Goal: Task Accomplishment & Management: Use online tool/utility

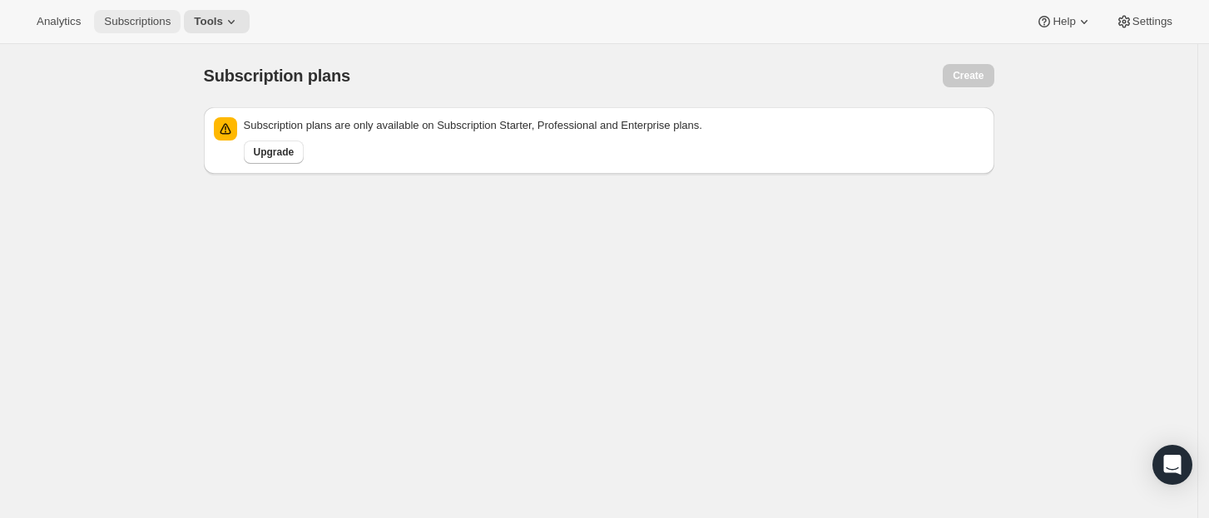
click at [160, 30] on button "Subscriptions" at bounding box center [137, 21] width 87 height 23
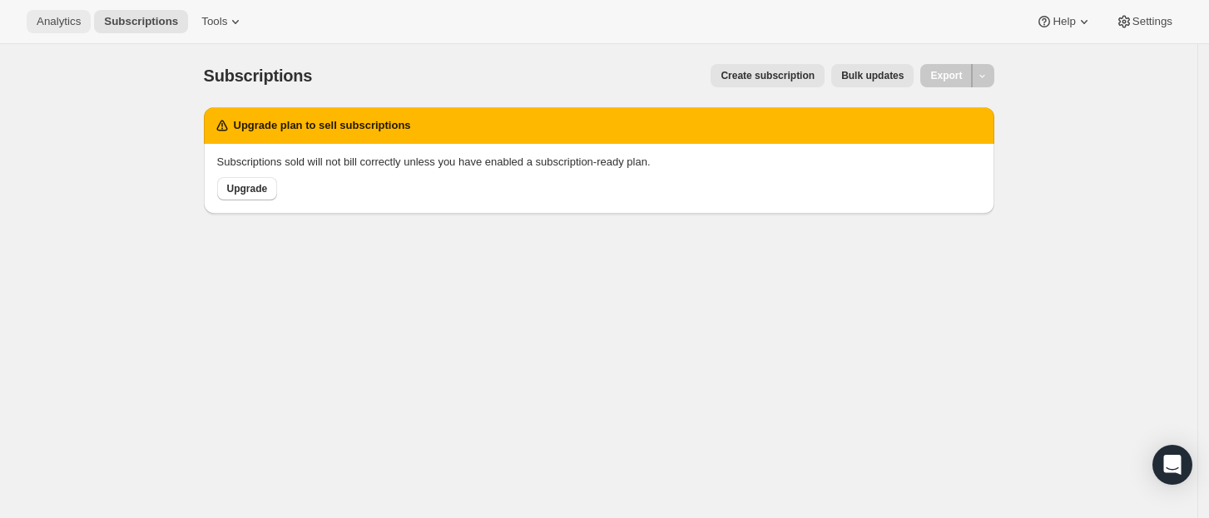
click at [39, 17] on span "Analytics" at bounding box center [59, 21] width 44 height 13
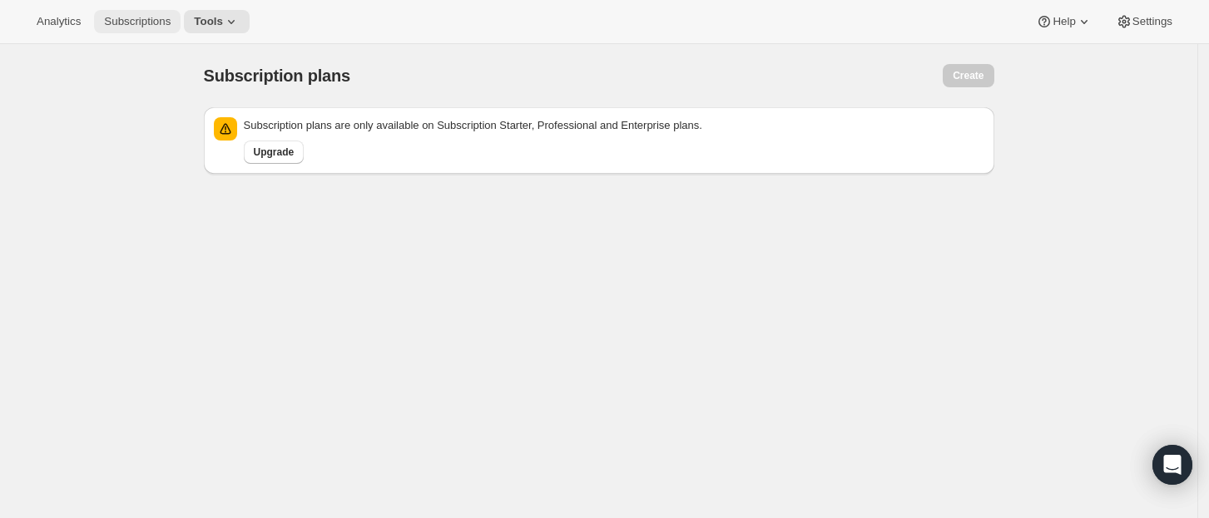
click at [151, 17] on span "Subscriptions" at bounding box center [137, 21] width 67 height 13
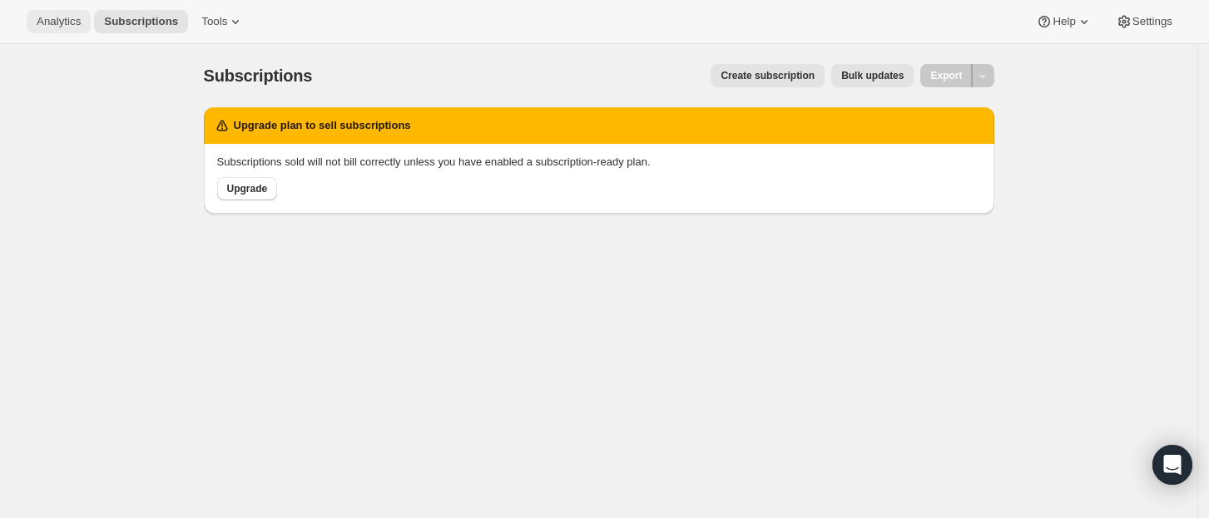
click at [60, 21] on span "Analytics" at bounding box center [59, 21] width 44 height 13
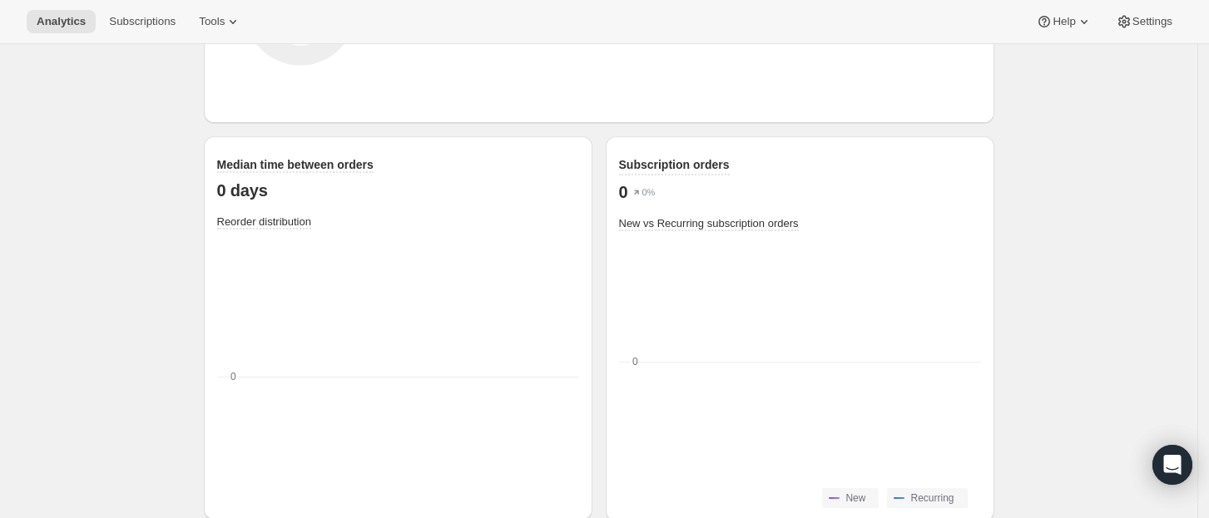
scroll to position [2294, 0]
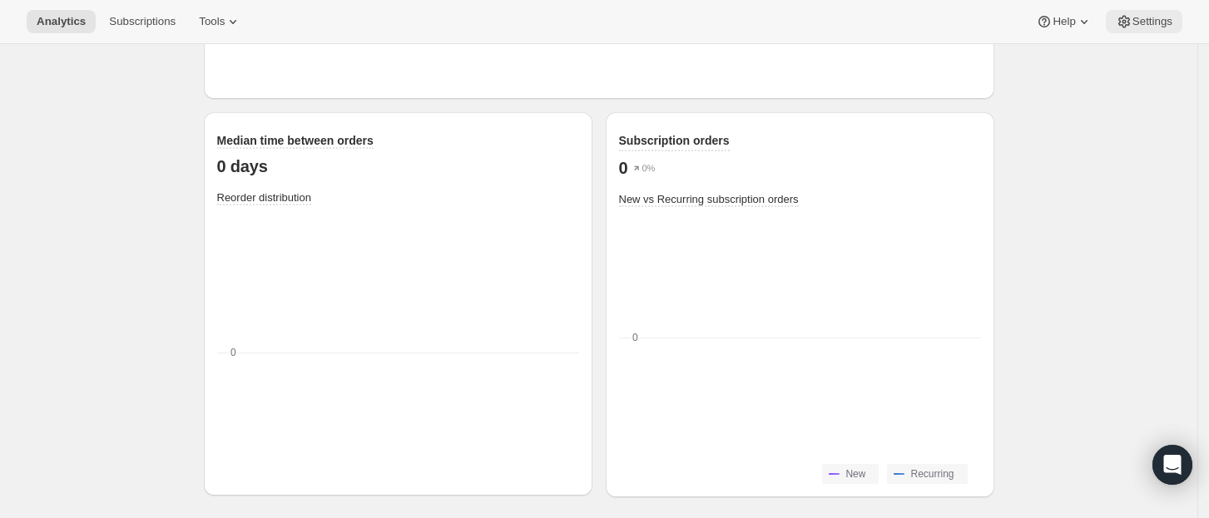
click at [1148, 17] on span "Settings" at bounding box center [1152, 21] width 40 height 13
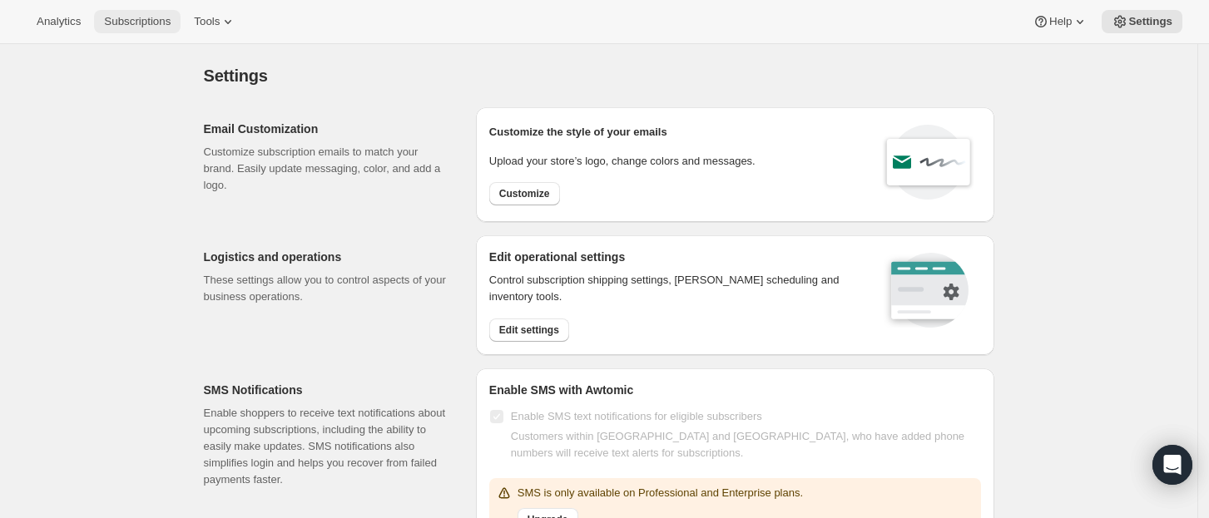
click at [146, 25] on span "Subscriptions" at bounding box center [137, 21] width 67 height 13
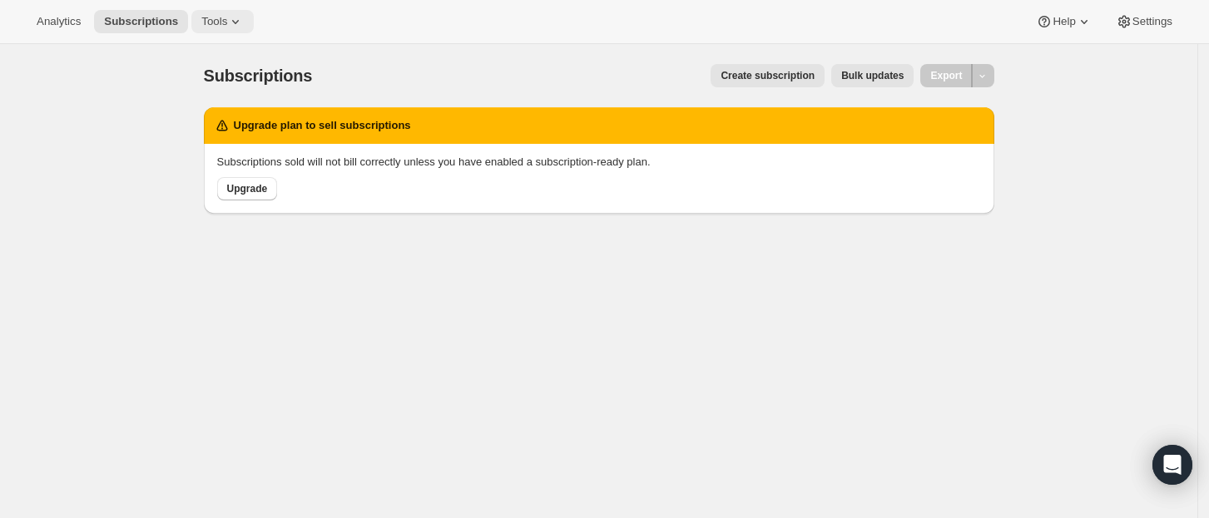
click at [227, 16] on icon at bounding box center [235, 21] width 17 height 17
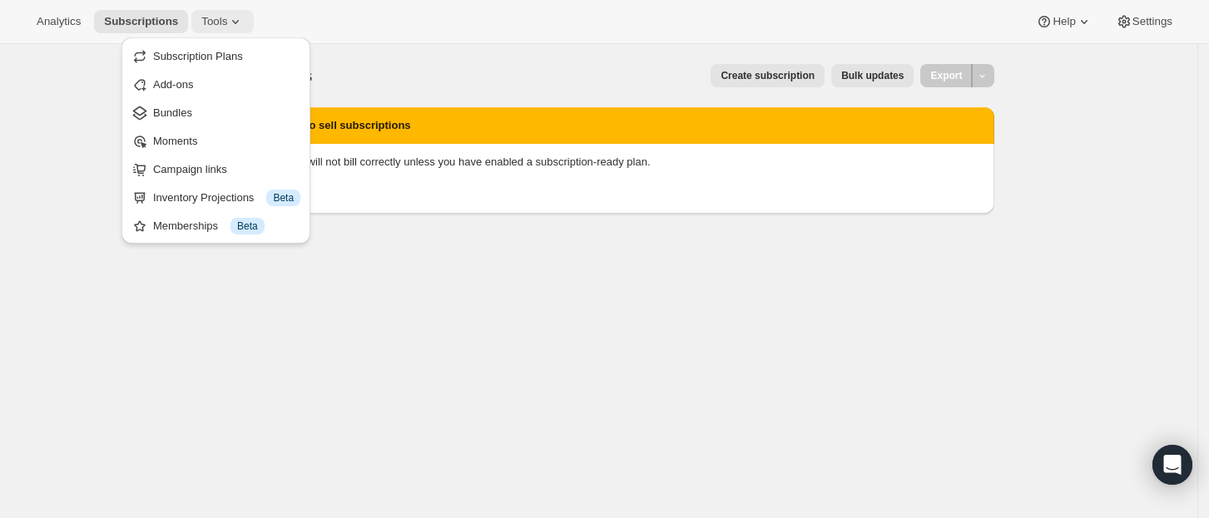
click at [227, 16] on icon at bounding box center [235, 21] width 17 height 17
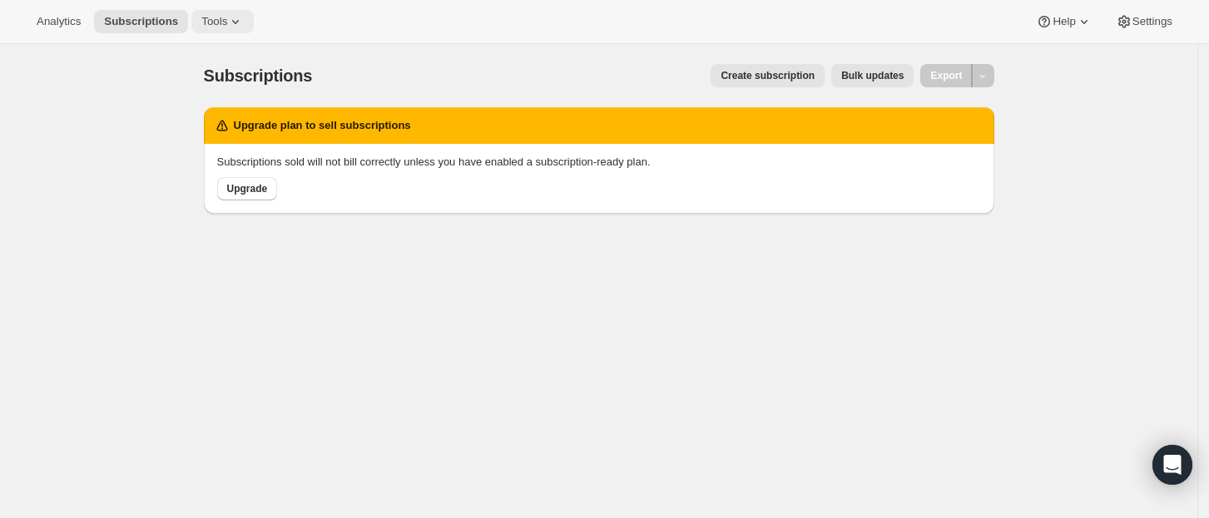
click at [227, 16] on icon at bounding box center [235, 21] width 17 height 17
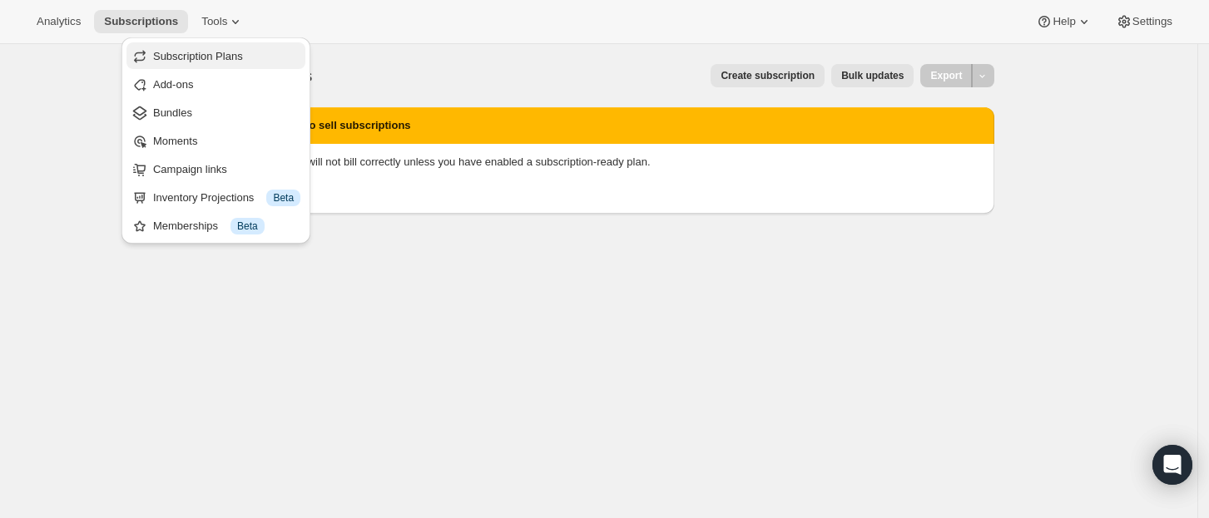
click at [242, 57] on span "Subscription Plans" at bounding box center [226, 56] width 147 height 17
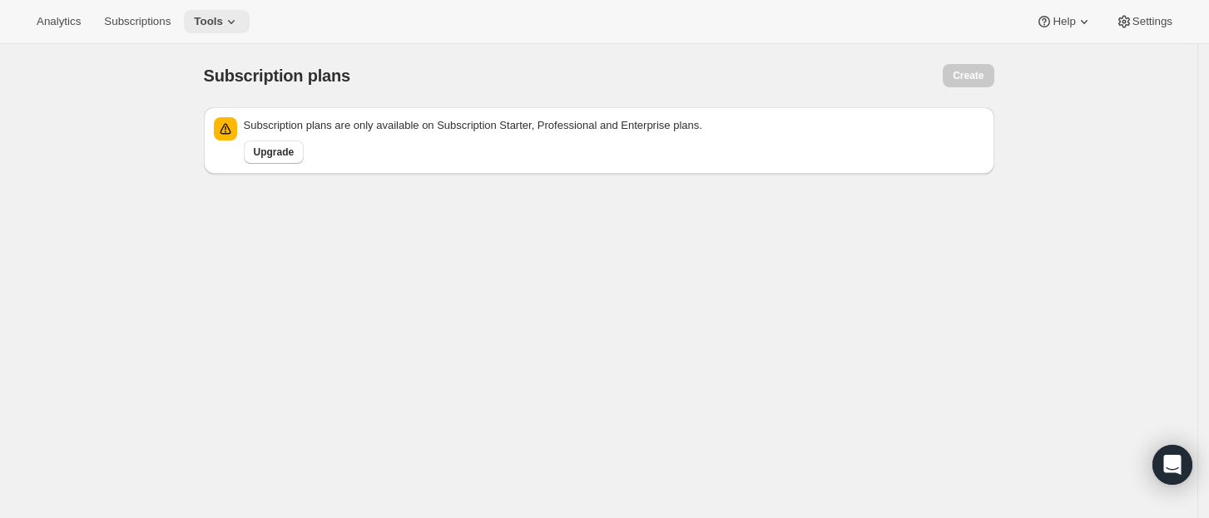
click at [204, 16] on span "Tools" at bounding box center [208, 21] width 29 height 13
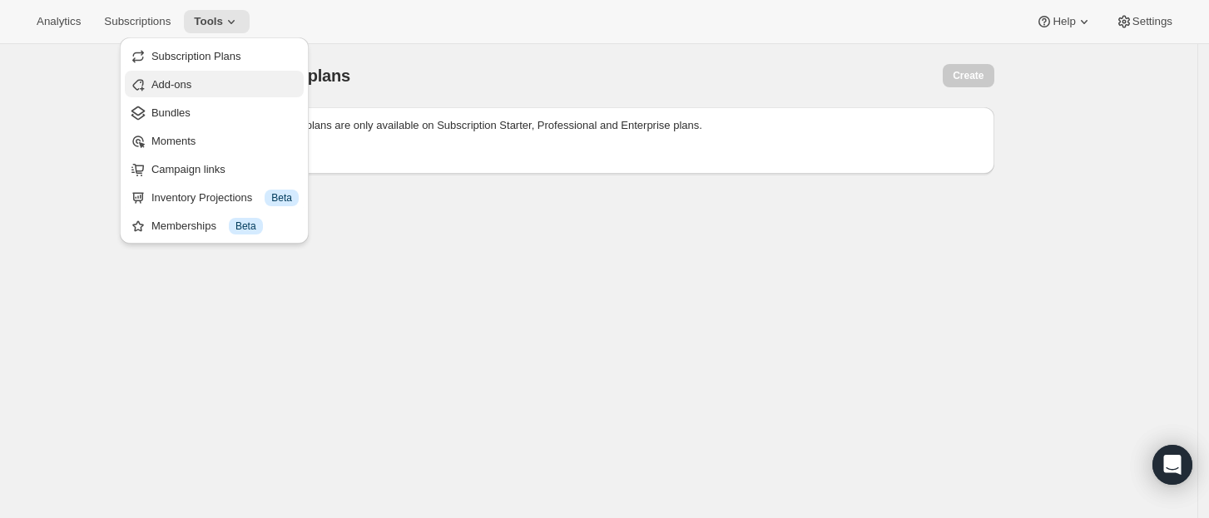
click at [170, 91] on span "Add-ons" at bounding box center [224, 85] width 147 height 17
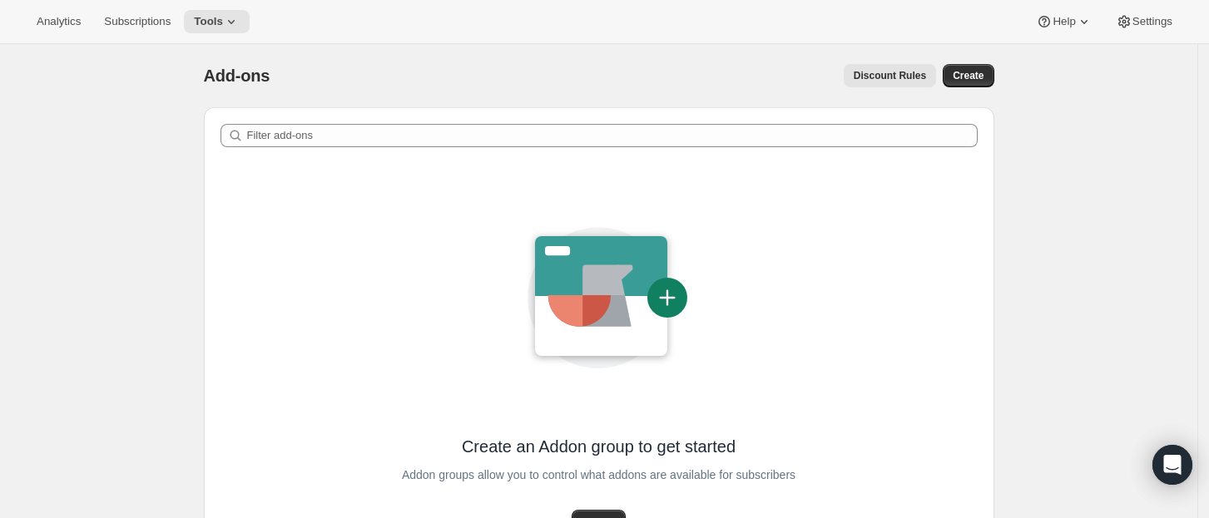
drag, startPoint x: 174, startPoint y: 0, endPoint x: 194, endPoint y: 211, distance: 212.2
click at [194, 211] on div "Add-ons. This page is ready Add-ons Discount Rules More actions Discount Rules …" at bounding box center [599, 363] width 830 height 639
click at [209, 15] on span "Tools" at bounding box center [208, 21] width 29 height 13
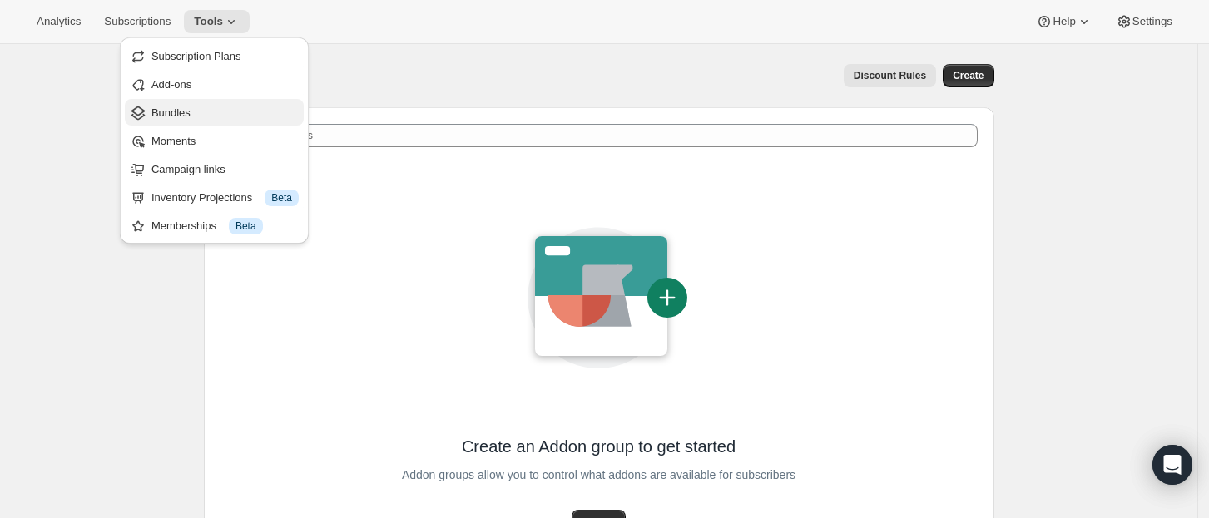
click at [200, 117] on span "Bundles" at bounding box center [224, 113] width 147 height 17
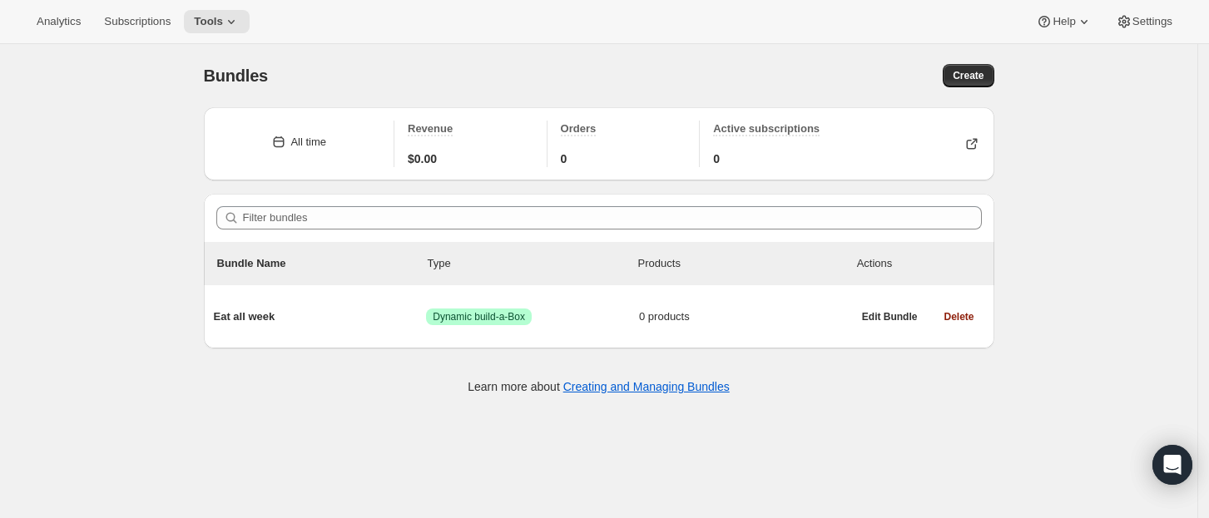
scroll to position [44, 0]
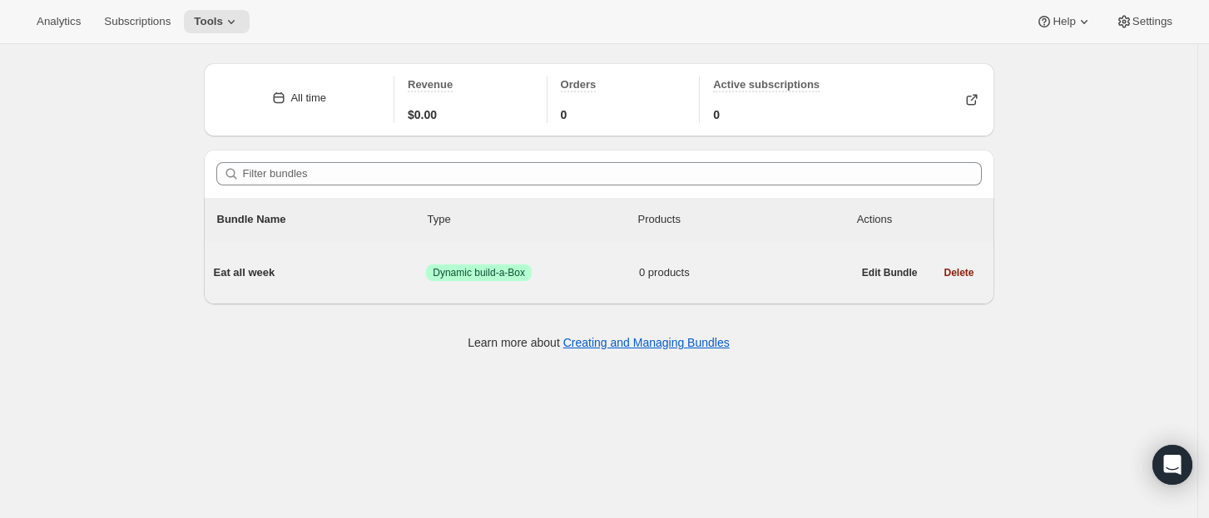
click at [298, 269] on span "Eat all week" at bounding box center [320, 273] width 213 height 17
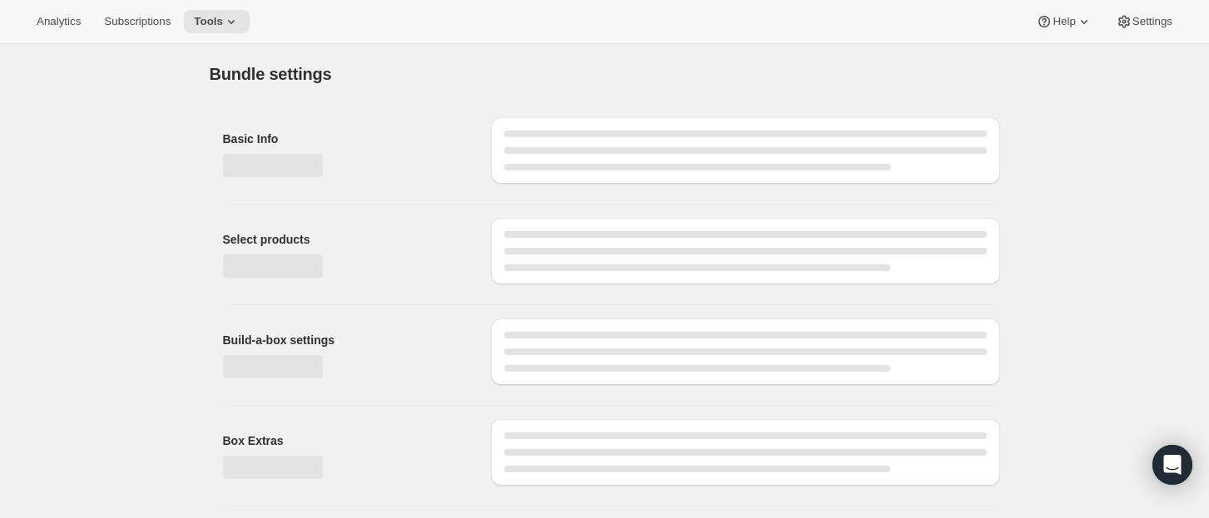
type input "Eat all week"
radio input "true"
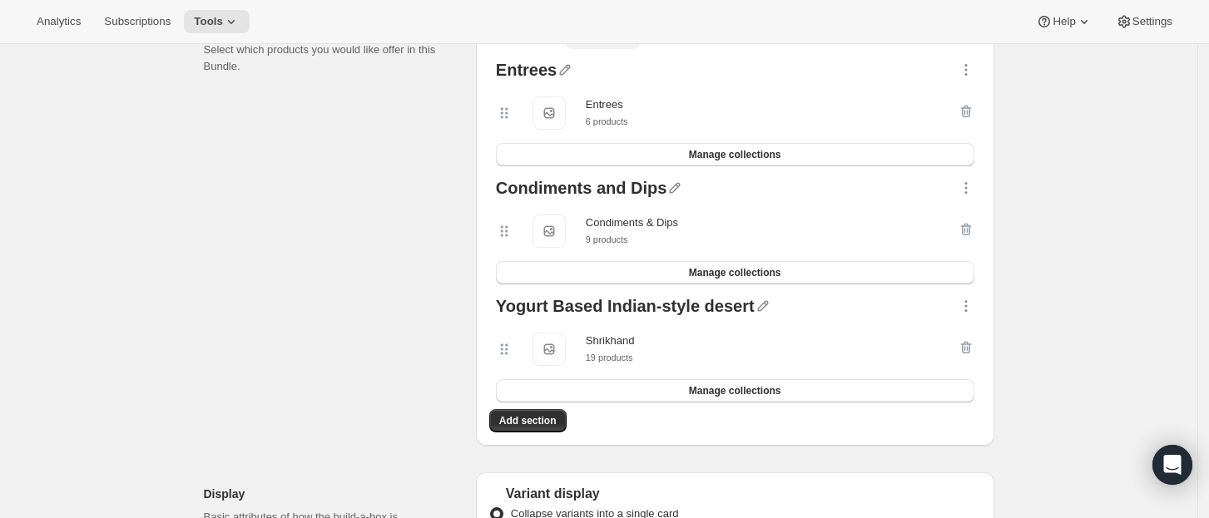
scroll to position [370, 0]
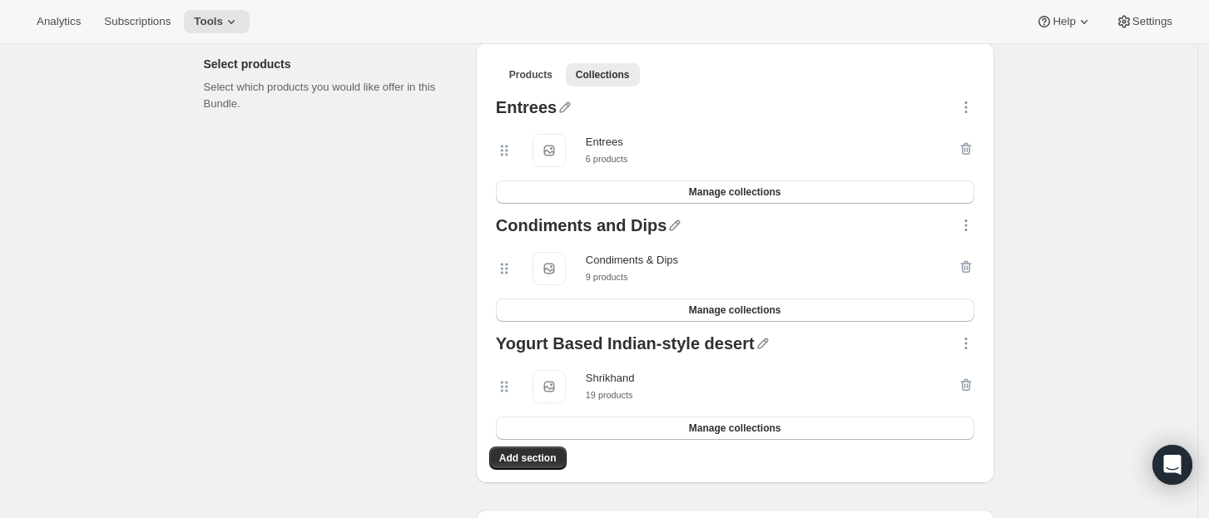
click at [397, 322] on div "Select products Select which products you would like offer in this Bundle." at bounding box center [333, 262] width 259 height 441
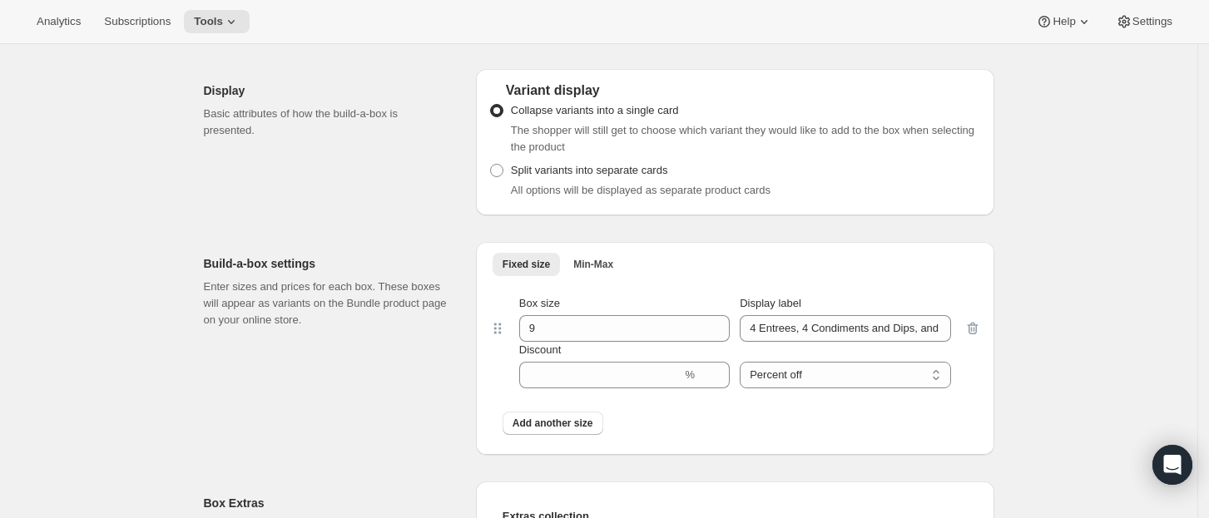
scroll to position [0, 0]
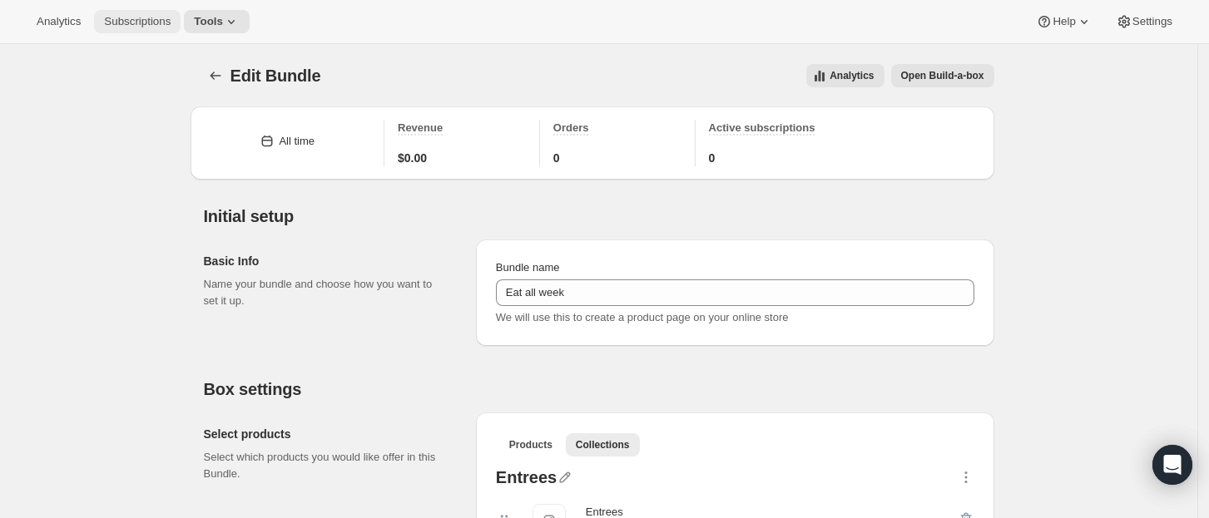
click at [175, 22] on button "Subscriptions" at bounding box center [137, 21] width 87 height 23
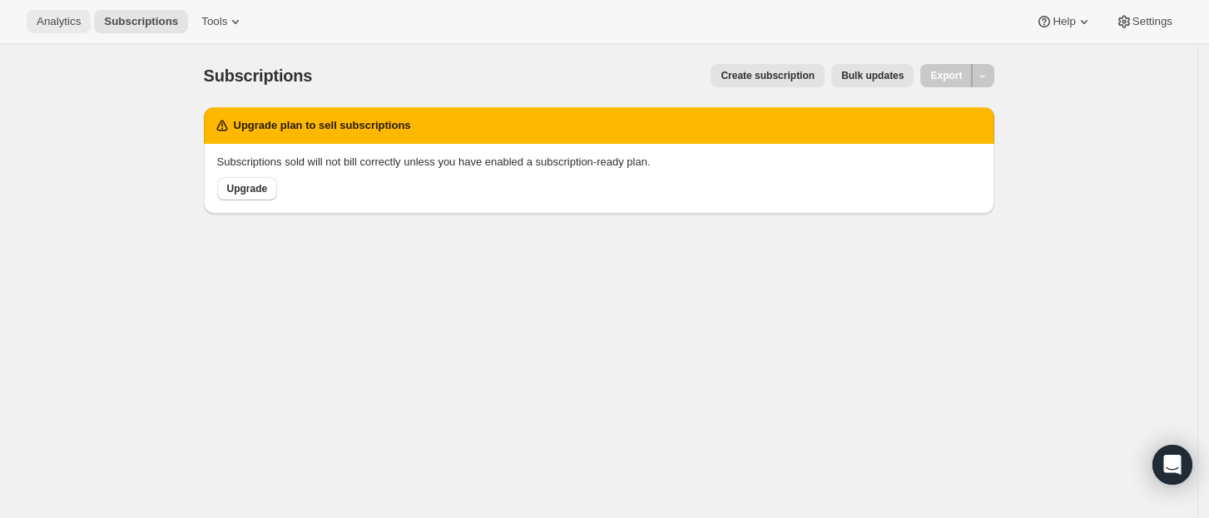
click at [72, 21] on span "Analytics" at bounding box center [59, 21] width 44 height 13
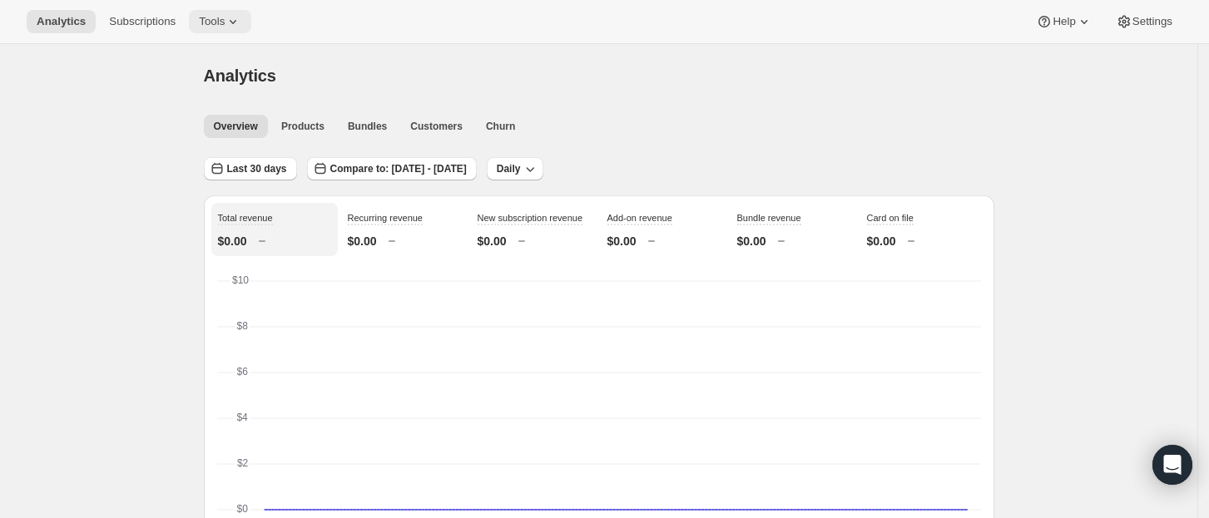
click at [225, 24] on icon at bounding box center [233, 21] width 17 height 17
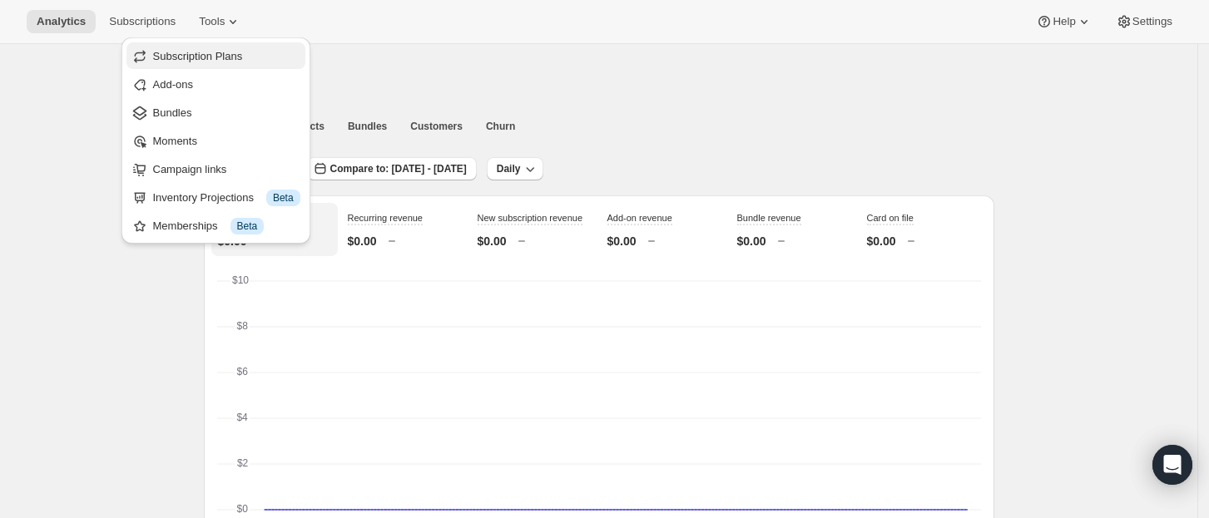
click at [220, 56] on span "Subscription Plans" at bounding box center [198, 56] width 90 height 12
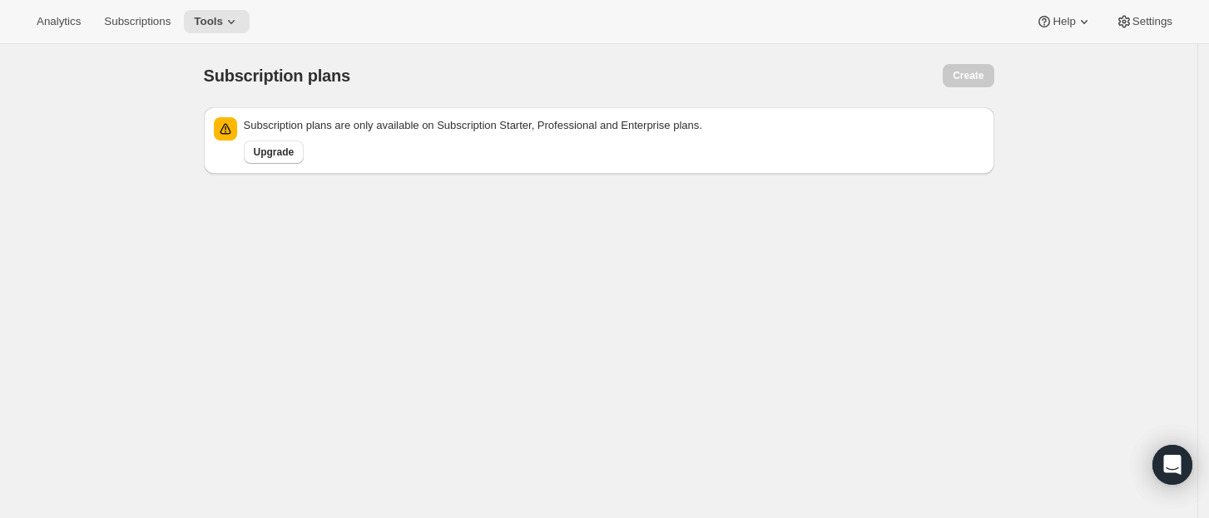
click at [207, 7] on div "Analytics Subscriptions Tools Help Settings" at bounding box center [604, 22] width 1209 height 44
click at [207, 22] on span "Tools" at bounding box center [208, 21] width 29 height 13
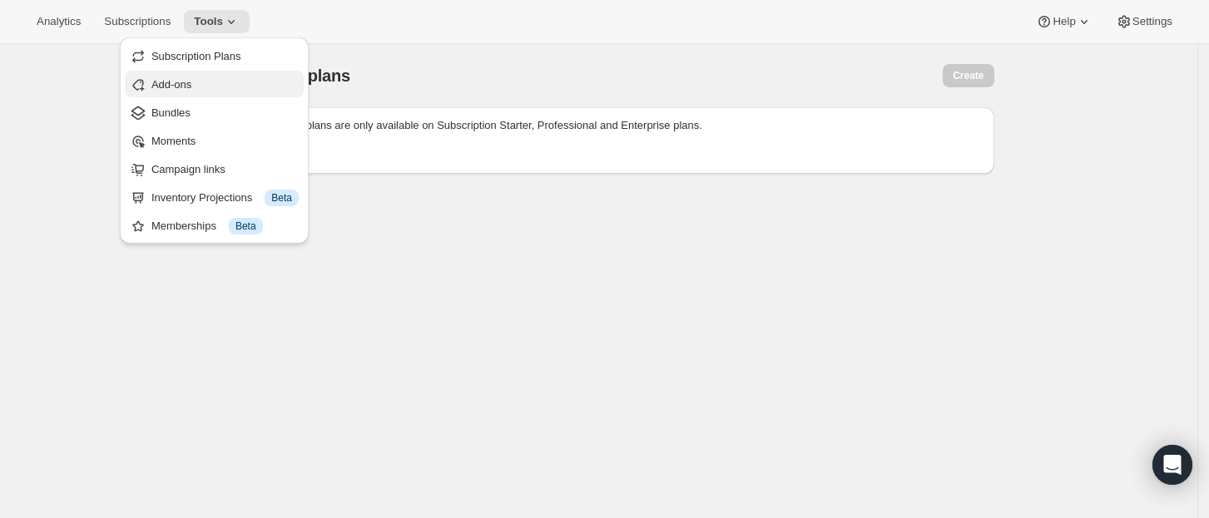
drag, startPoint x: 193, startPoint y: 112, endPoint x: 193, endPoint y: 89, distance: 23.3
click at [193, 89] on ul "Subscription Plans Add-ons Bundles Moments Campaign links Inventory Projections…" at bounding box center [214, 140] width 179 height 196
click at [193, 88] on span "Add-ons" at bounding box center [224, 85] width 147 height 17
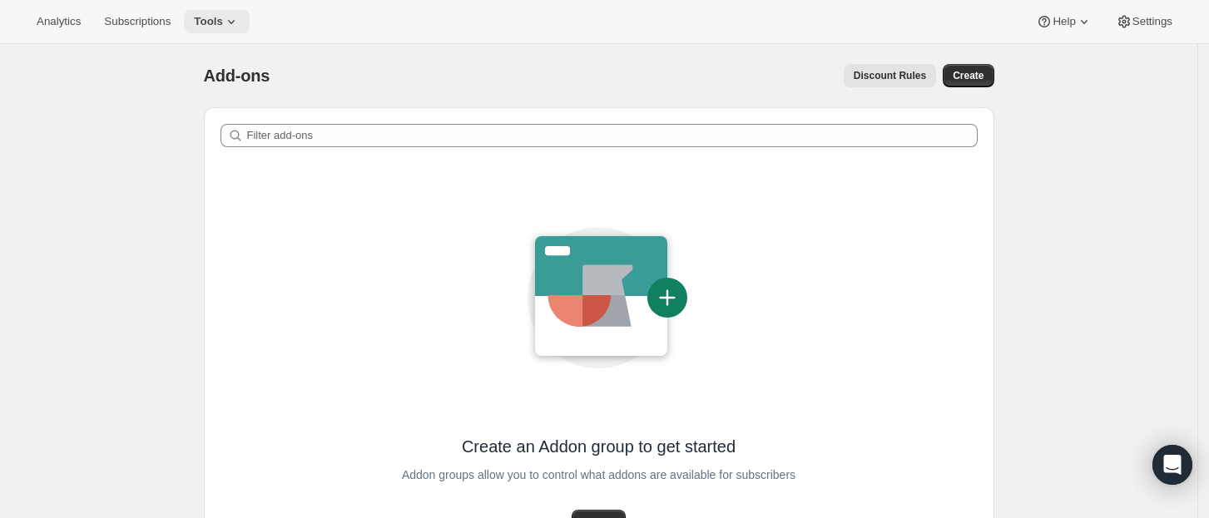
click at [226, 23] on icon at bounding box center [231, 21] width 17 height 17
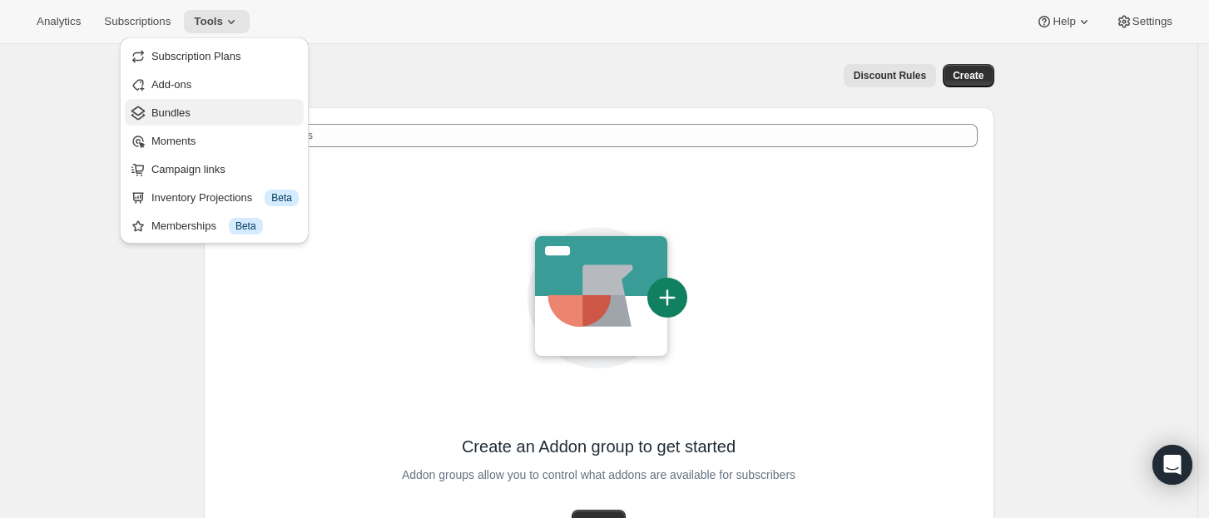
click at [216, 115] on span "Bundles" at bounding box center [224, 113] width 147 height 17
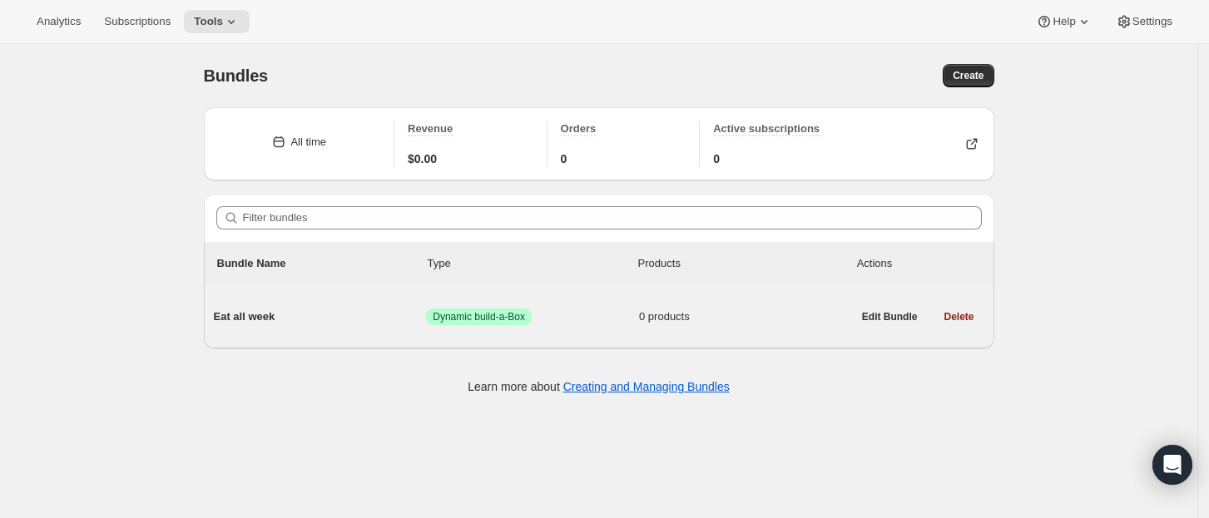
click at [265, 330] on div "Eat all week Success Dynamic build-a-Box 0 products" at bounding box center [533, 316] width 638 height 43
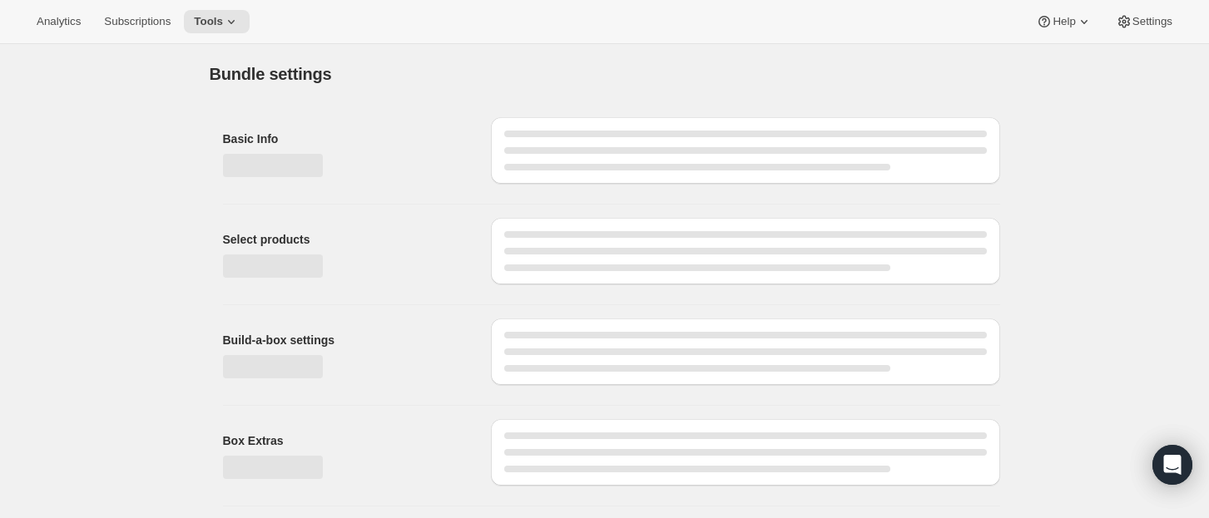
type input "Eat all week"
radio input "true"
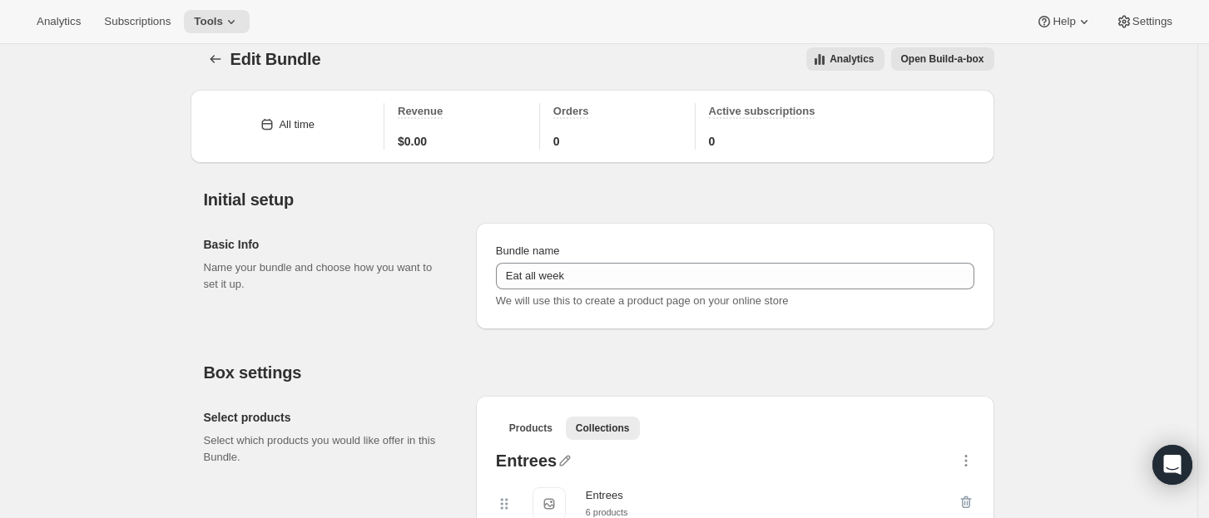
scroll to position [17, 0]
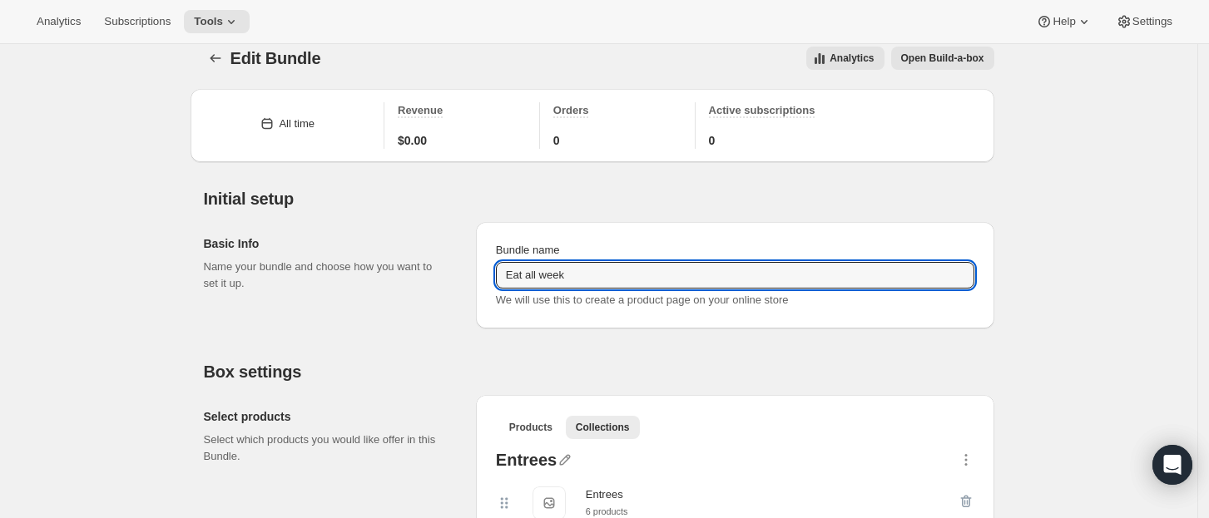
drag, startPoint x: 579, startPoint y: 276, endPoint x: 497, endPoint y: 277, distance: 81.5
click at [497, 277] on div "Bundle name Eat all week We will use this to create a product page on your onli…" at bounding box center [735, 275] width 492 height 80
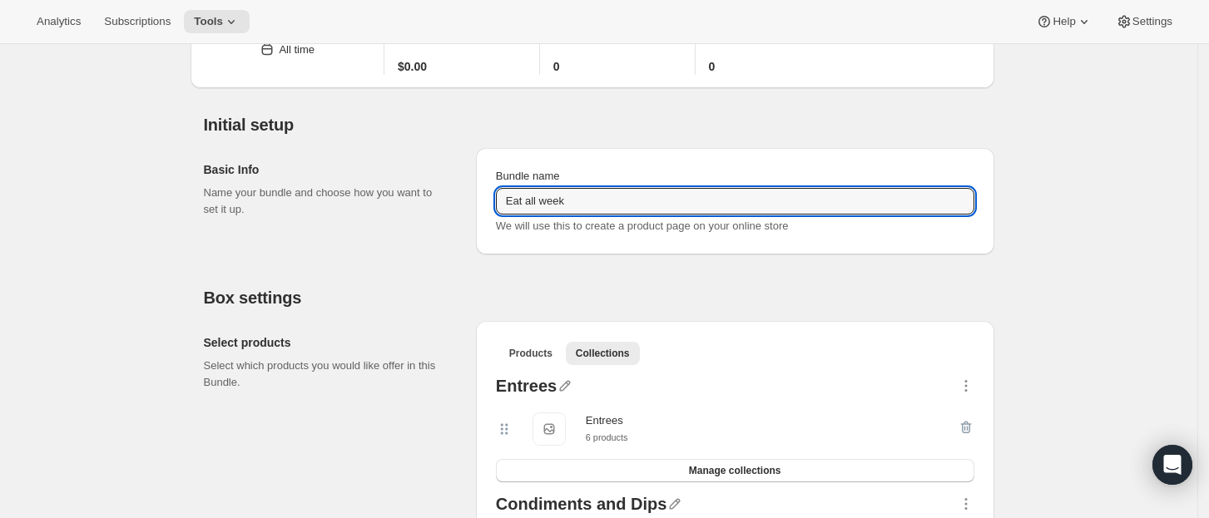
scroll to position [0, 0]
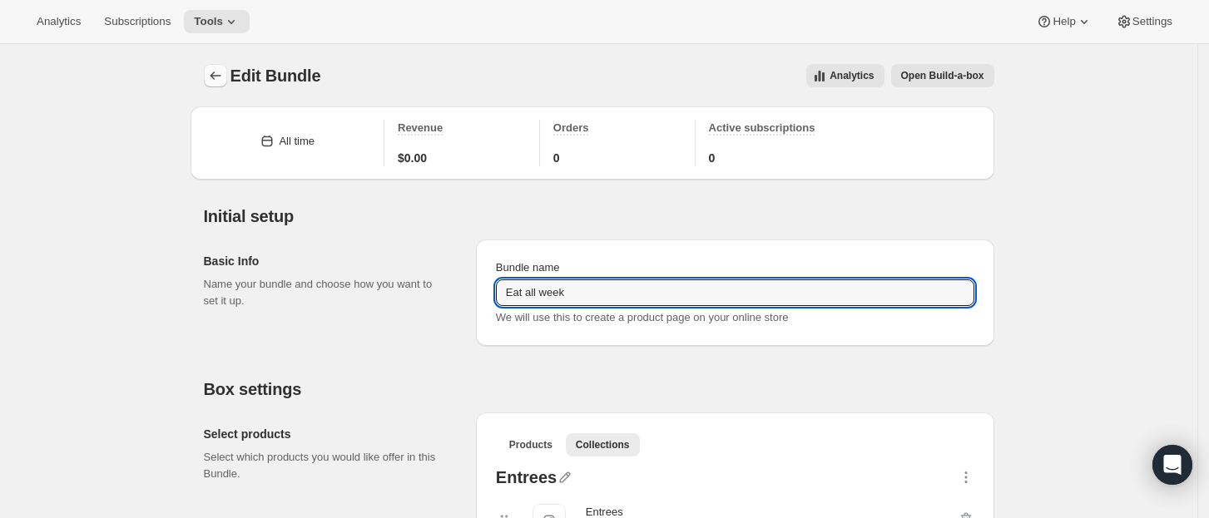
click at [214, 79] on icon "Bundles" at bounding box center [215, 75] width 17 height 17
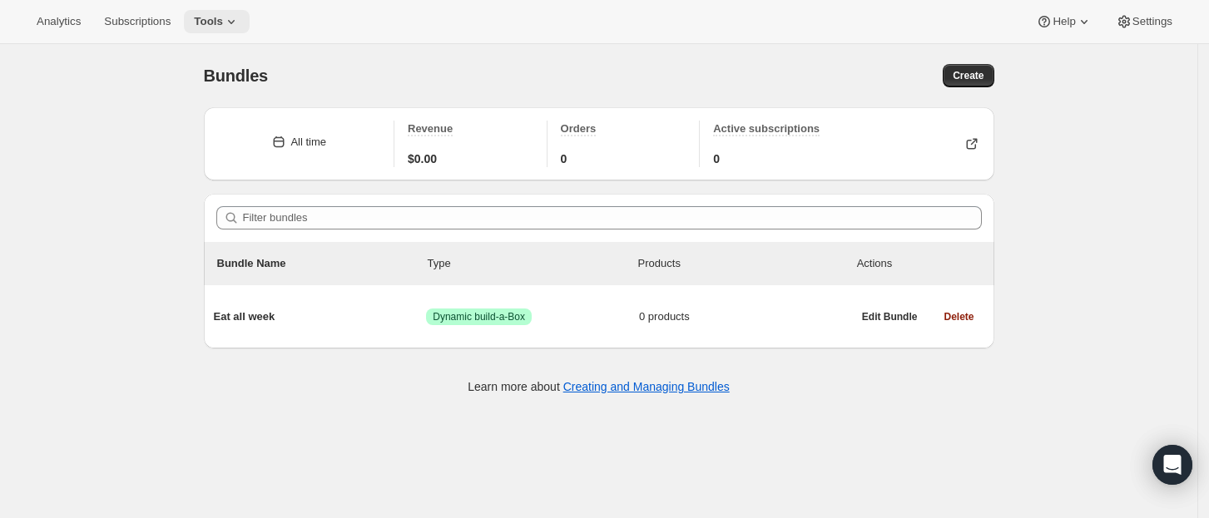
click at [194, 23] on span "Tools" at bounding box center [208, 21] width 29 height 13
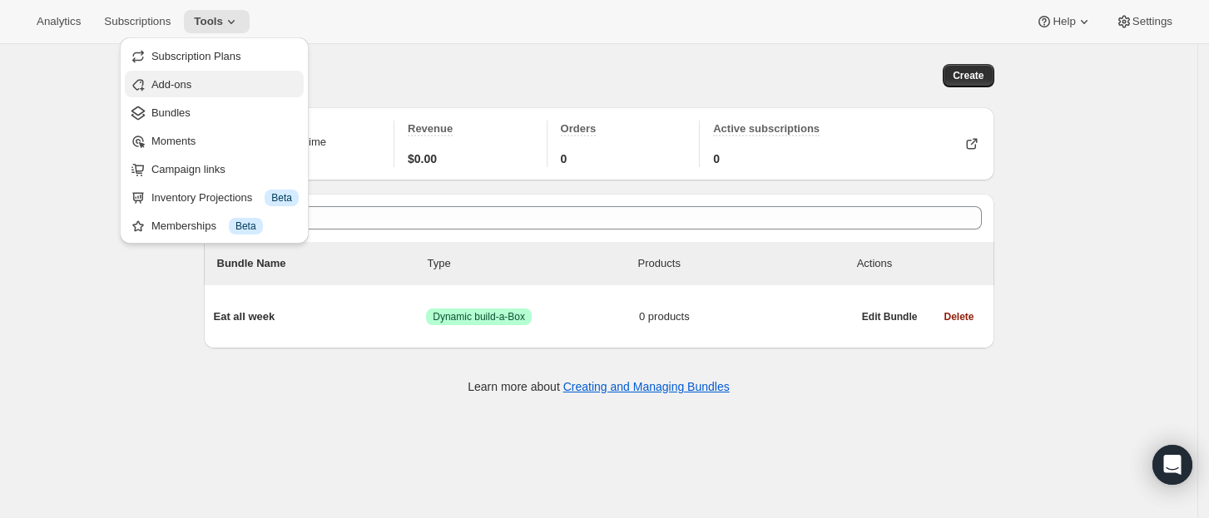
click at [246, 77] on span "Add-ons" at bounding box center [224, 85] width 147 height 17
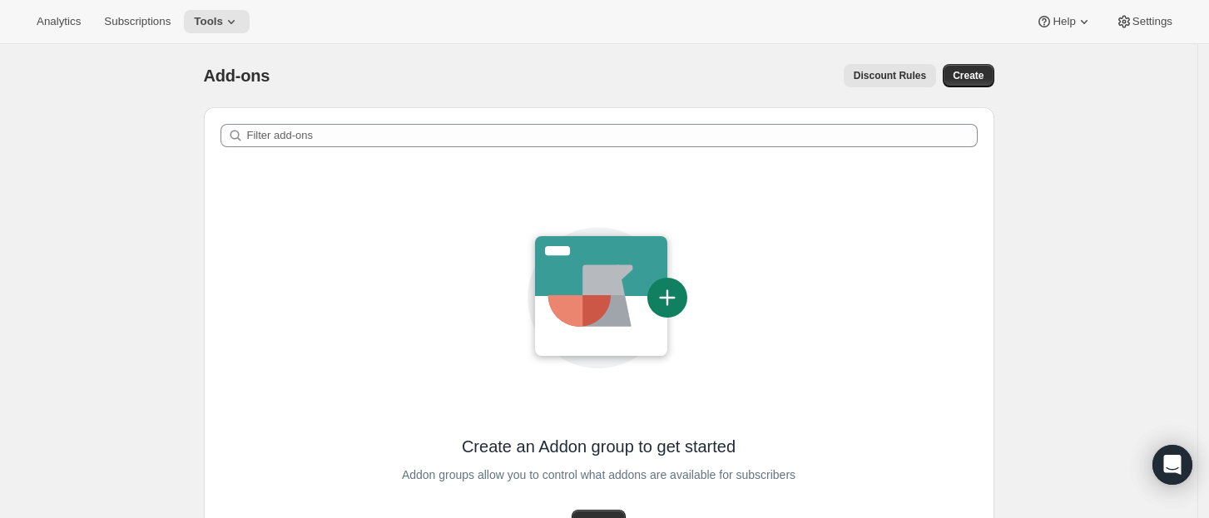
click at [911, 86] on button "Discount Rules" at bounding box center [889, 75] width 92 height 23
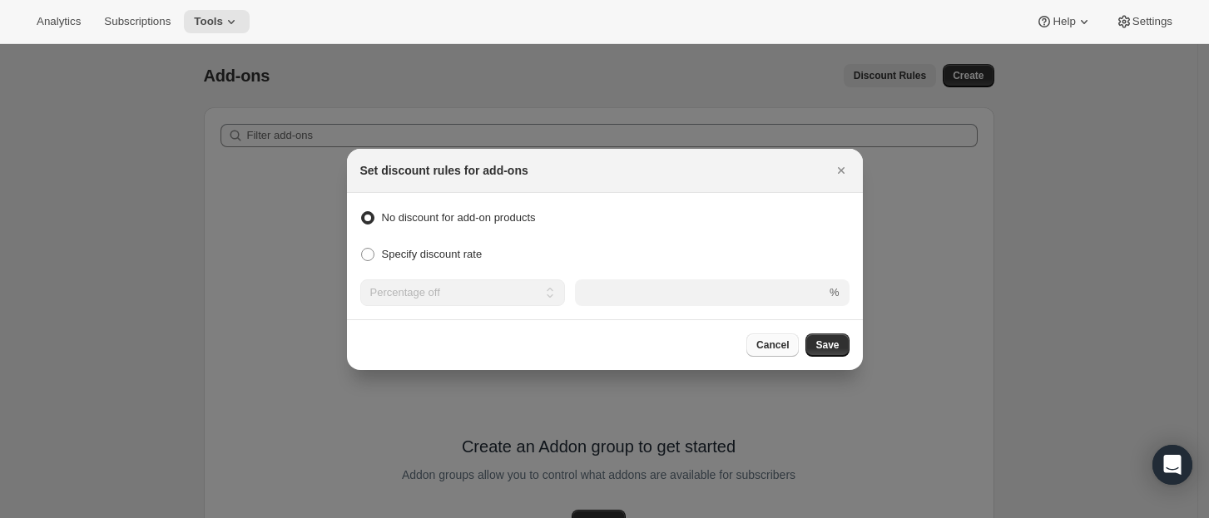
click at [778, 341] on span "Cancel" at bounding box center [772, 345] width 32 height 13
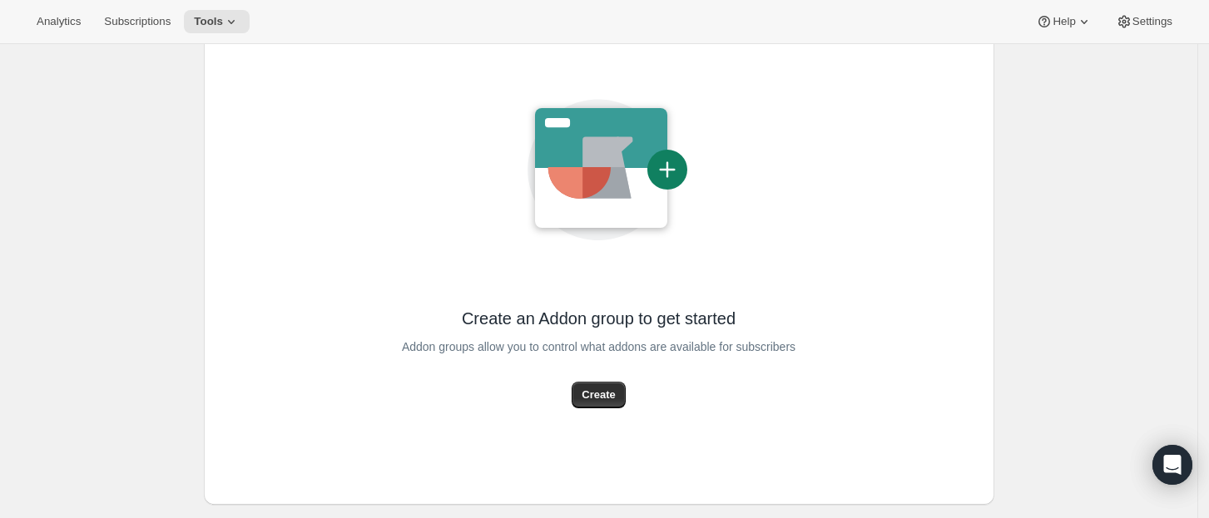
scroll to position [164, 0]
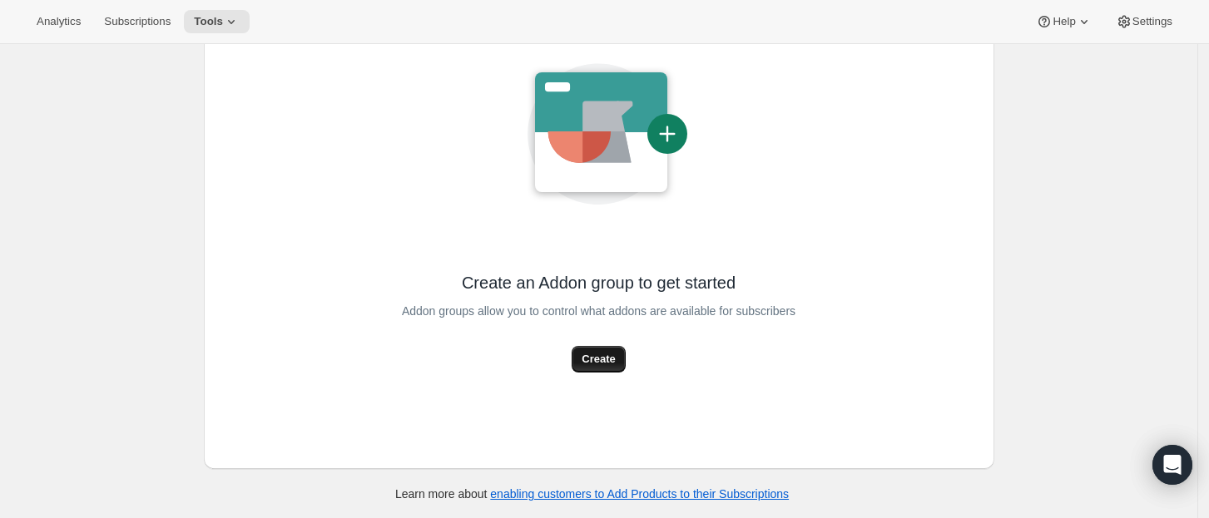
click at [618, 349] on button "Create" at bounding box center [597, 359] width 53 height 27
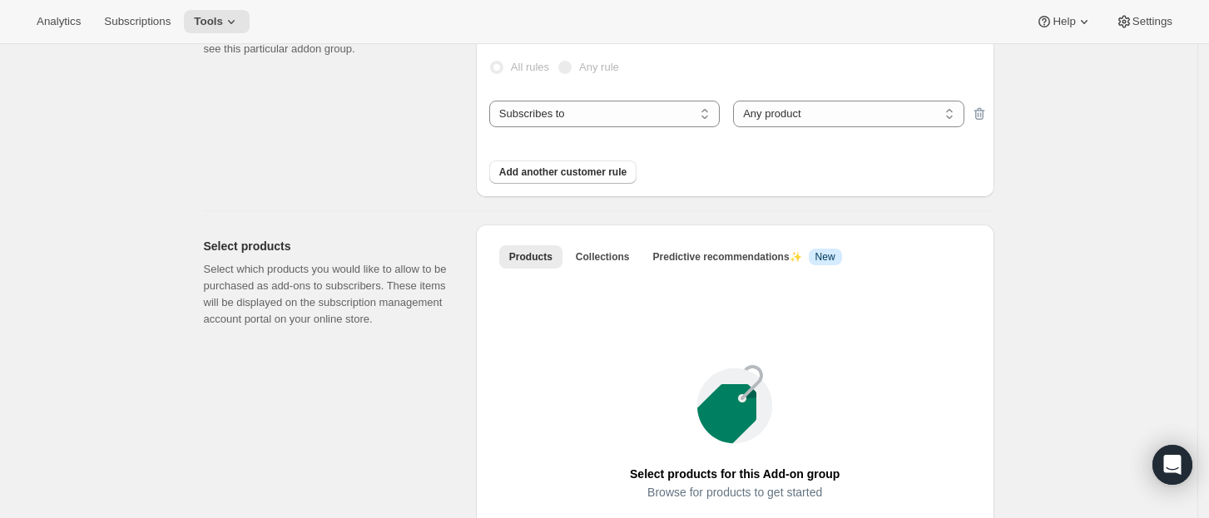
scroll to position [397, 0]
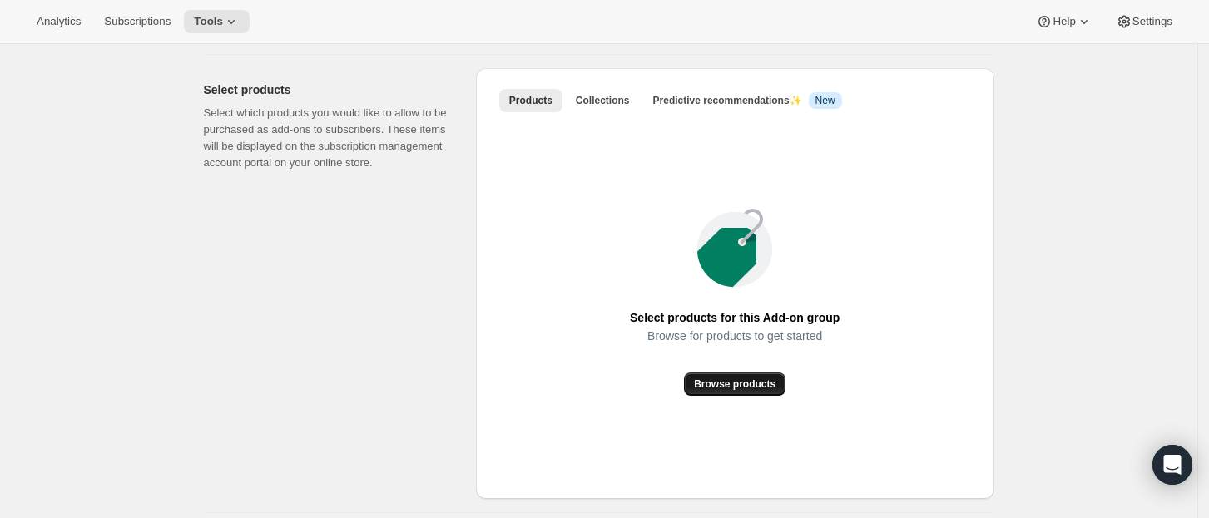
click at [728, 388] on span "Browse products" at bounding box center [735, 384] width 82 height 13
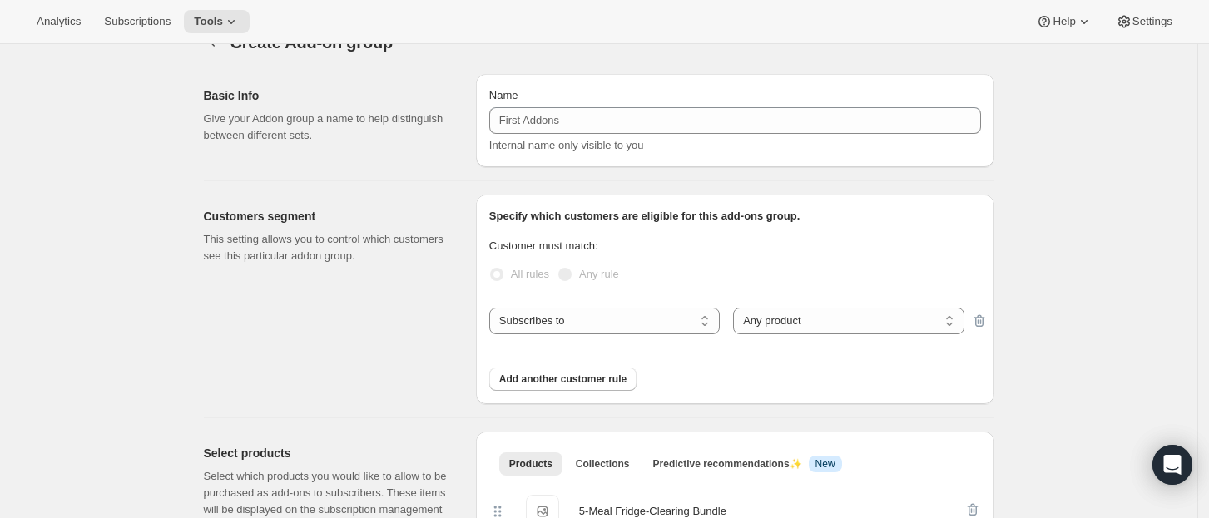
scroll to position [29, 0]
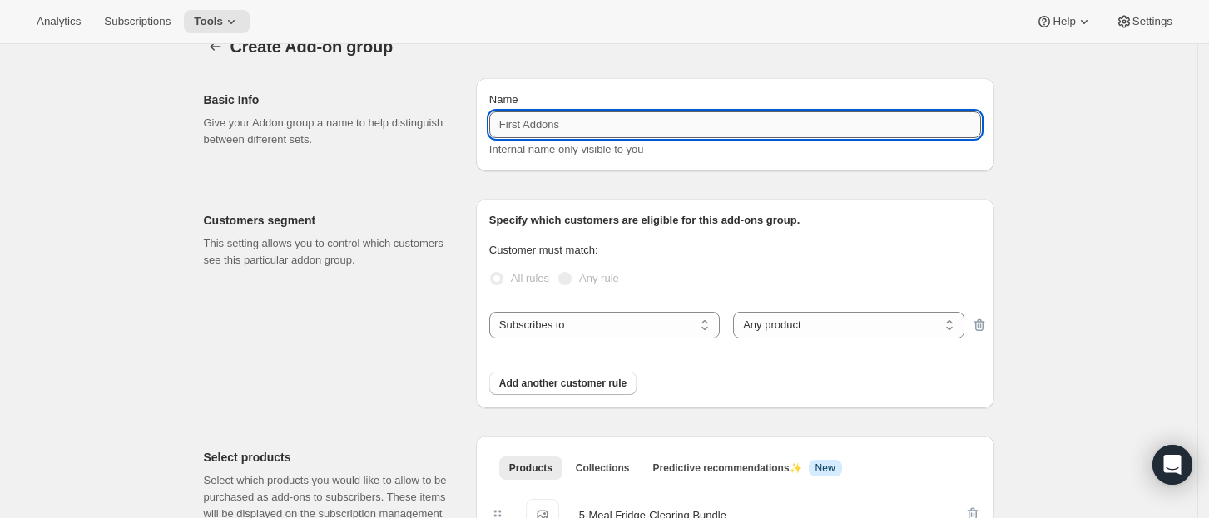
click at [591, 133] on input "Name" at bounding box center [735, 124] width 492 height 27
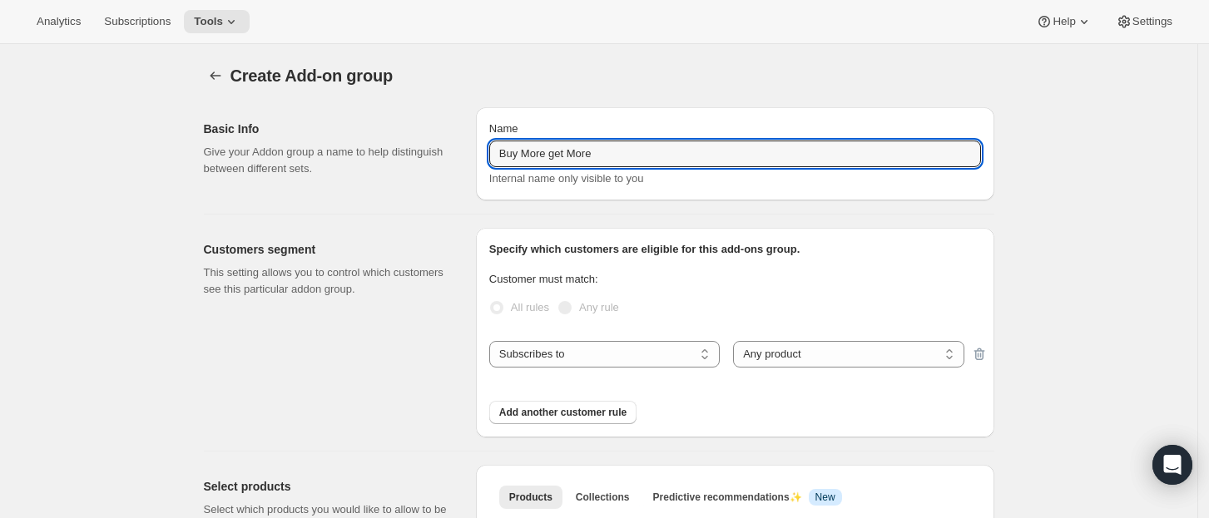
type input "Buy More get More"
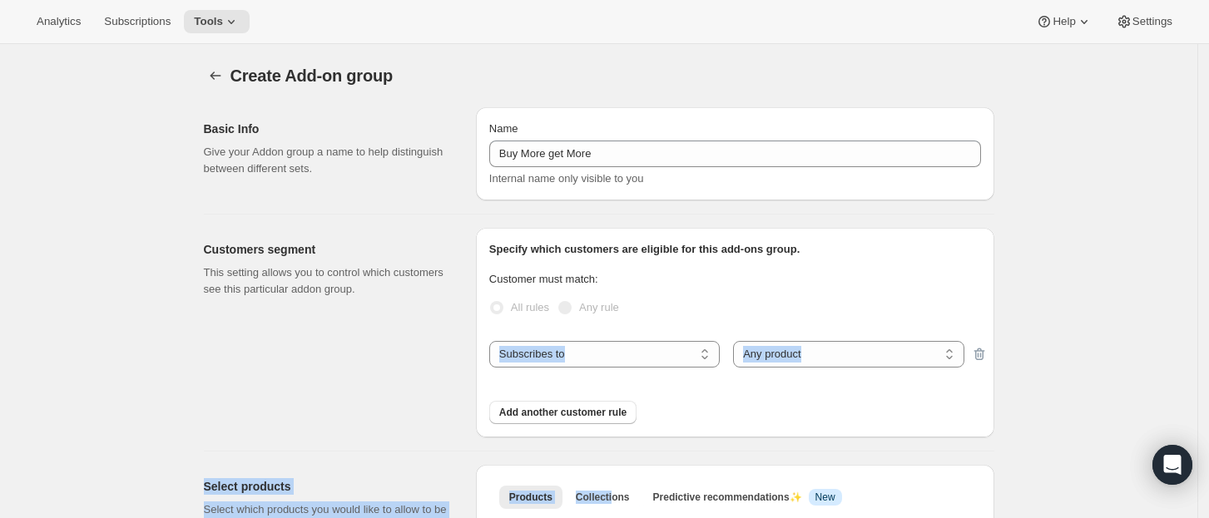
drag, startPoint x: 582, startPoint y: 511, endPoint x: 692, endPoint y: 337, distance: 205.6
click at [692, 337] on div "Basic Info Give your Addon group a name to help distinguish between different s…" at bounding box center [591, 456] width 803 height 724
click at [692, 337] on div "Specify which customers are eligible for this add-ons group. Customer must matc…" at bounding box center [735, 332] width 492 height 183
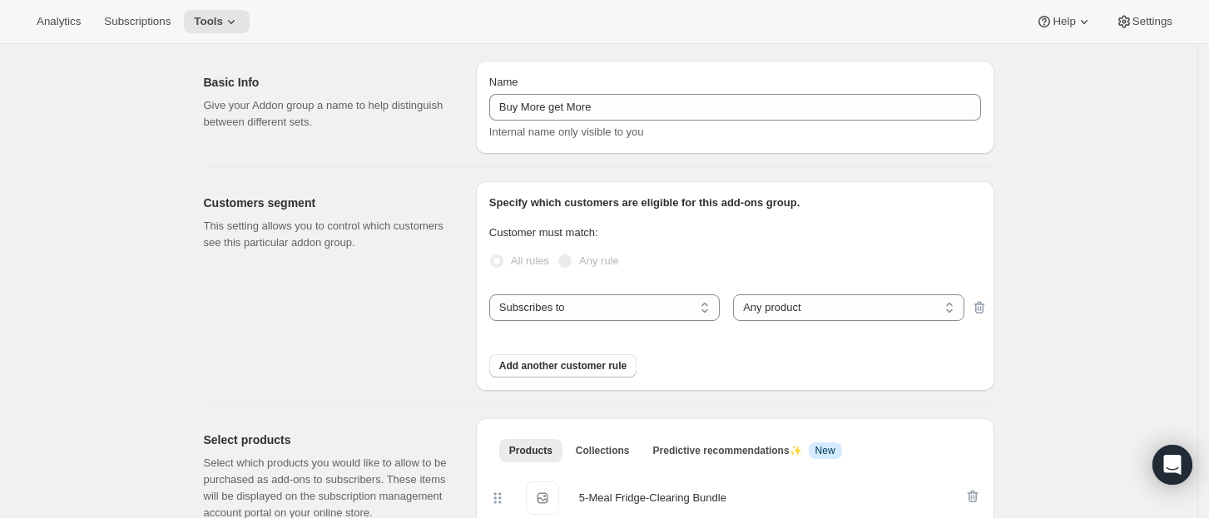
scroll to position [87, 0]
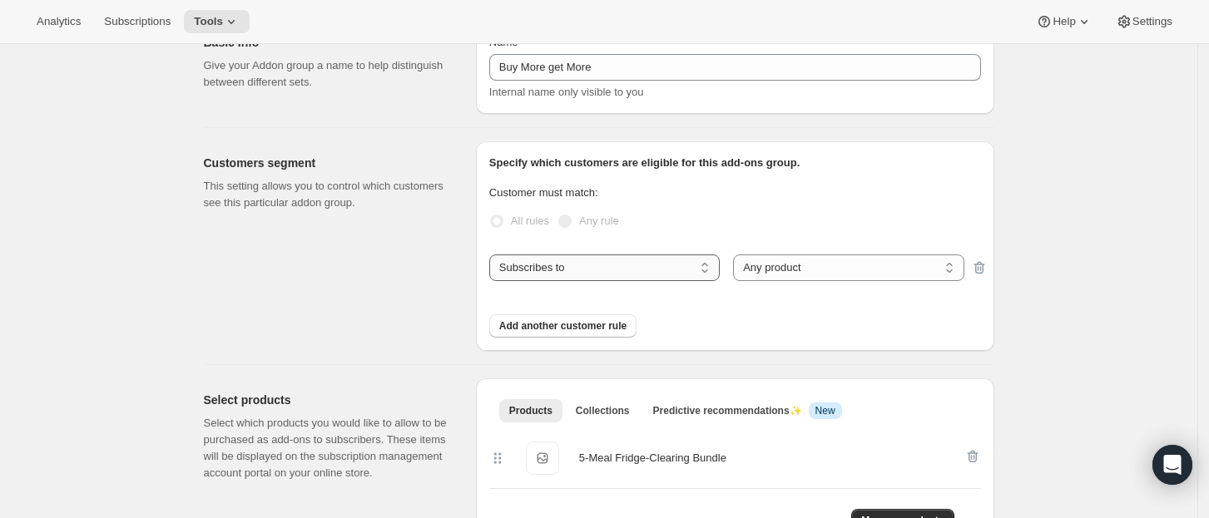
click at [638, 260] on select "Subscribes to Shipping address is Customer tags" at bounding box center [604, 268] width 230 height 27
click at [494, 255] on select "Subscribes to Shipping address is Customer tags" at bounding box center [604, 268] width 230 height 27
click at [755, 260] on select "Any product Specific products Specific product variants" at bounding box center [848, 268] width 230 height 27
click at [738, 255] on select "Any product Specific products Specific product variants" at bounding box center [848, 268] width 230 height 27
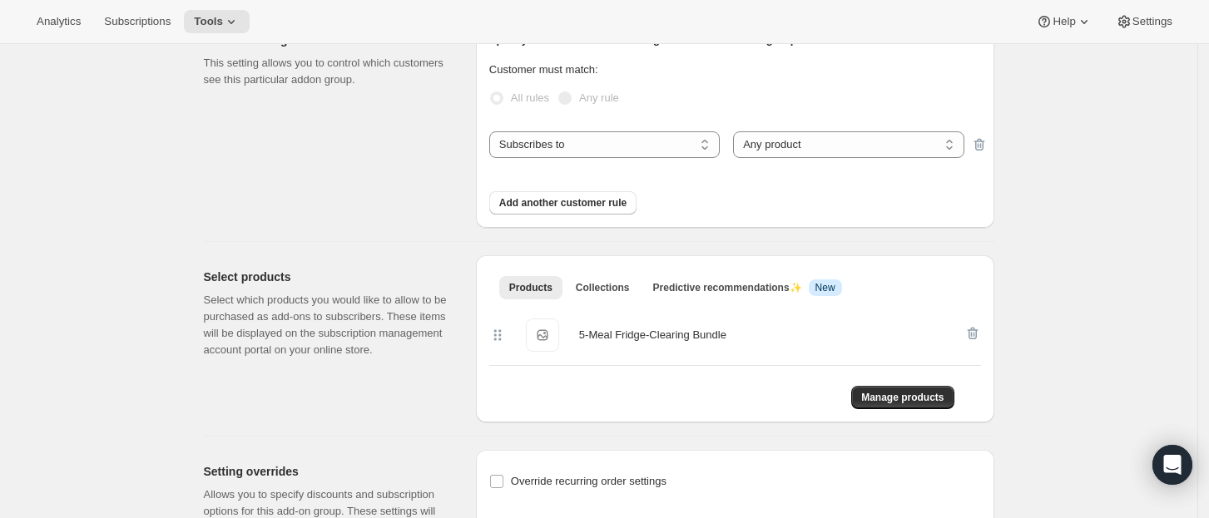
scroll to position [210, 0]
click at [762, 141] on select "Any product Specific products Specific product variants" at bounding box center [848, 144] width 230 height 27
click at [762, 146] on select "Any product Specific products Specific product variants" at bounding box center [848, 144] width 230 height 27
click at [606, 200] on span "Add another customer rule" at bounding box center [562, 201] width 127 height 13
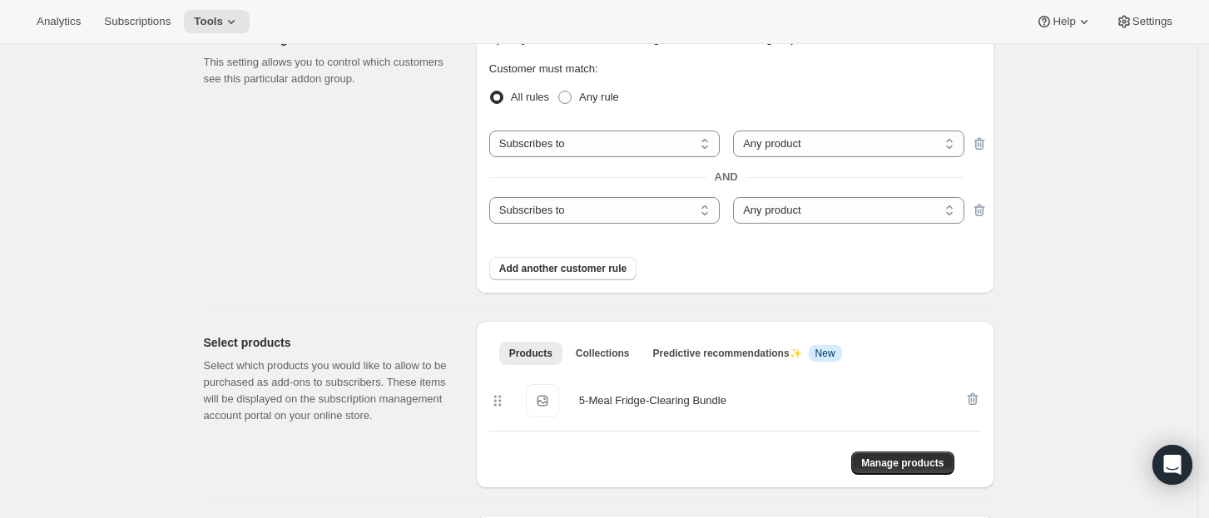
click at [992, 218] on div "Specify which customers are eligible for this add-ons group. Customer must matc…" at bounding box center [735, 155] width 518 height 276
click at [987, 213] on icon "button" at bounding box center [979, 210] width 17 height 17
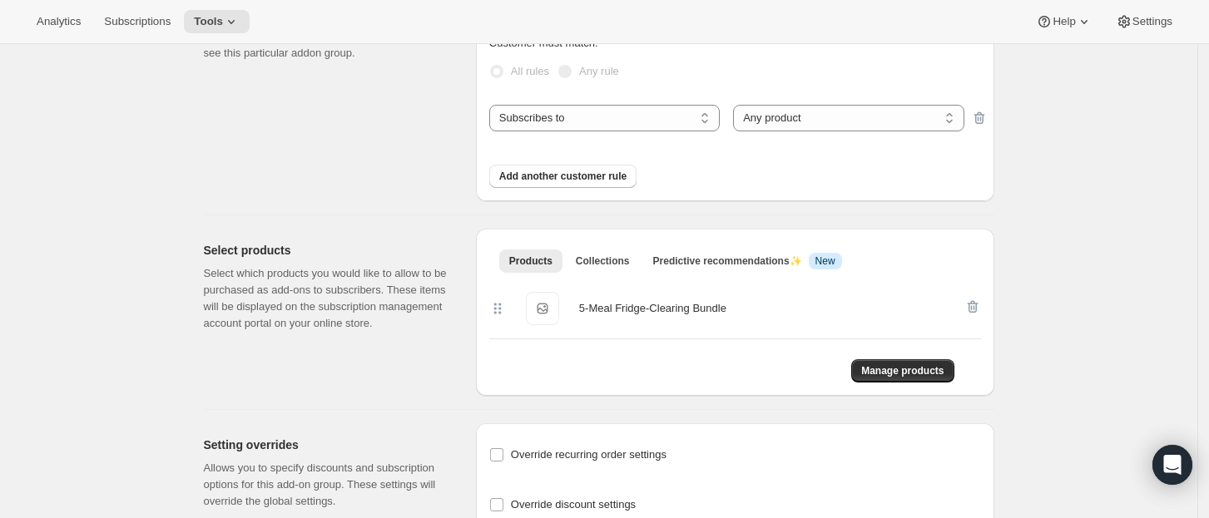
scroll to position [237, 0]
click at [710, 230] on div "Products Collections Predictive recommendations ✨ Info New More views Products …" at bounding box center [735, 311] width 518 height 167
click at [710, 229] on div "Products Collections Predictive recommendations ✨ Info New More views Products …" at bounding box center [735, 311] width 518 height 167
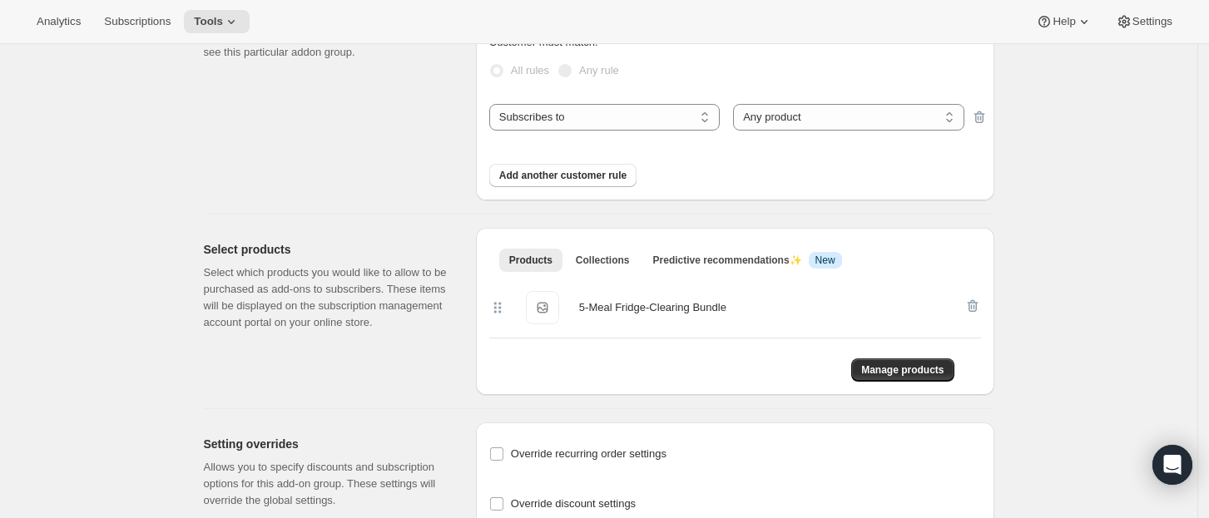
click at [732, 340] on div "Manage products" at bounding box center [735, 360] width 492 height 44
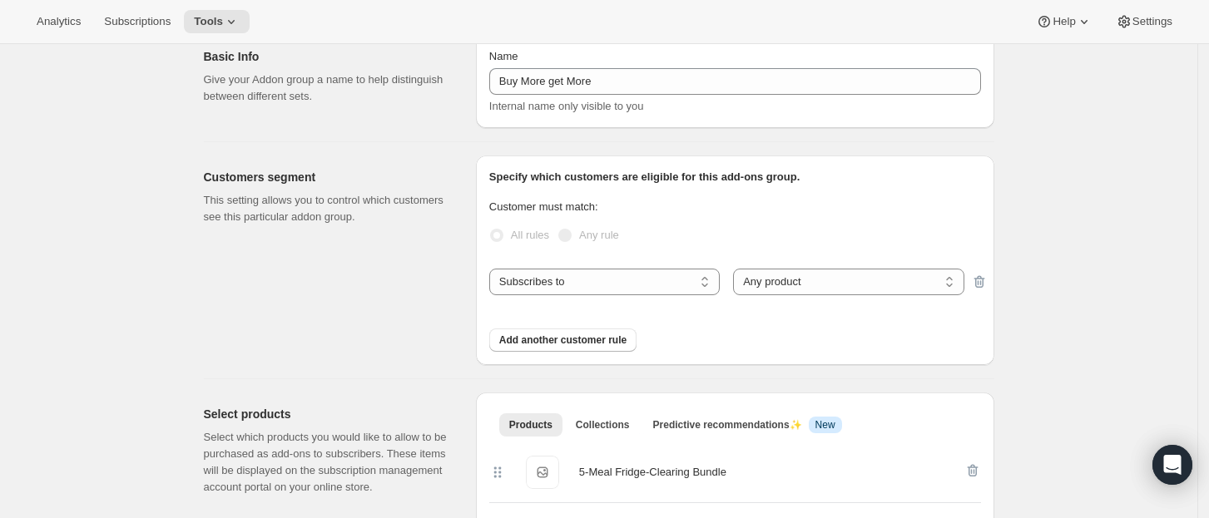
scroll to position [73, 0]
click at [577, 240] on label "Any rule" at bounding box center [588, 234] width 62 height 23
click at [603, 249] on div "Customer must match: All rules Any rule" at bounding box center [735, 226] width 492 height 57
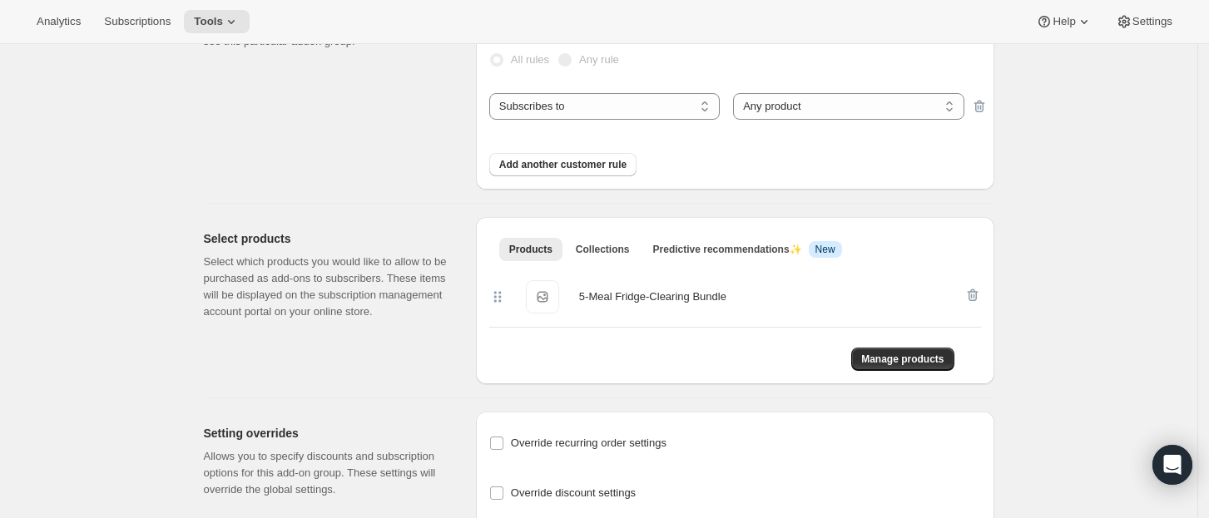
scroll to position [253, 0]
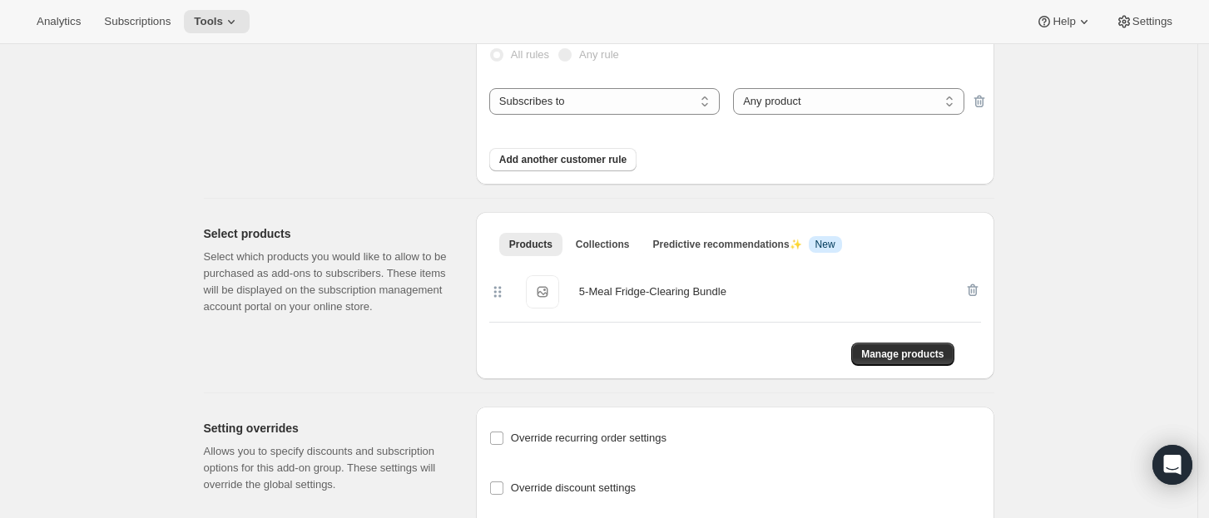
click at [556, 291] on span "5-Meal Fridge-Clearing Bundle" at bounding box center [542, 291] width 33 height 33
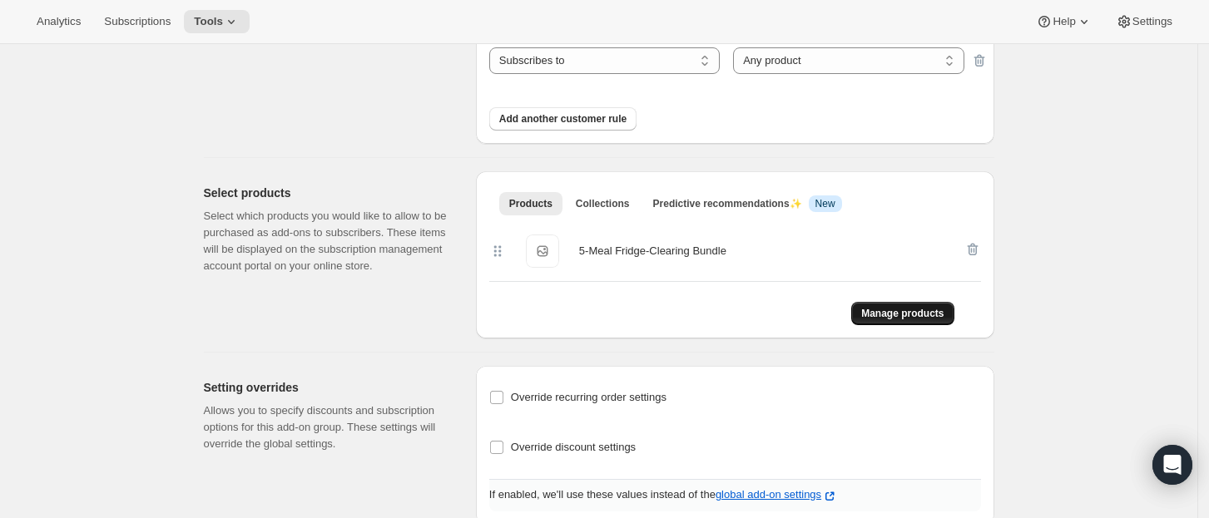
click at [903, 321] on button "Manage products" at bounding box center [902, 313] width 102 height 23
click at [705, 376] on div "Override recurring order settings Sell products within this add-on group as... …" at bounding box center [735, 445] width 518 height 159
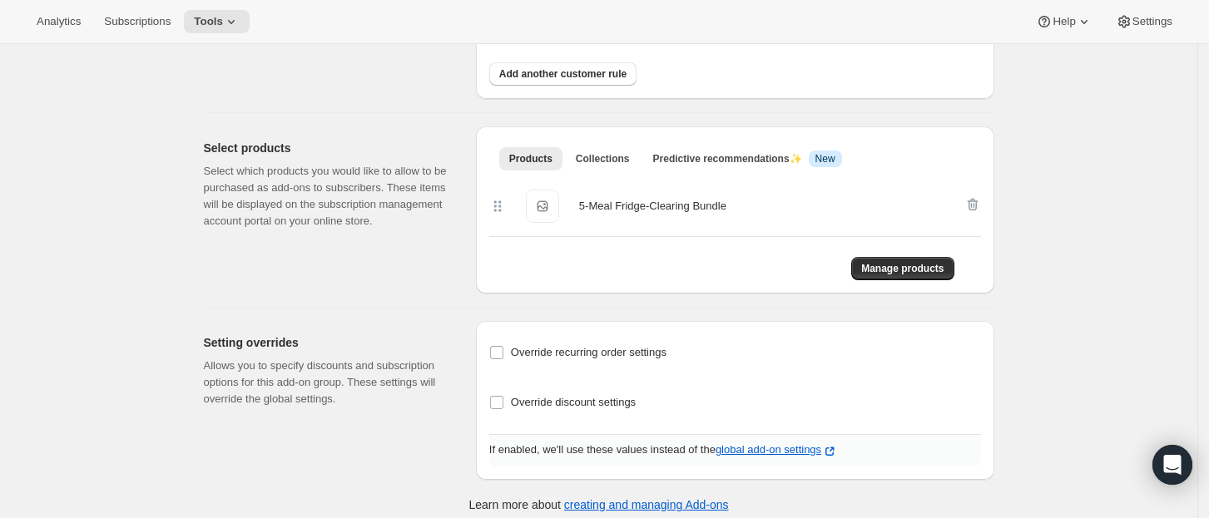
scroll to position [349, 0]
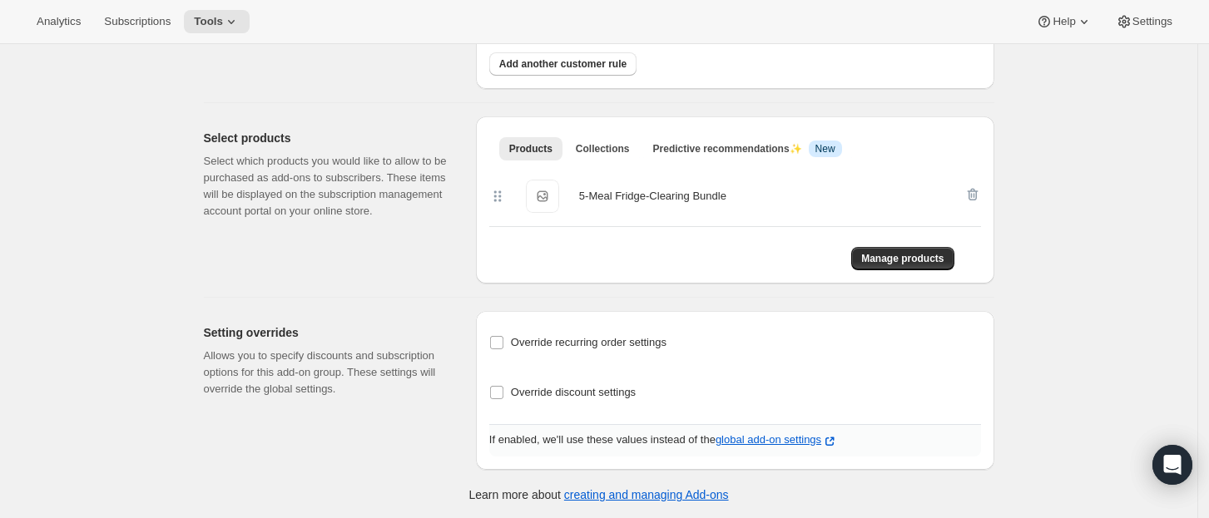
click at [699, 183] on div "5-Meal Fridge-Clearing Bundle" at bounding box center [652, 196] width 147 height 33
click at [699, 191] on div "5-Meal Fridge-Clearing Bundle" at bounding box center [652, 196] width 147 height 17
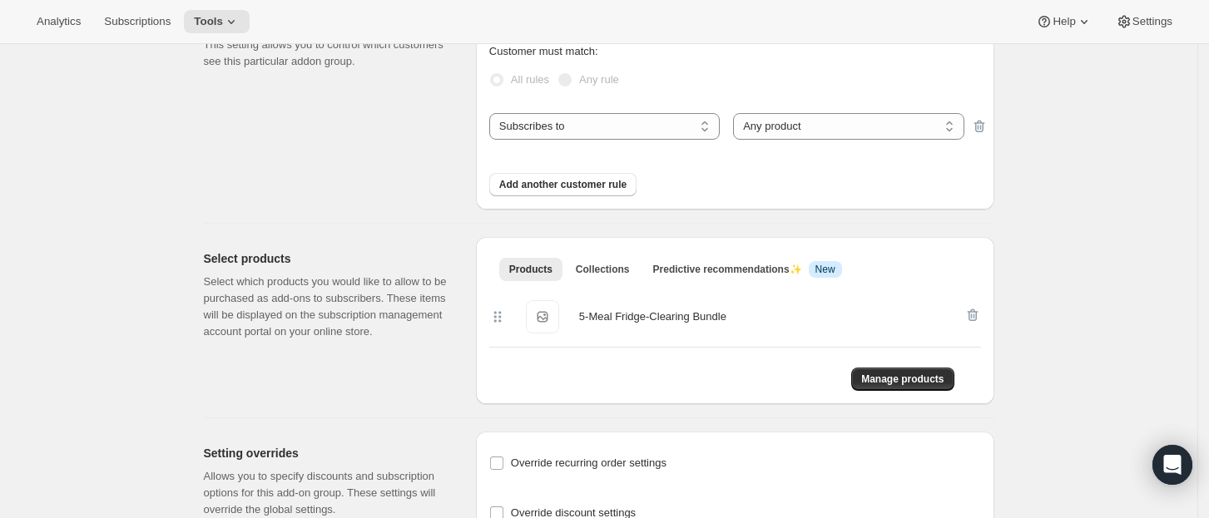
scroll to position [226, 0]
click at [908, 370] on button "Manage products" at bounding box center [902, 380] width 102 height 23
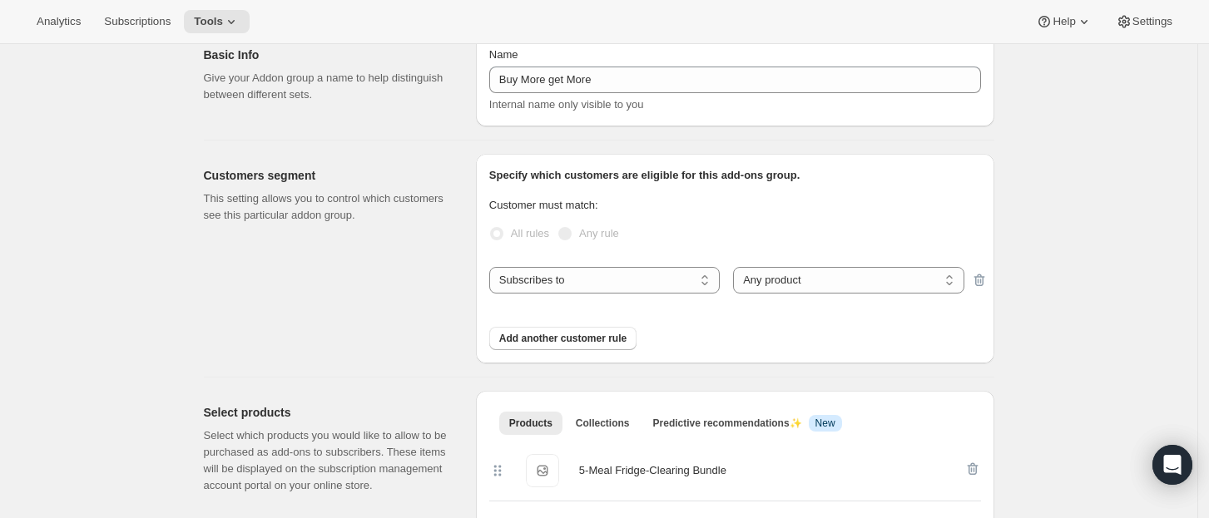
scroll to position [67, 0]
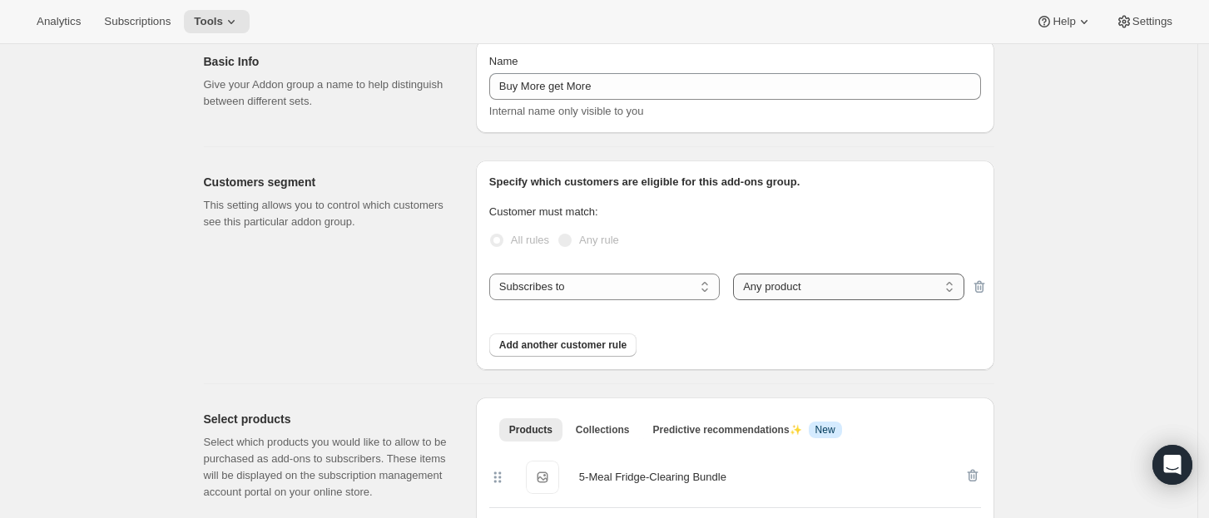
click at [789, 289] on select "Any product Specific products Specific product variants" at bounding box center [848, 287] width 230 height 27
click at [789, 290] on select "Any product Specific products Specific product variants" at bounding box center [848, 287] width 230 height 27
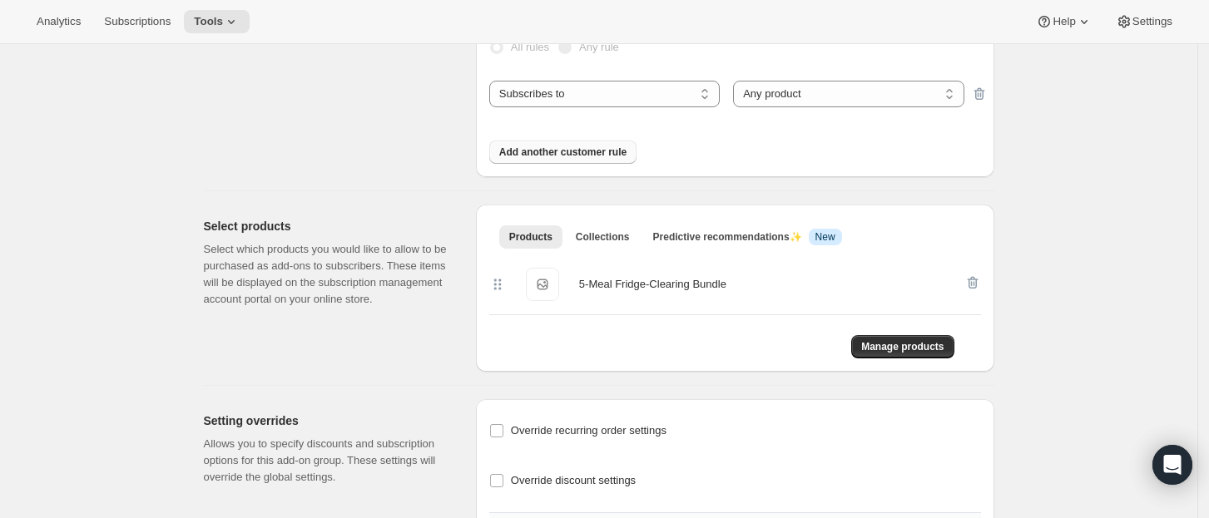
scroll to position [294, 0]
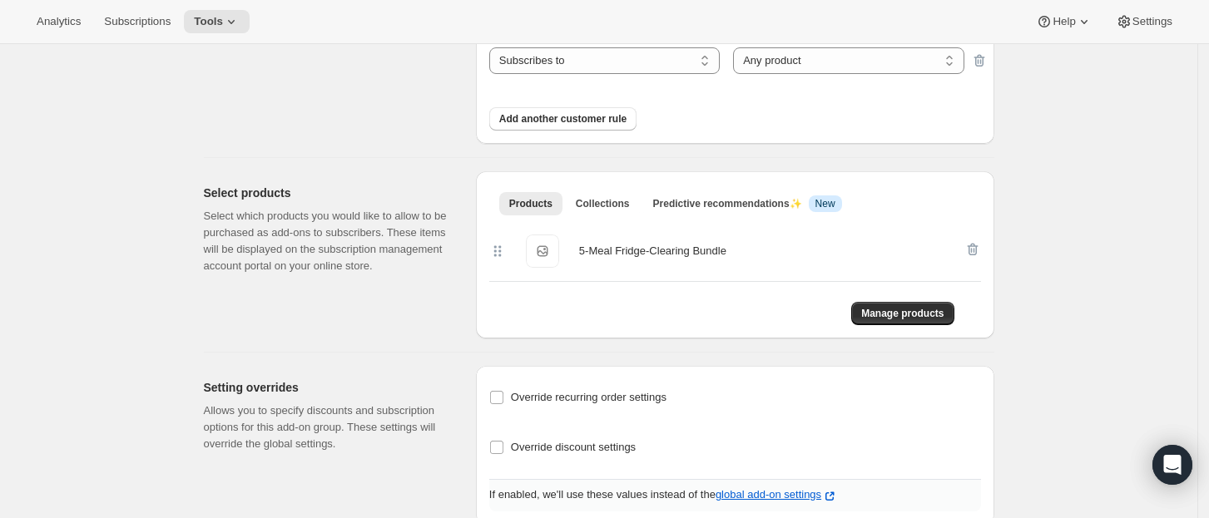
click at [541, 256] on span "5-Meal Fridge-Clearing Bundle" at bounding box center [542, 251] width 33 height 33
click at [878, 327] on div "Products Collections Predictive recommendations ✨ Info New More views Products …" at bounding box center [735, 254] width 518 height 167
click at [885, 327] on div "Products Collections Predictive recommendations ✨ Info New More views Products …" at bounding box center [735, 254] width 518 height 167
click at [885, 319] on span "Manage products" at bounding box center [902, 313] width 82 height 13
click at [972, 251] on icon "button" at bounding box center [971, 250] width 2 height 5
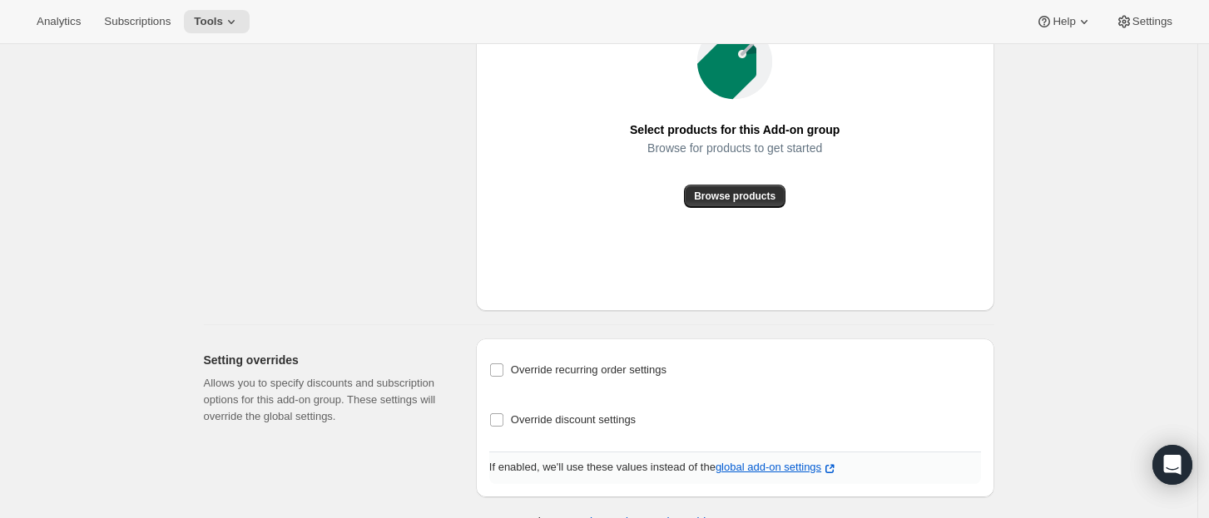
scroll to position [612, 0]
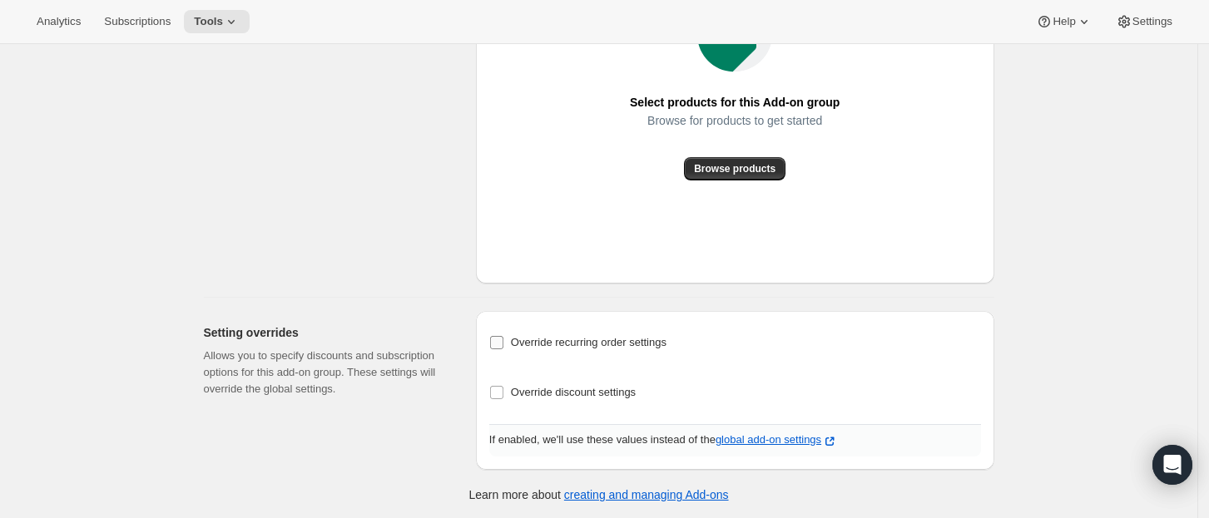
click at [659, 343] on span "Override recurring order settings" at bounding box center [589, 342] width 156 height 12
click at [503, 343] on input "Override recurring order settings" at bounding box center [496, 342] width 13 height 13
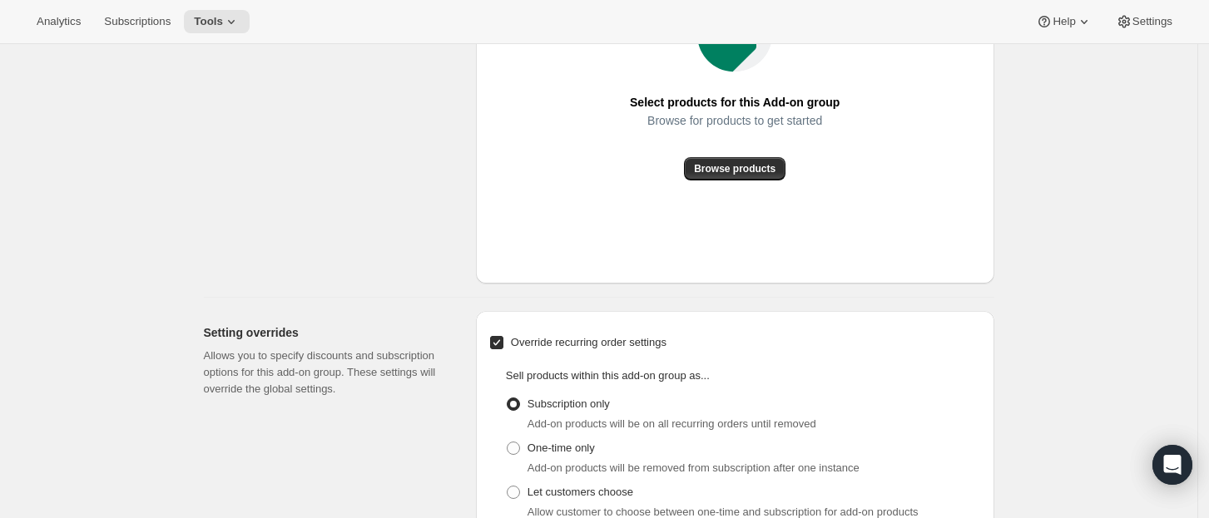
click at [572, 347] on span "Override recurring order settings" at bounding box center [589, 342] width 156 height 12
click at [503, 347] on input "Override recurring order settings" at bounding box center [496, 342] width 13 height 13
checkbox input "false"
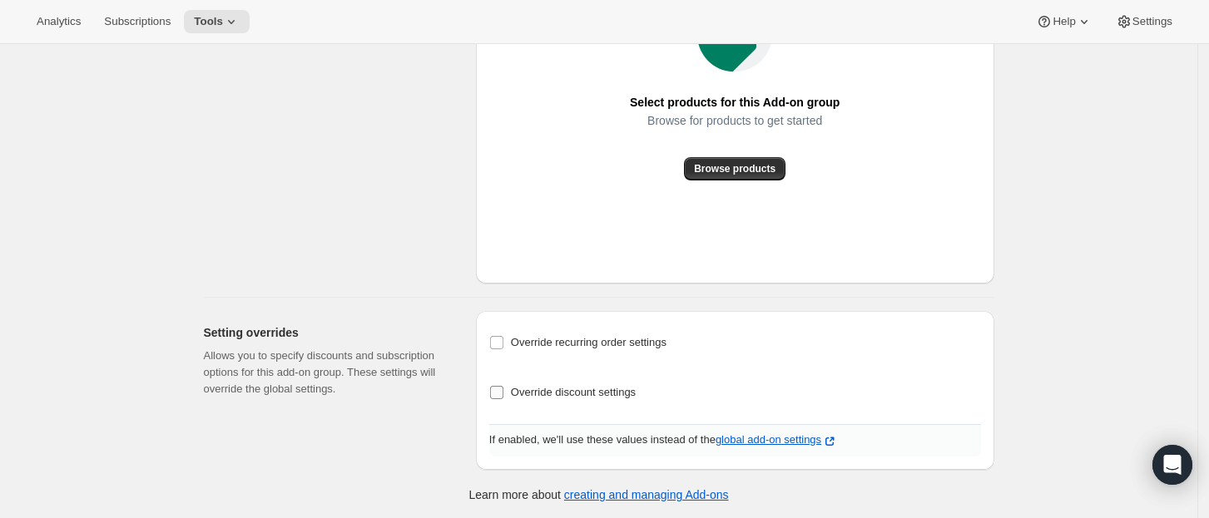
click at [570, 403] on label "Override discount settings" at bounding box center [562, 392] width 146 height 23
click at [503, 399] on input "Override discount settings" at bounding box center [496, 392] width 13 height 13
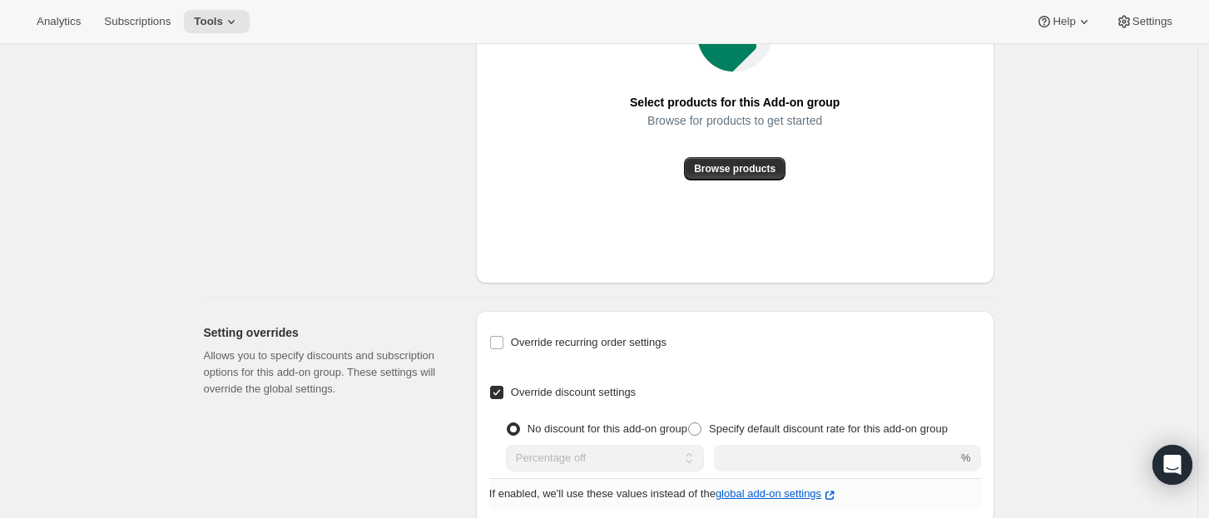
scroll to position [665, 0]
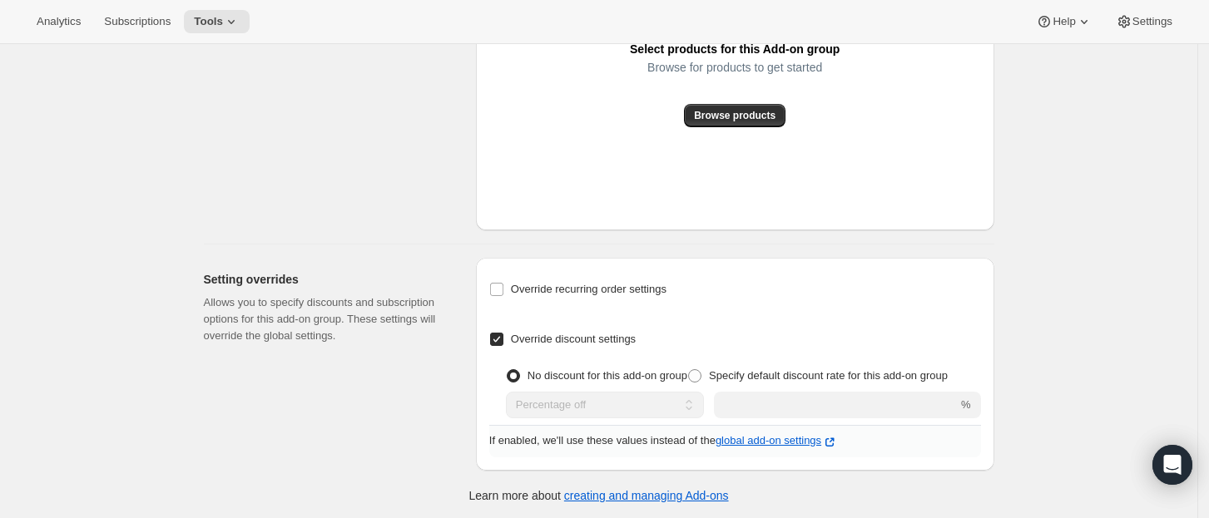
click at [538, 335] on span "Override discount settings" at bounding box center [573, 339] width 125 height 12
click at [503, 335] on input "Override discount settings" at bounding box center [496, 339] width 13 height 13
checkbox input "false"
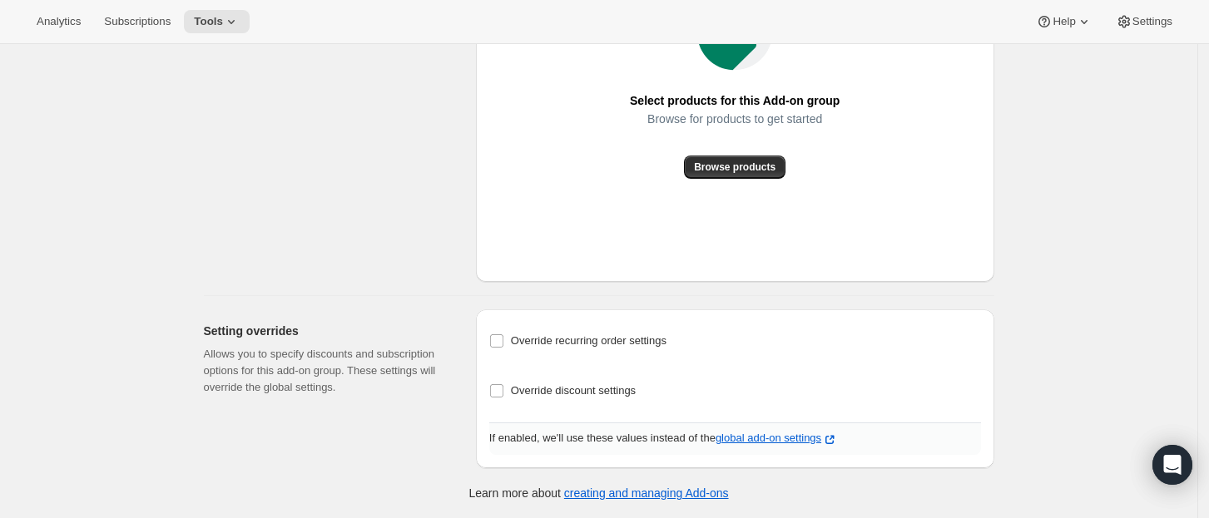
scroll to position [612, 0]
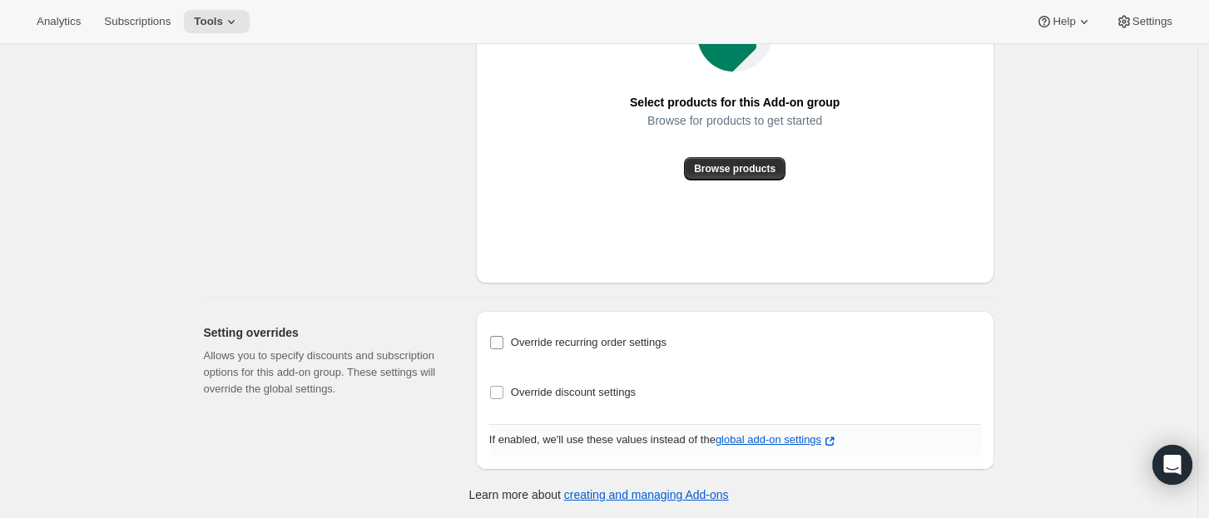
click at [546, 354] on label "Override recurring order settings" at bounding box center [577, 342] width 177 height 23
click at [503, 349] on input "Override recurring order settings" at bounding box center [496, 342] width 13 height 13
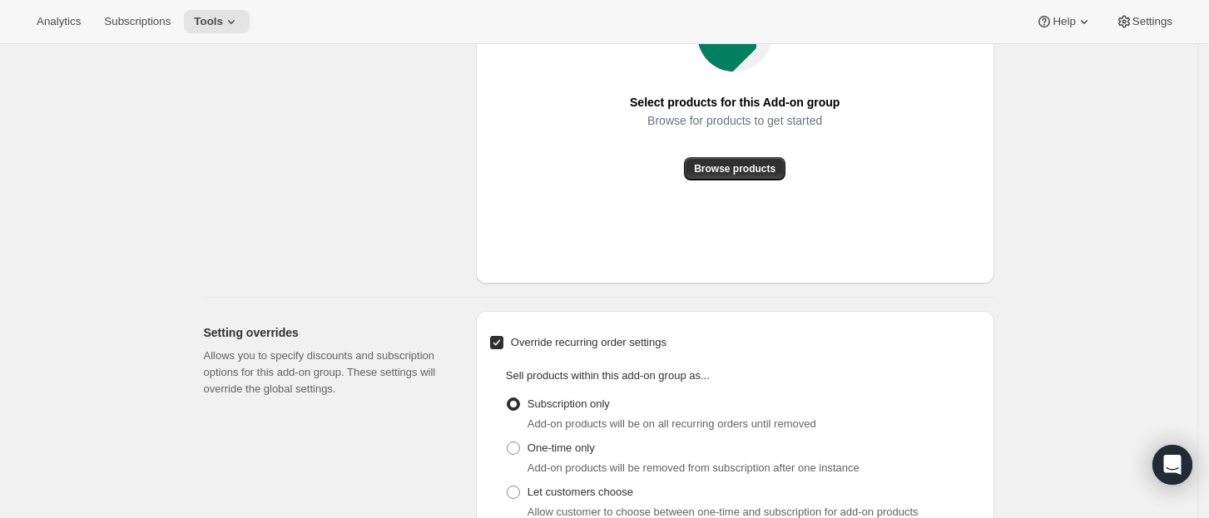
click at [546, 347] on span "Override recurring order settings" at bounding box center [589, 342] width 156 height 12
click at [503, 347] on input "Override recurring order settings" at bounding box center [496, 342] width 13 height 13
checkbox input "false"
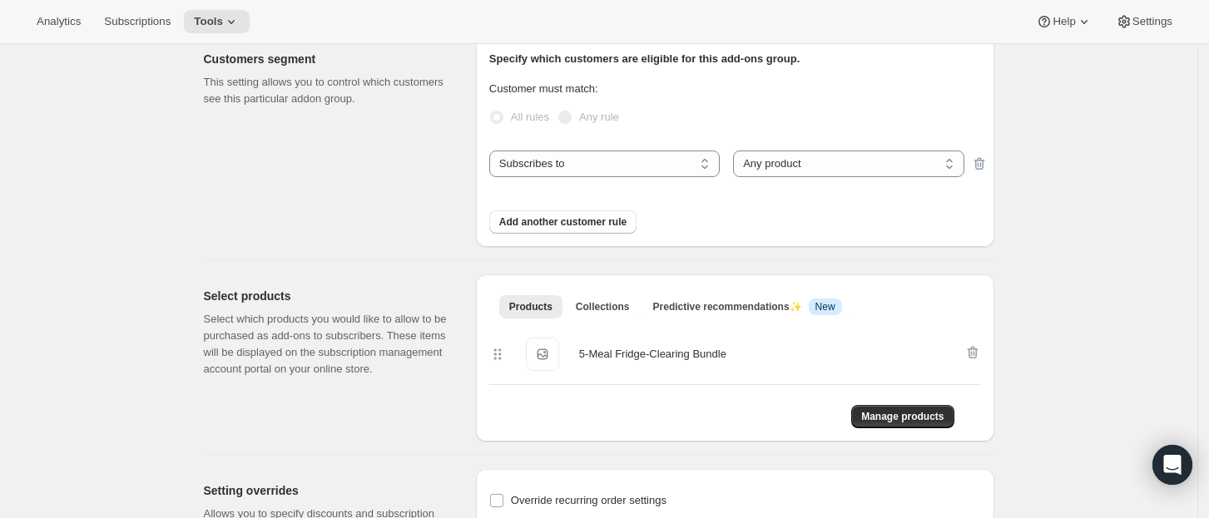
scroll to position [0, 0]
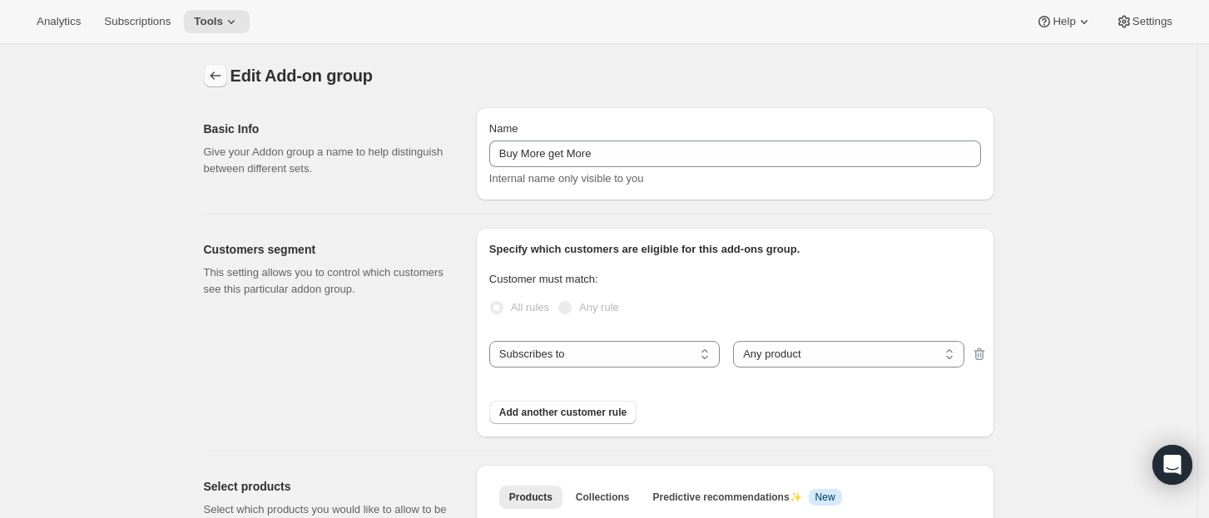
click at [211, 71] on button "Addon groups" at bounding box center [215, 75] width 23 height 23
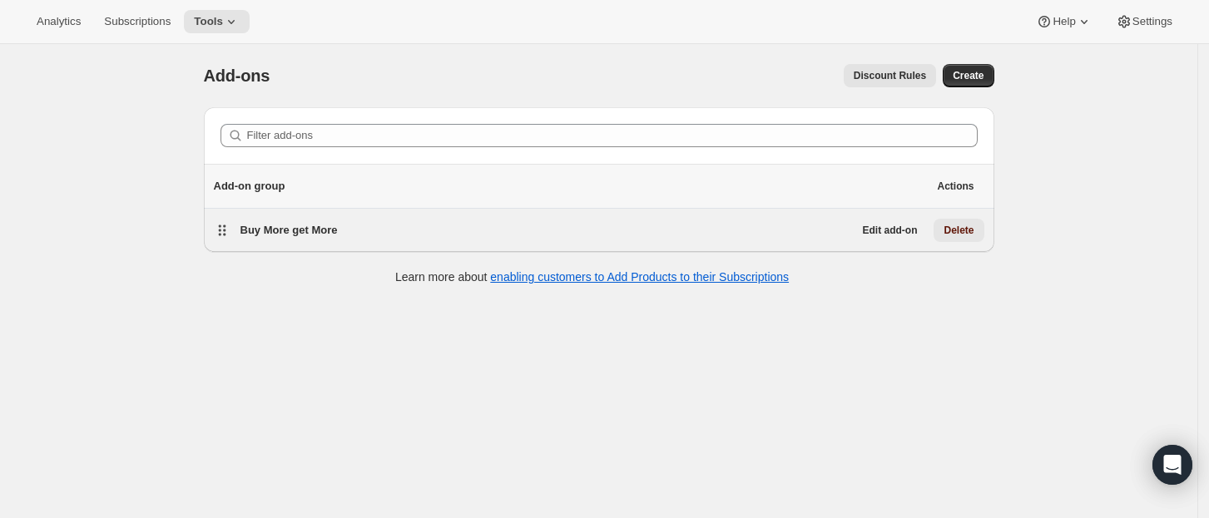
click at [983, 227] on button "Delete" at bounding box center [958, 230] width 50 height 23
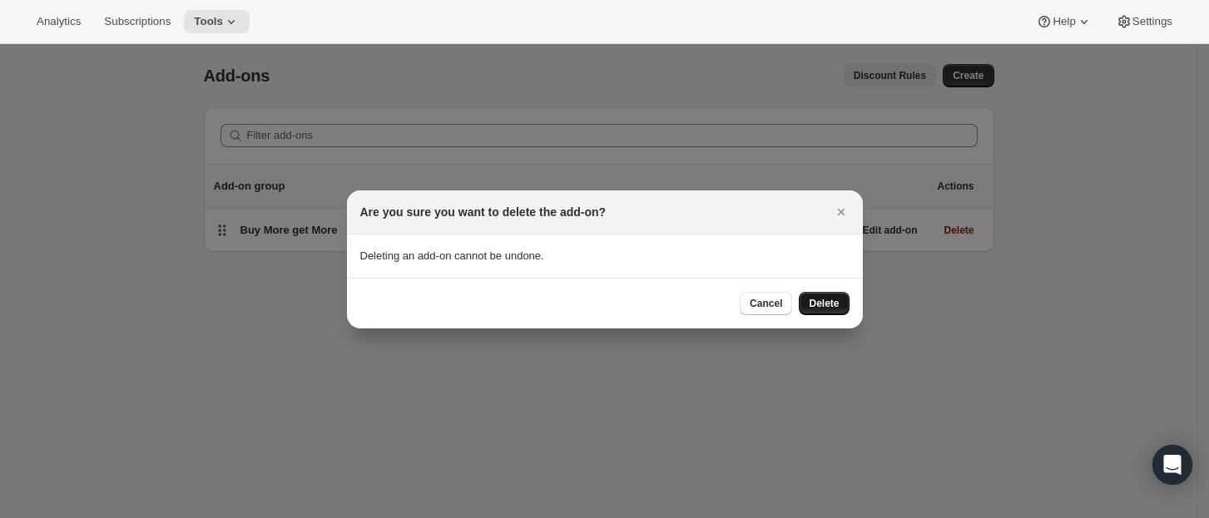
click at [832, 306] on span "Delete" at bounding box center [823, 303] width 30 height 13
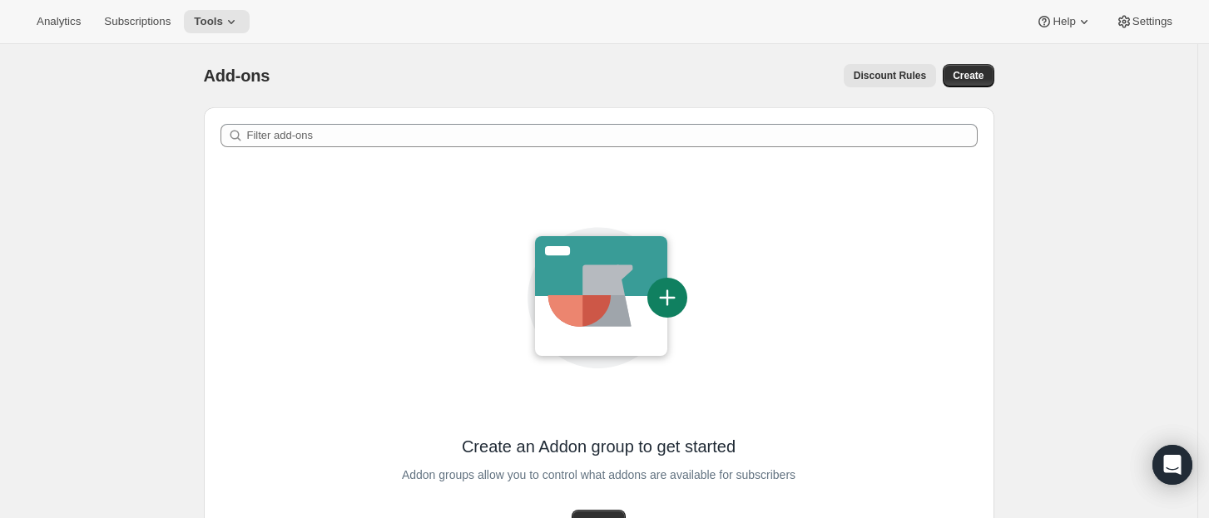
click at [917, 84] on button "Discount Rules" at bounding box center [889, 75] width 92 height 23
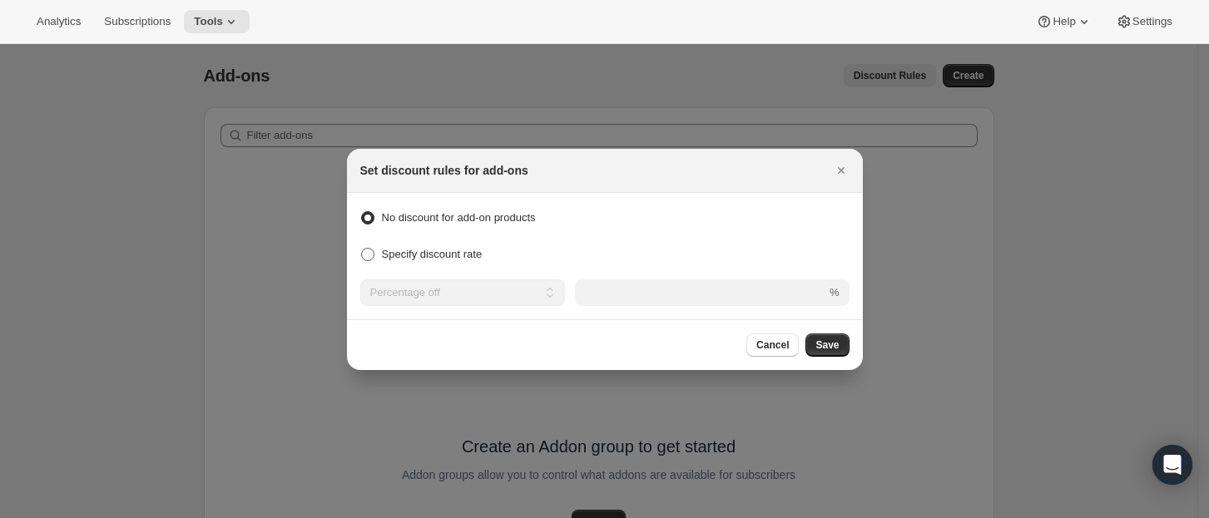
click at [418, 256] on span "Specify discount rate" at bounding box center [432, 254] width 101 height 12
click at [362, 249] on input "Specify discount rate" at bounding box center [361, 248] width 1 height 1
radio input "true"
click at [477, 302] on select "Percentage off Fixed amount off" at bounding box center [456, 292] width 192 height 27
click at [360, 279] on select "Percentage off Fixed amount off" at bounding box center [456, 292] width 192 height 27
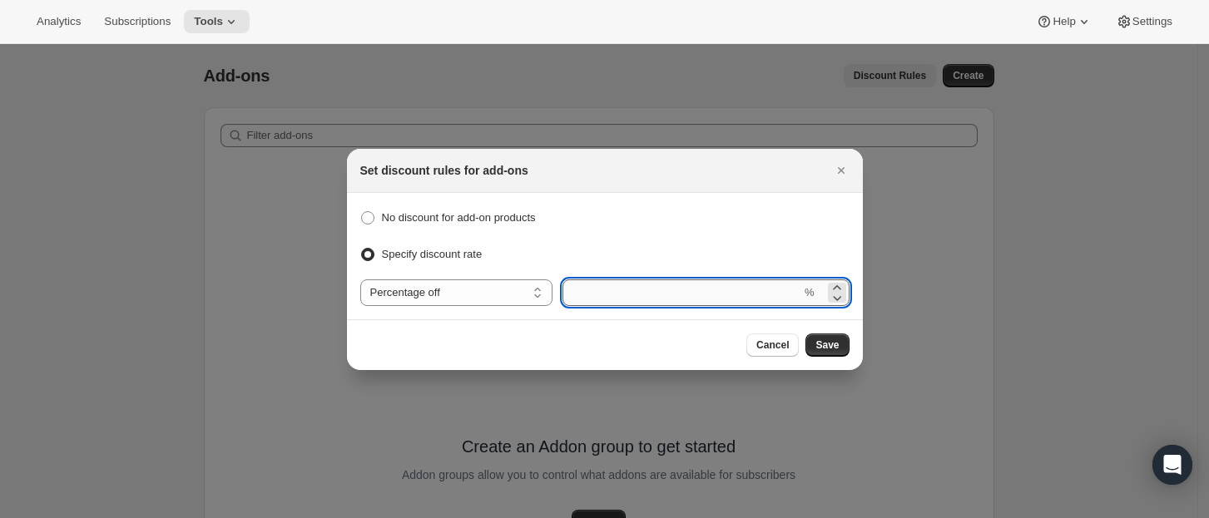
click at [631, 297] on input ":req:" at bounding box center [681, 292] width 239 height 27
type input "10"
click at [828, 345] on span "Save" at bounding box center [826, 345] width 23 height 13
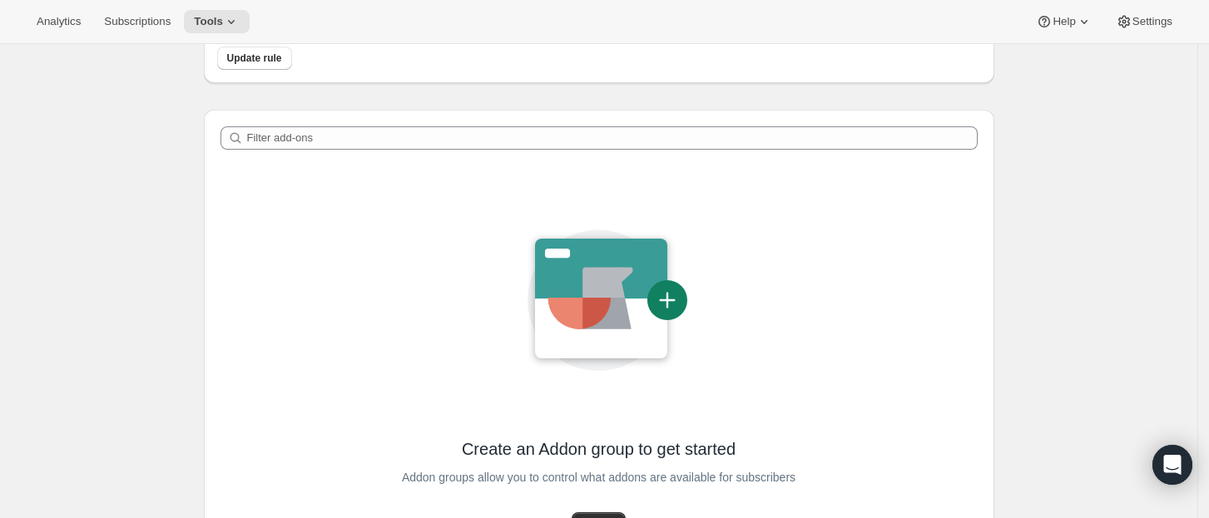
scroll to position [273, 0]
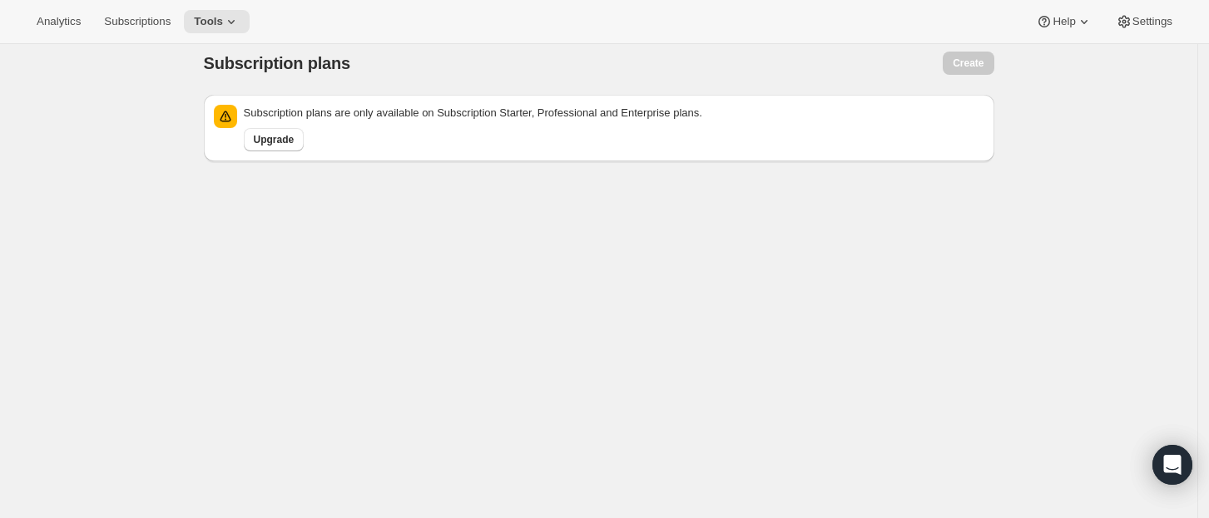
scroll to position [13, 0]
click at [216, 23] on span "Tools" at bounding box center [208, 21] width 29 height 13
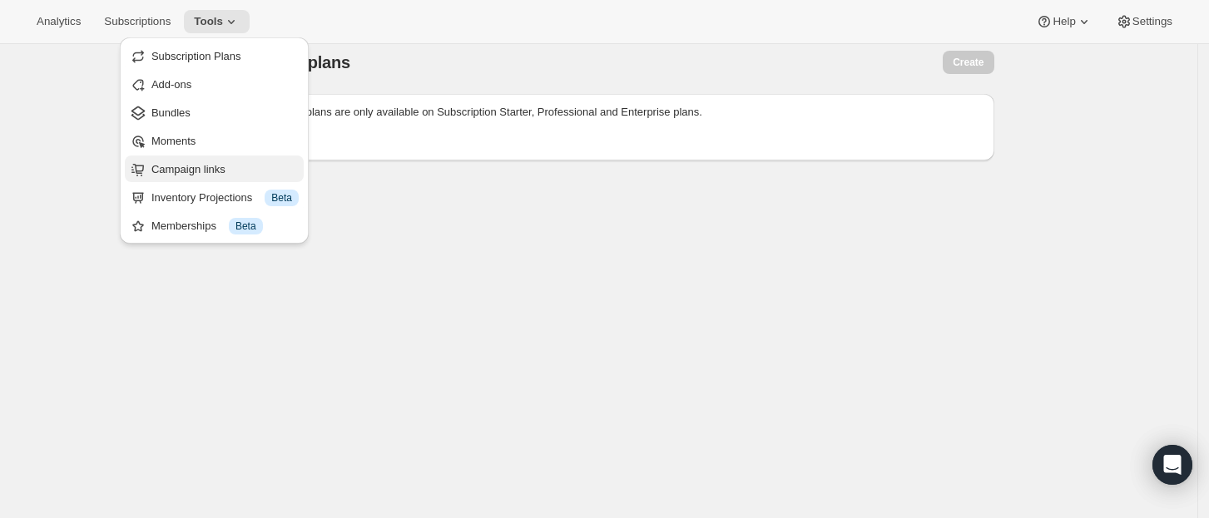
click at [214, 163] on span "Campaign links" at bounding box center [188, 169] width 74 height 12
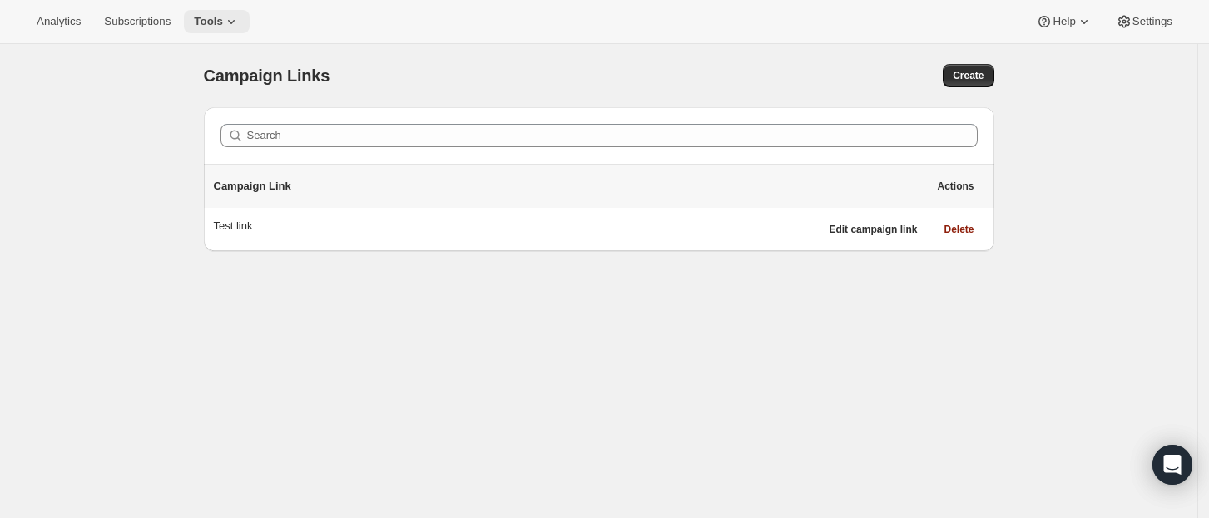
click at [231, 13] on icon at bounding box center [231, 21] width 17 height 17
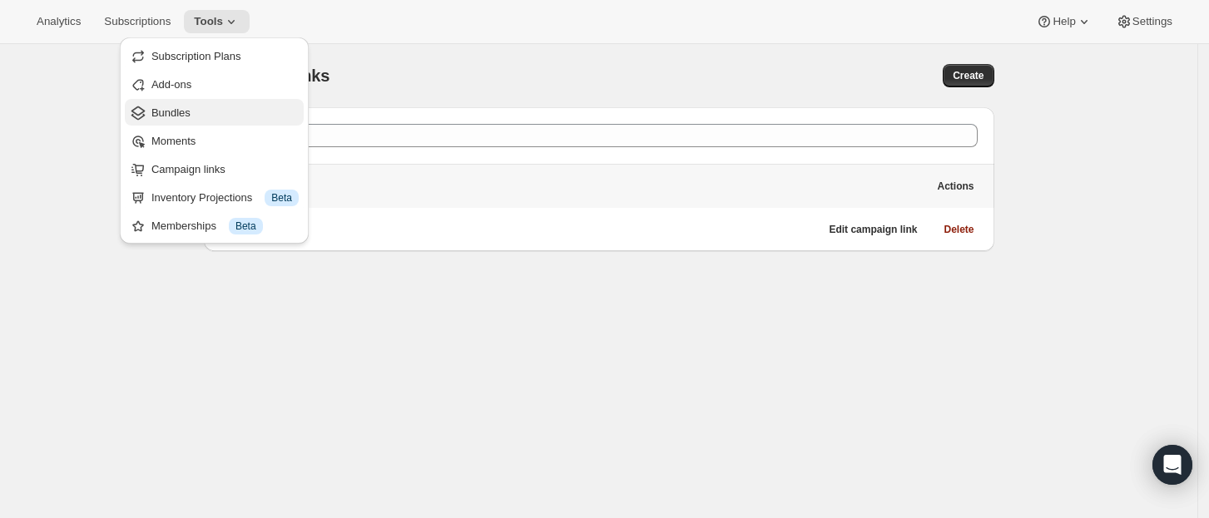
click at [190, 106] on span "Bundles" at bounding box center [224, 113] width 147 height 17
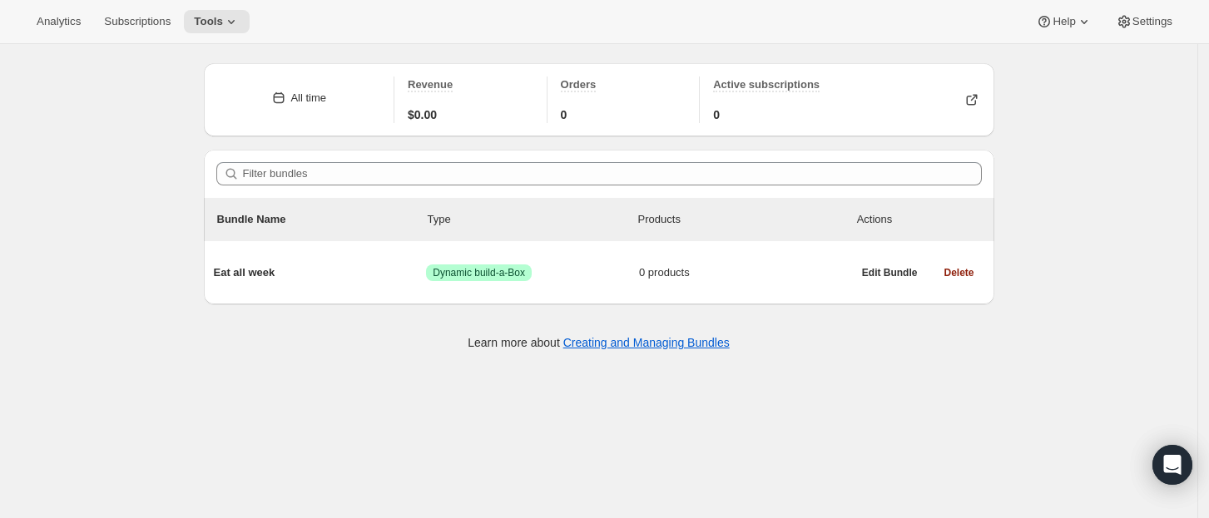
scroll to position [44, 0]
click at [215, 12] on button "Tools" at bounding box center [217, 21] width 66 height 23
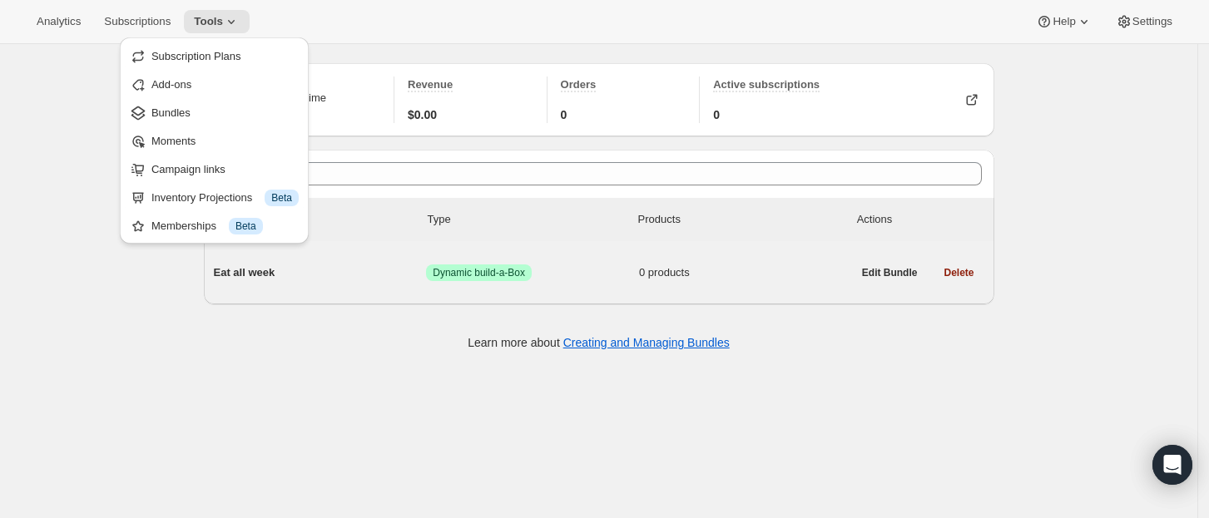
click at [274, 292] on div "Eat all week Success Dynamic build-a-Box 0 products" at bounding box center [533, 272] width 638 height 43
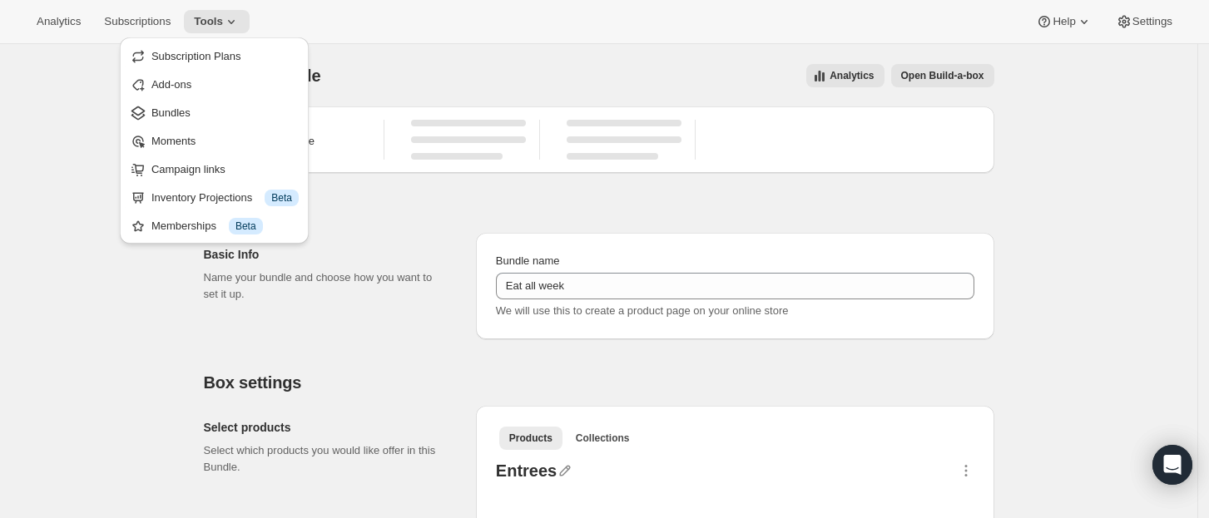
type input "Eat all week"
radio input "true"
click at [393, 252] on h2 "Basic Info" at bounding box center [326, 254] width 245 height 17
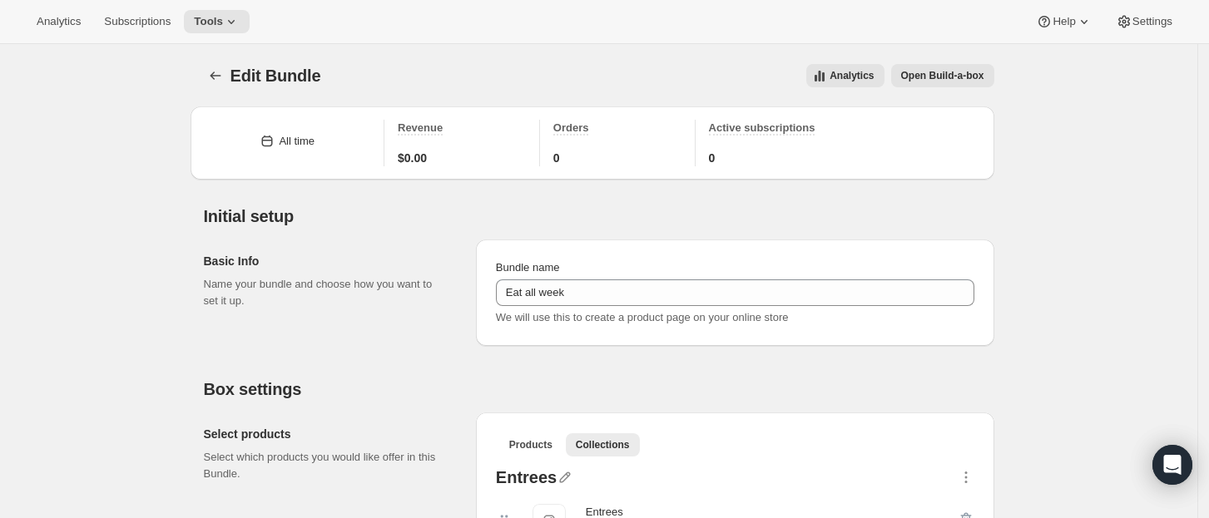
click at [977, 71] on span "Open Build-a-box" at bounding box center [942, 75] width 83 height 13
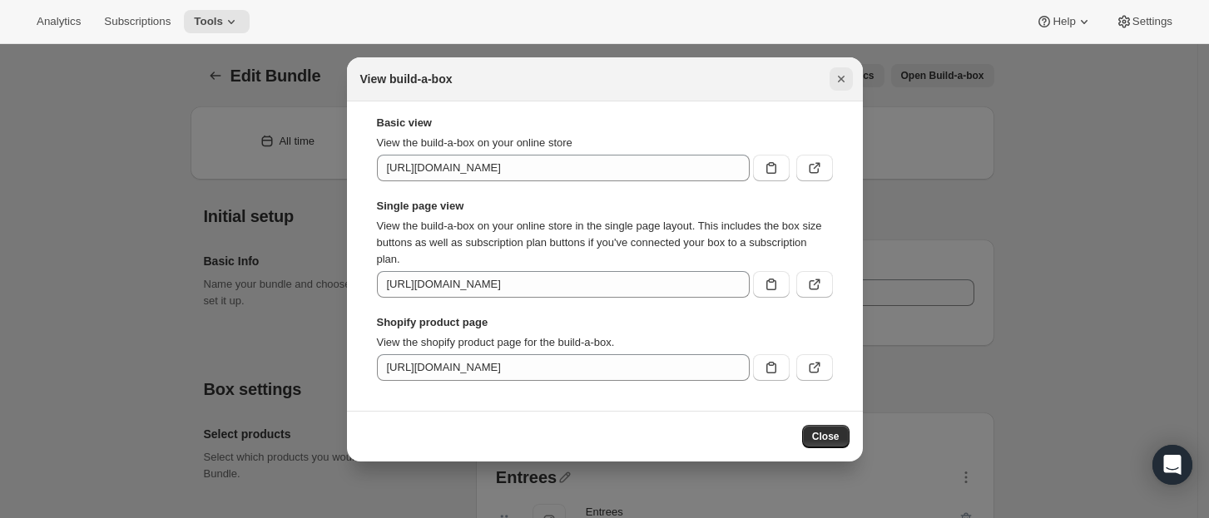
click at [843, 82] on icon "Close" at bounding box center [841, 79] width 17 height 17
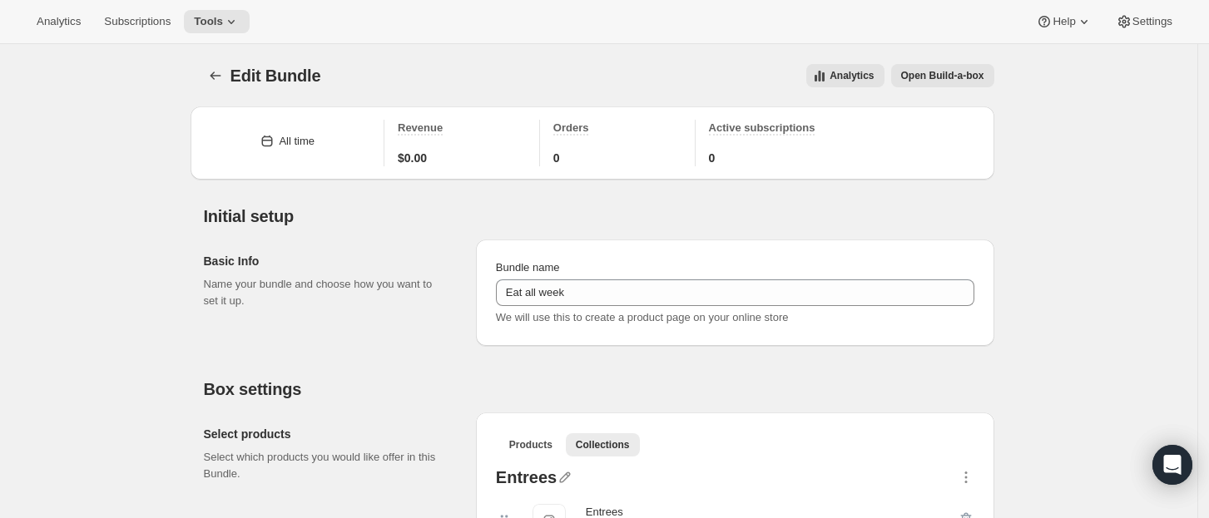
click at [213, 67] on icon "Bundles" at bounding box center [215, 75] width 17 height 17
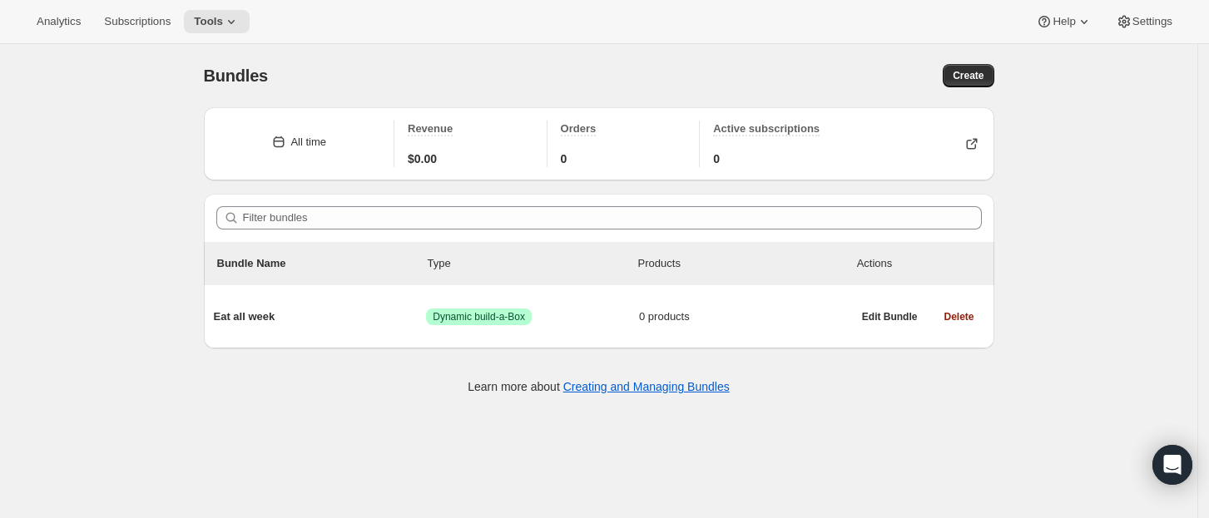
drag, startPoint x: 226, startPoint y: 25, endPoint x: 229, endPoint y: 58, distance: 33.4
click at [229, 58] on div "Analytics Subscriptions Tools Help Settings Skip to content Bundles. This page …" at bounding box center [604, 281] width 1209 height 562
click at [986, 83] on button "Create" at bounding box center [967, 75] width 51 height 23
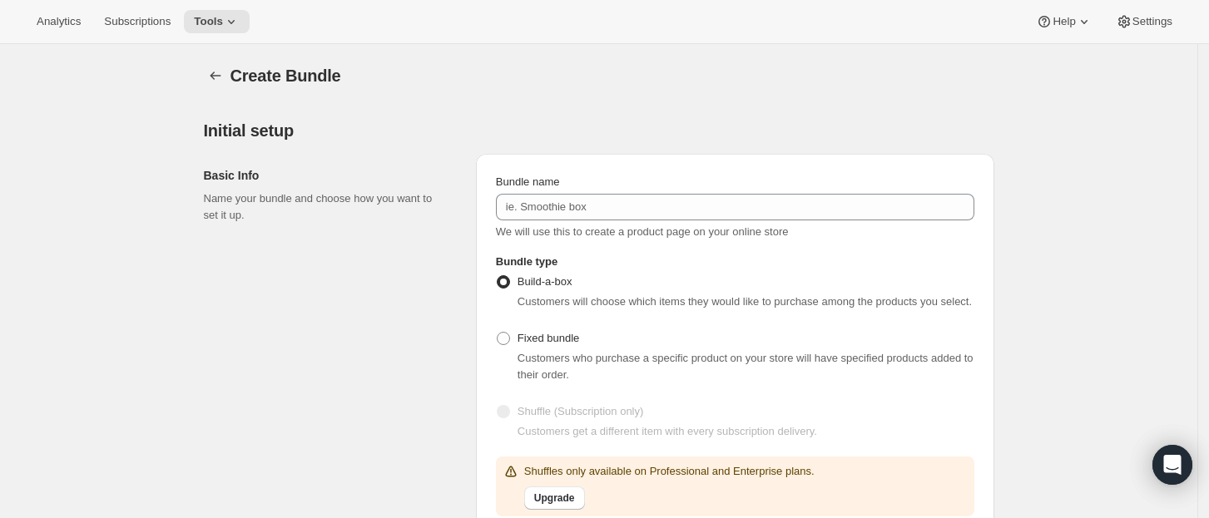
click at [837, 192] on div "Bundle name We will use this to create a product page on your online store" at bounding box center [735, 207] width 478 height 67
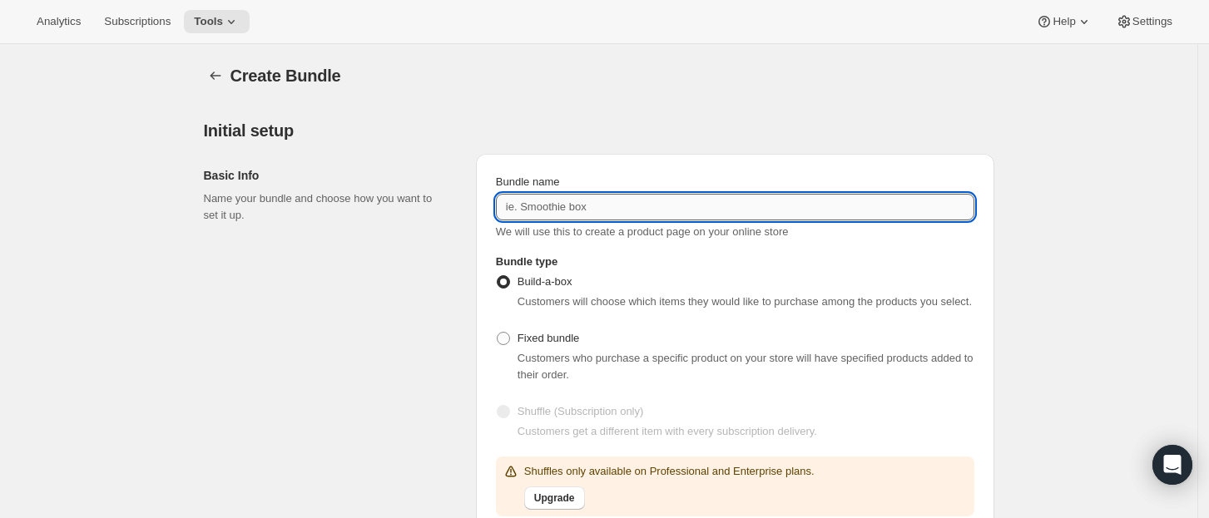
click at [834, 197] on input "Bundle name" at bounding box center [735, 207] width 478 height 27
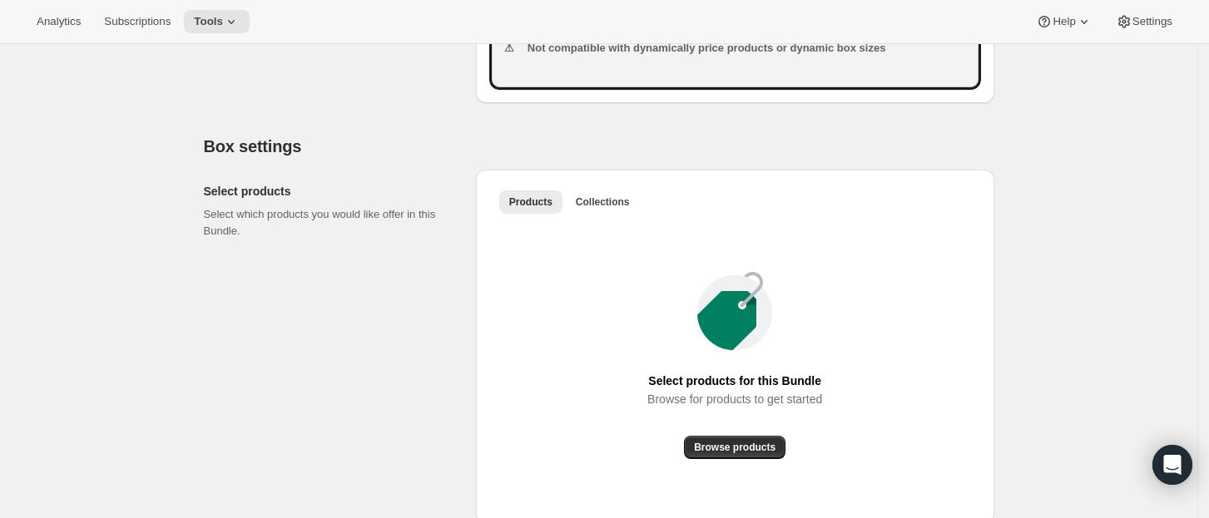
scroll to position [852, 0]
type input "Buy more get motrrvrt"
click at [587, 201] on span "Collections" at bounding box center [603, 202] width 54 height 13
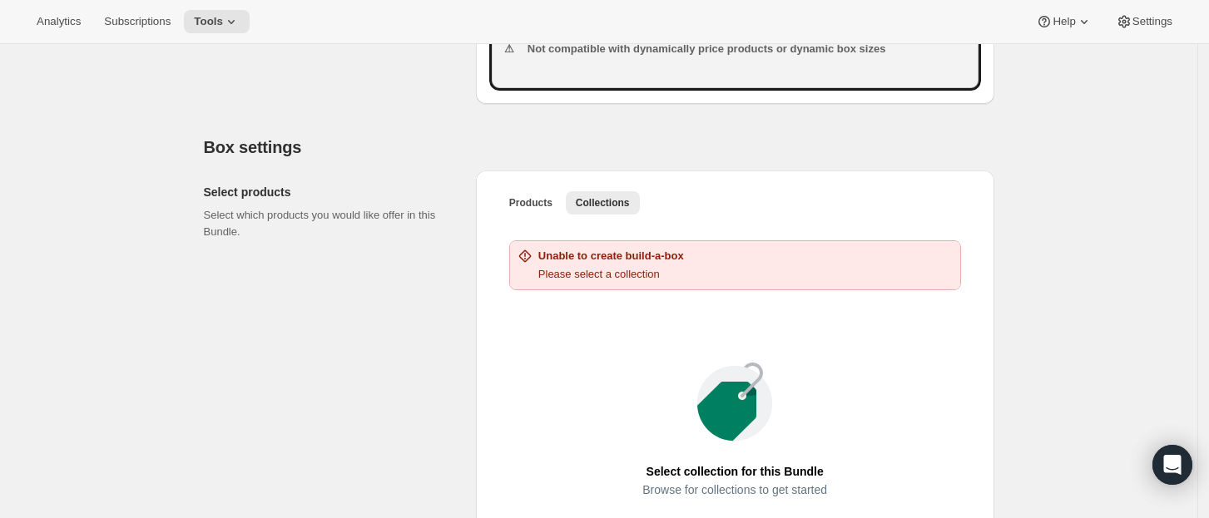
click at [551, 219] on div "Products Collections More views Products Collections More views" at bounding box center [735, 202] width 492 height 37
click at [592, 285] on div "Unable to create build-a-box Please select a collection" at bounding box center [735, 265] width 450 height 48
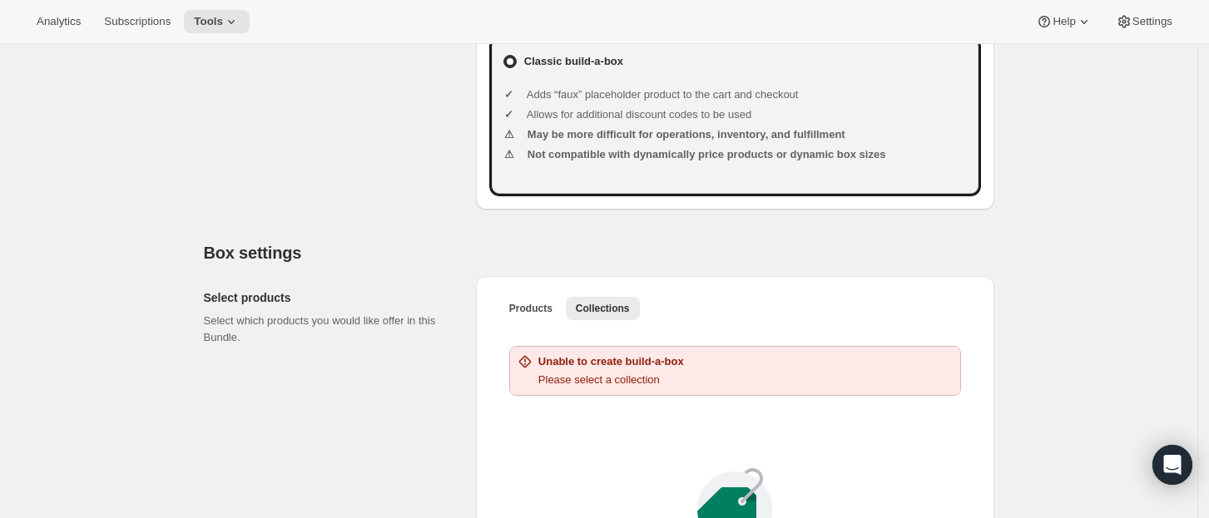
scroll to position [738, 0]
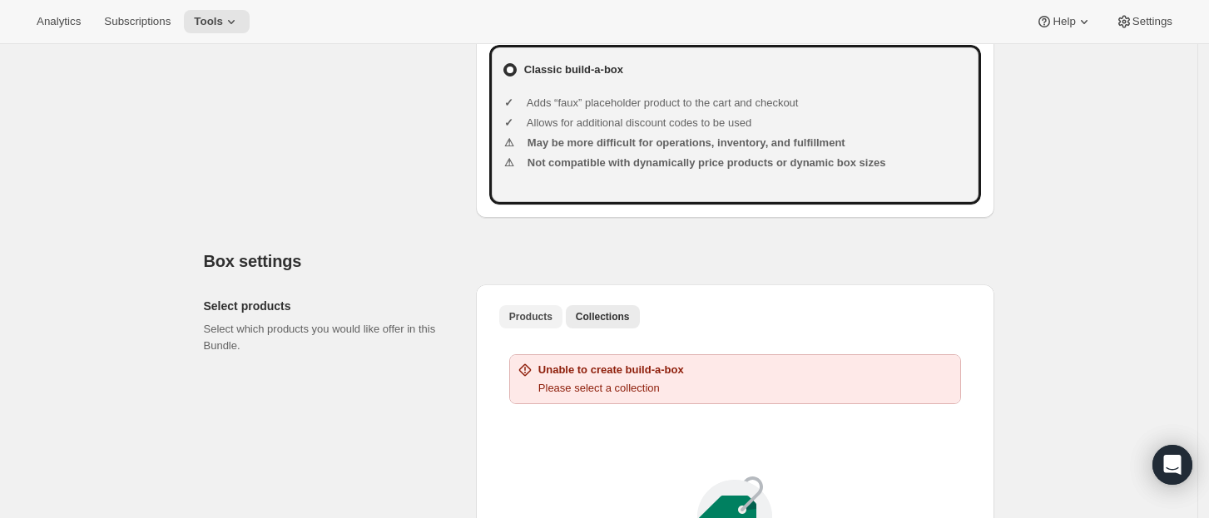
click at [559, 316] on button "Products" at bounding box center [530, 316] width 63 height 23
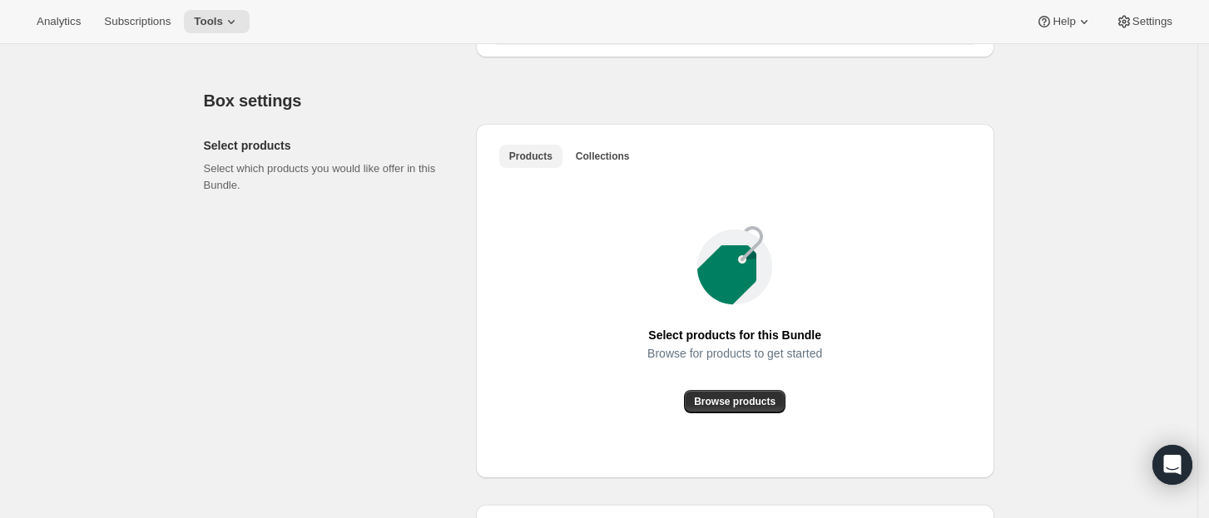
scroll to position [899, 0]
click at [739, 396] on span "Browse products" at bounding box center [735, 400] width 82 height 13
click at [628, 151] on button "Collections" at bounding box center [603, 155] width 74 height 23
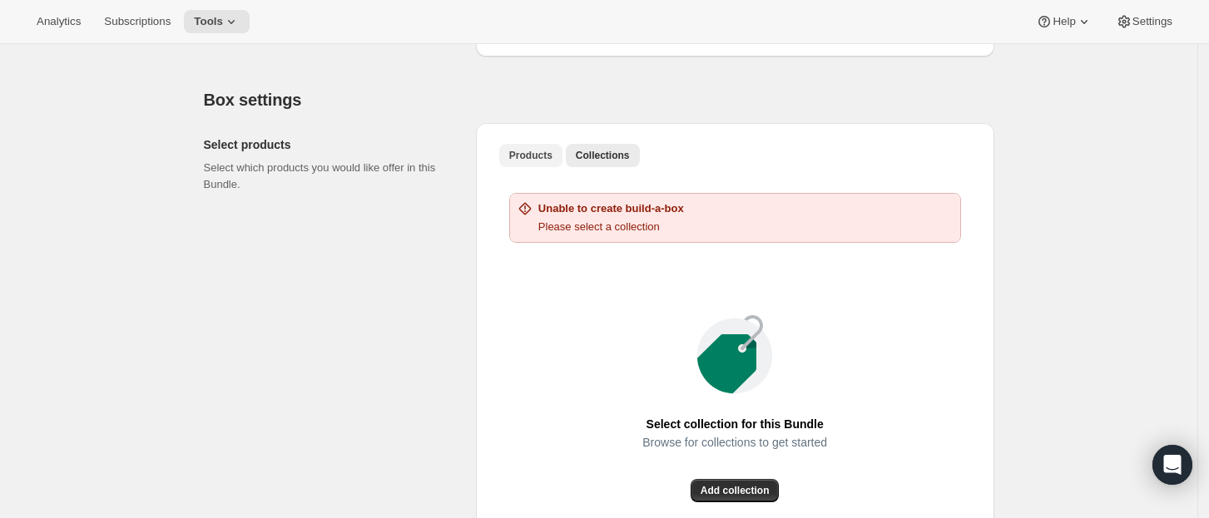
click at [524, 152] on span "Products" at bounding box center [530, 155] width 43 height 13
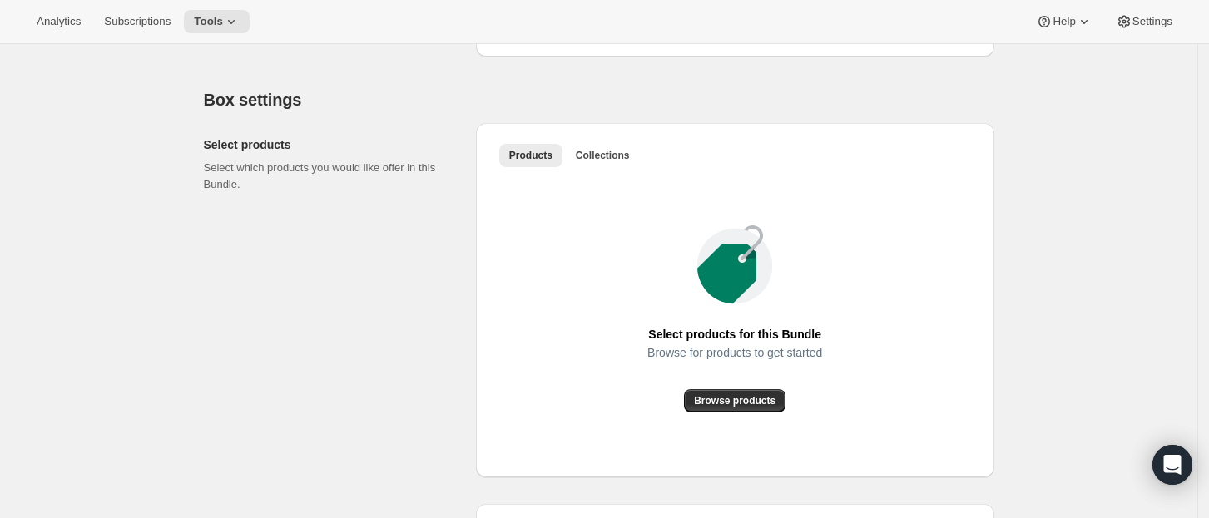
click at [706, 382] on div "Browse for products to get started" at bounding box center [734, 367] width 175 height 43
click at [706, 390] on button "Browse products" at bounding box center [734, 400] width 101 height 23
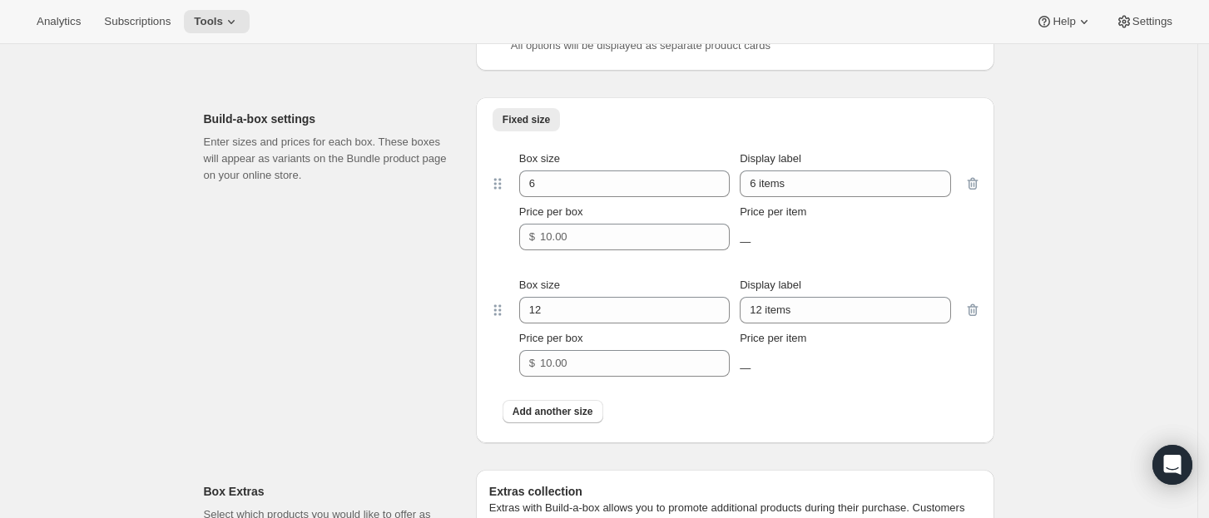
scroll to position [1312, 0]
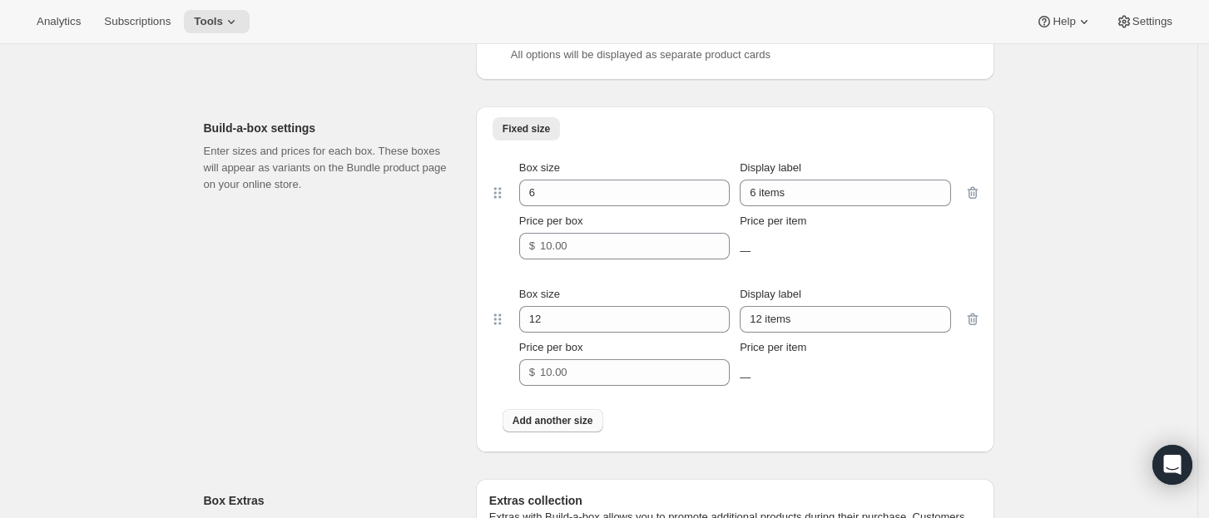
click at [584, 414] on span "Add another size" at bounding box center [552, 420] width 81 height 13
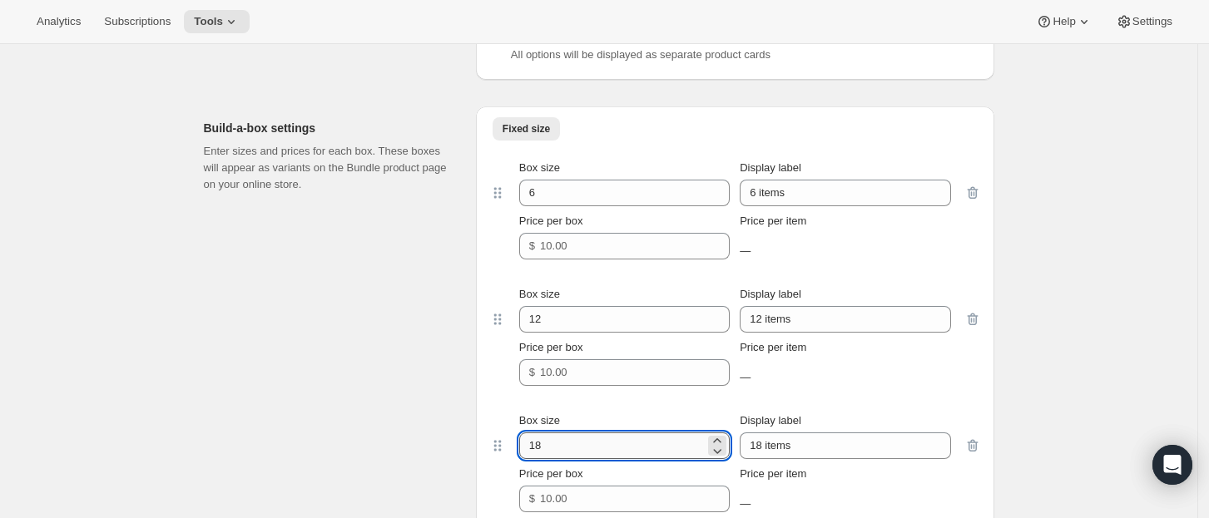
click at [569, 452] on input "18" at bounding box center [611, 446] width 185 height 27
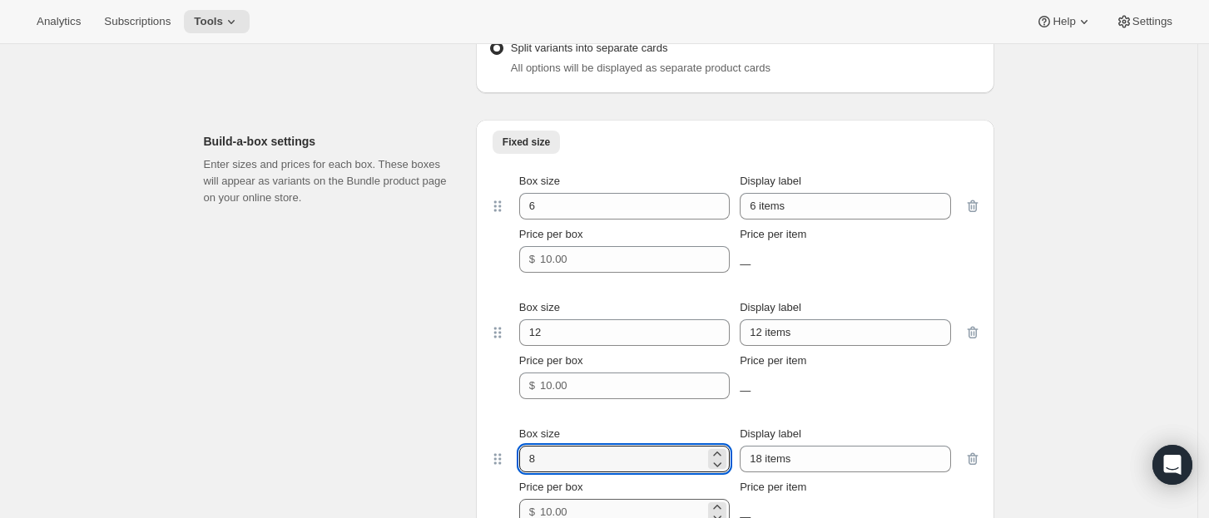
scroll to position [1298, 0]
type input "18"
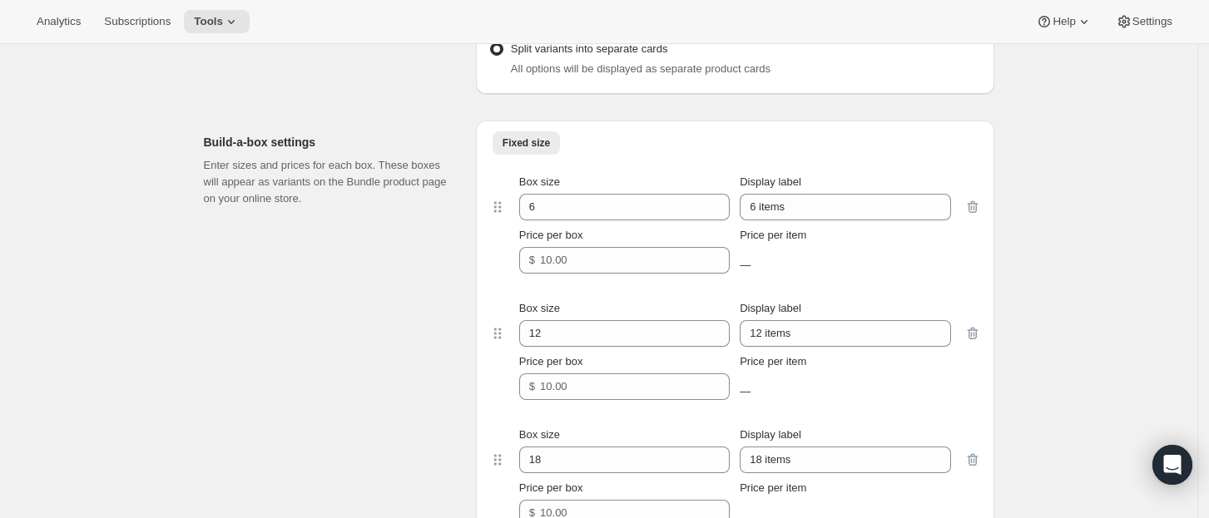
click at [451, 325] on div "Build-a-box settings Enter sizes and prices for each box. These boxes will appe…" at bounding box center [333, 357] width 259 height 472
click at [792, 237] on div "Price per item" at bounding box center [844, 235] width 210 height 17
click at [651, 256] on input "Price per box" at bounding box center [622, 260] width 165 height 27
click at [605, 250] on input "Price per box" at bounding box center [622, 260] width 165 height 27
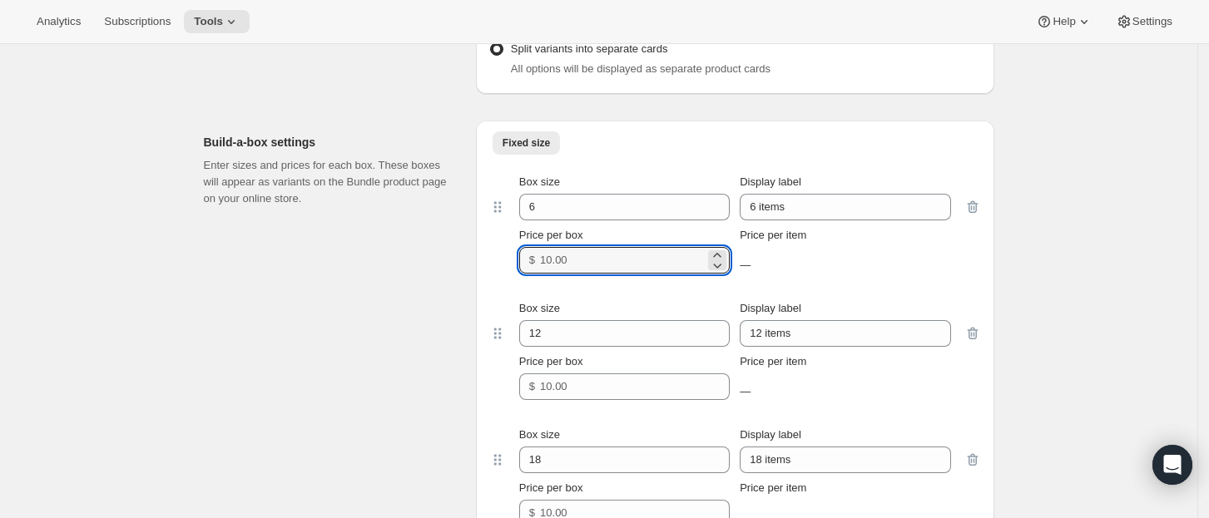
click at [571, 239] on span "Price per box" at bounding box center [551, 235] width 64 height 12
click at [571, 247] on input "Price per box" at bounding box center [622, 260] width 165 height 27
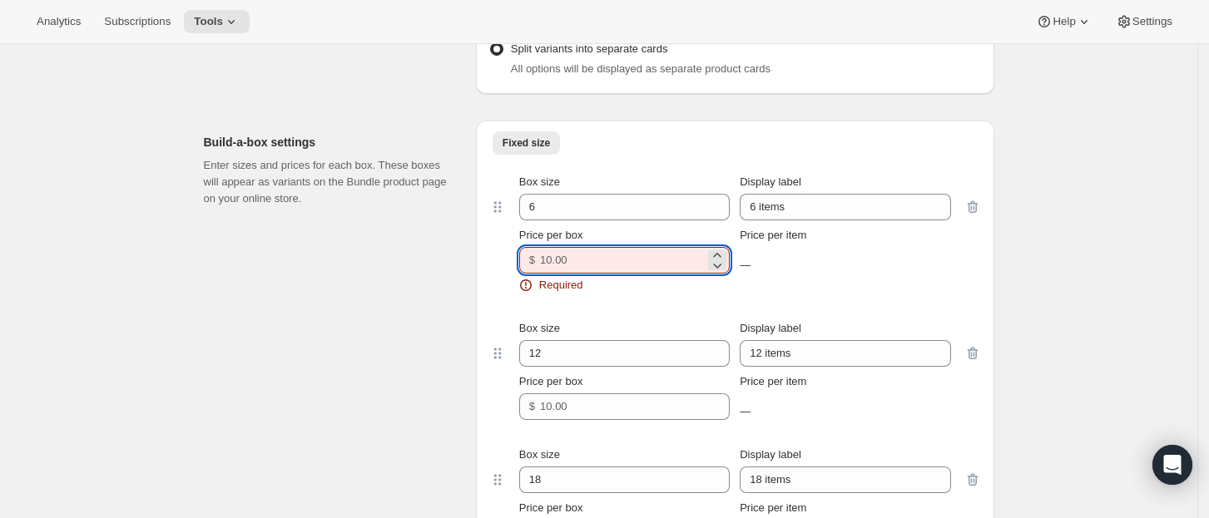
click at [594, 294] on div "Box size 6 Display label 6 items Price per box $ Required Price per item —" at bounding box center [735, 234] width 492 height 146
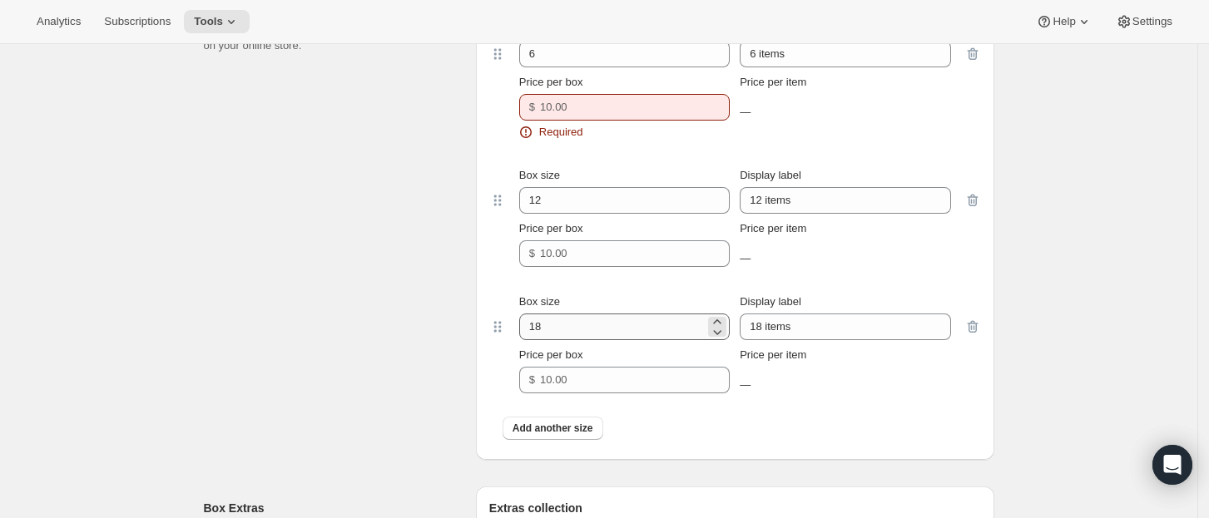
scroll to position [1451, 0]
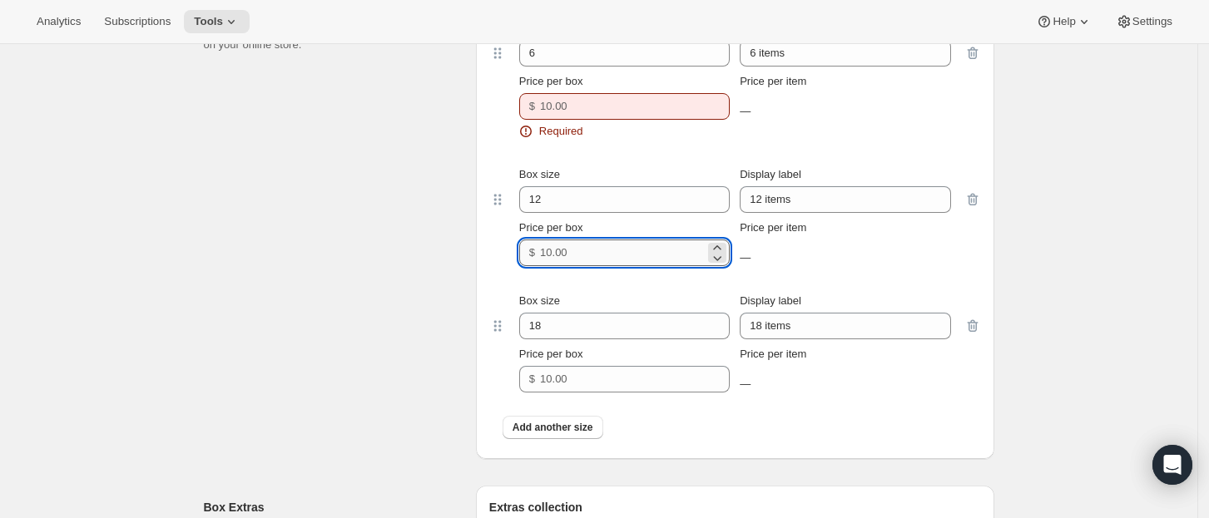
click at [561, 250] on input "Price per box" at bounding box center [622, 253] width 165 height 27
type input "9"
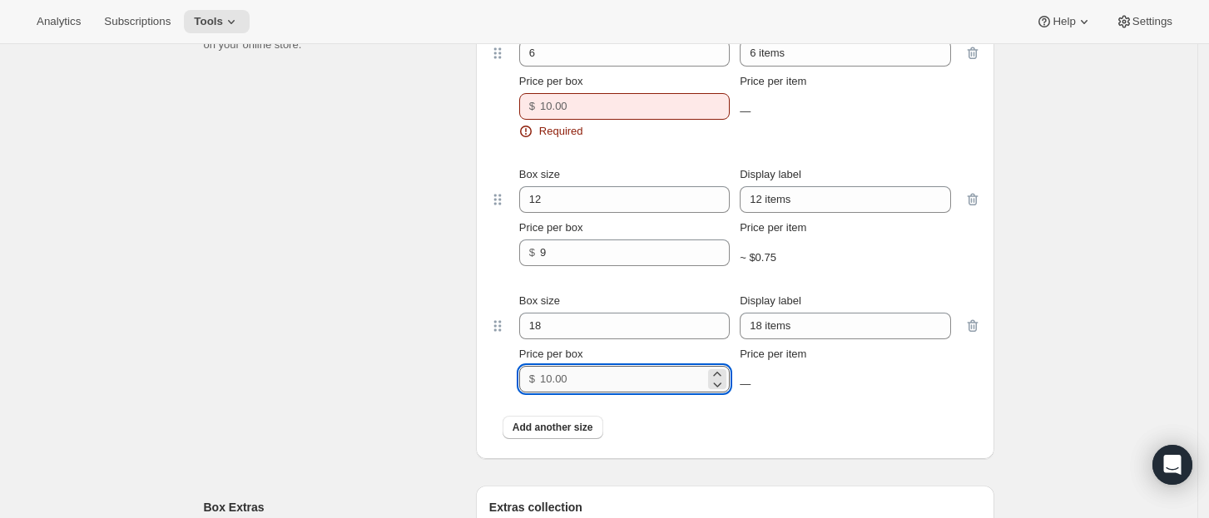
click at [558, 379] on input "Price per box" at bounding box center [622, 379] width 165 height 27
click at [558, 380] on input "Price per box" at bounding box center [622, 379] width 165 height 27
type input "8"
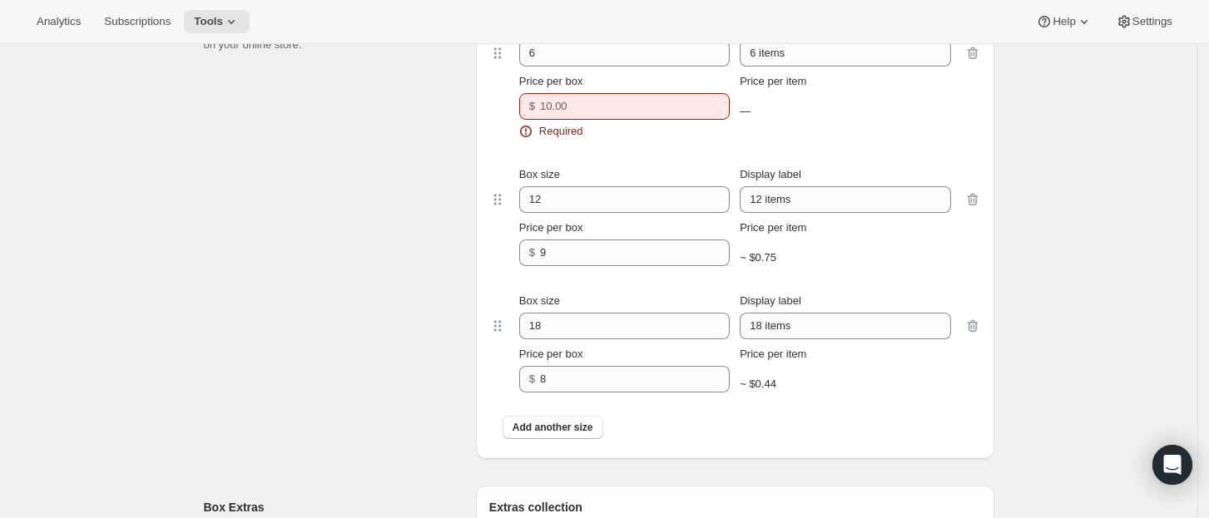
click at [631, 404] on div "Box size 18 Display label 18 items Price per box $ 8 Price per item ~ $0.44" at bounding box center [735, 342] width 492 height 126
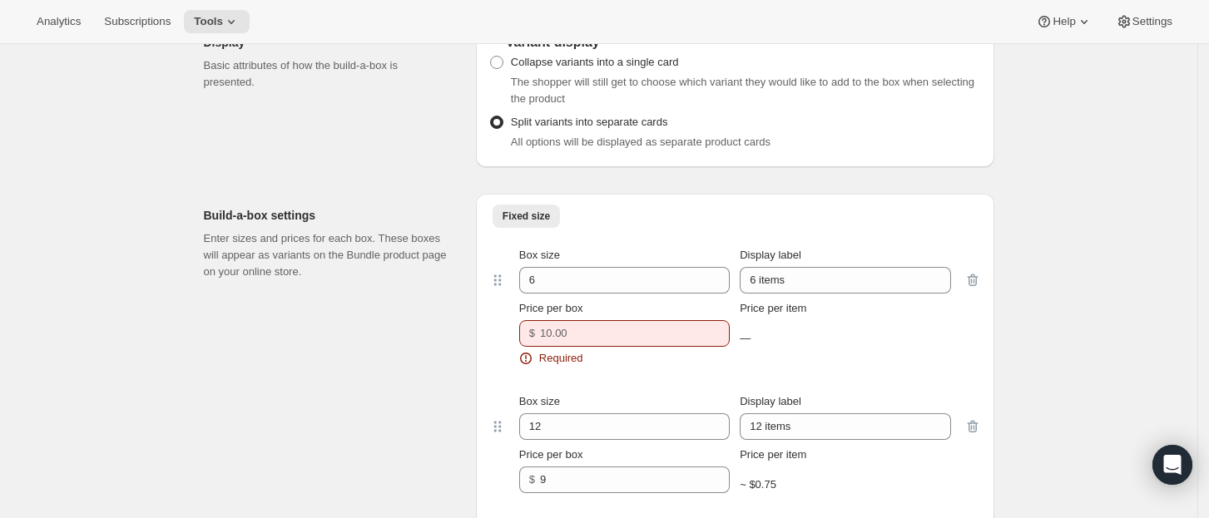
scroll to position [1261, 0]
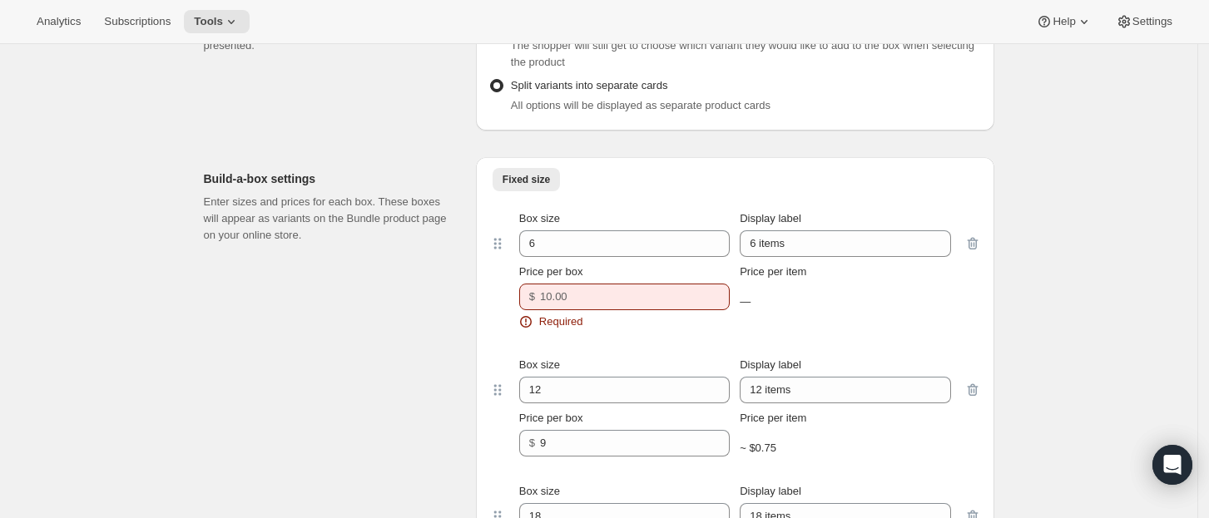
click at [574, 339] on div "Box size 6 Display label 6 items Price per box $ Required Price per item —" at bounding box center [735, 270] width 492 height 146
click at [562, 301] on input "Price per box" at bounding box center [622, 297] width 165 height 27
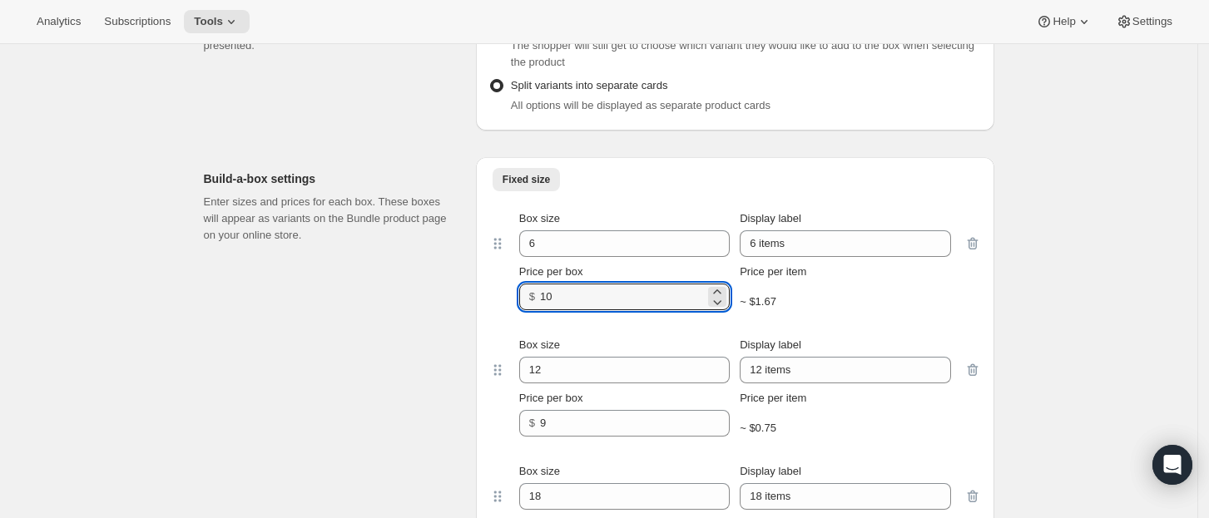
type input "10"
click at [576, 334] on div "Box size 12 Display label 12 items Price per box $ 9 Price per item ~ $0.75" at bounding box center [735, 387] width 492 height 126
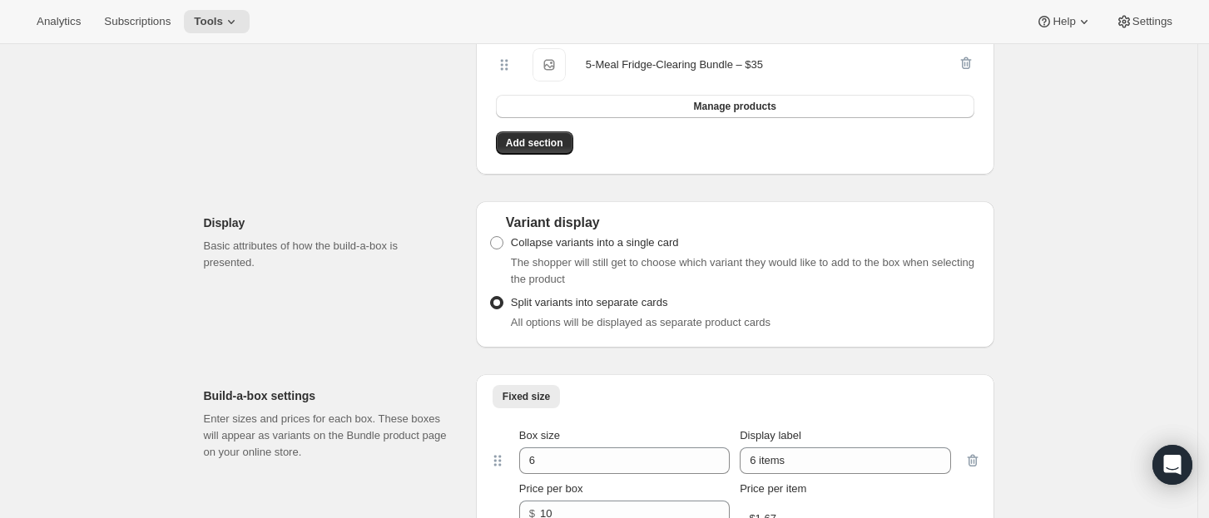
scroll to position [1041, 0]
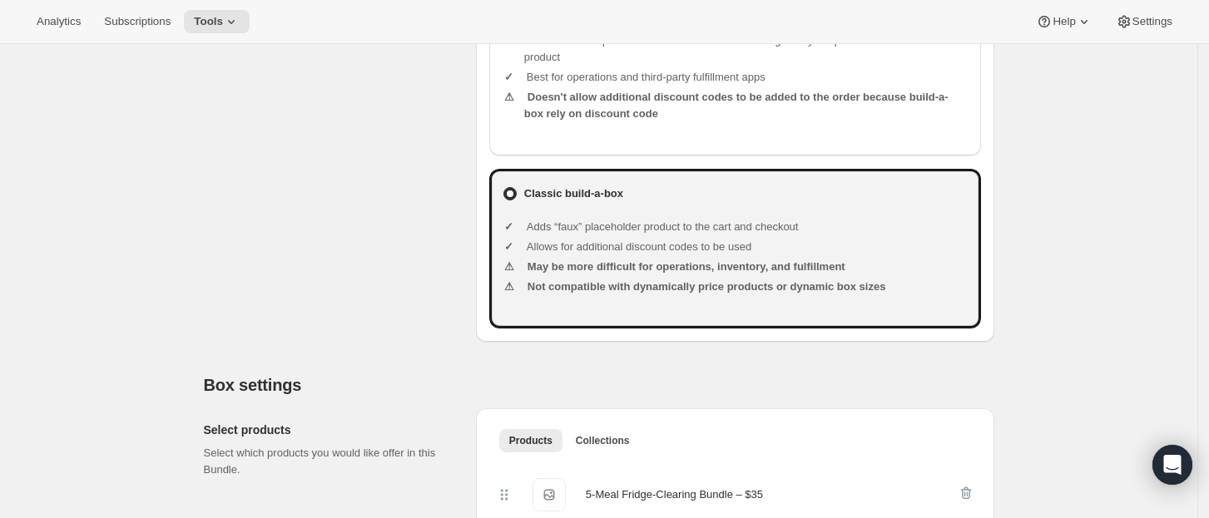
click at [576, 336] on div "Dynamic build-a-box Allows more flexibility with dynamic prices on individual p…" at bounding box center [735, 145] width 518 height 393
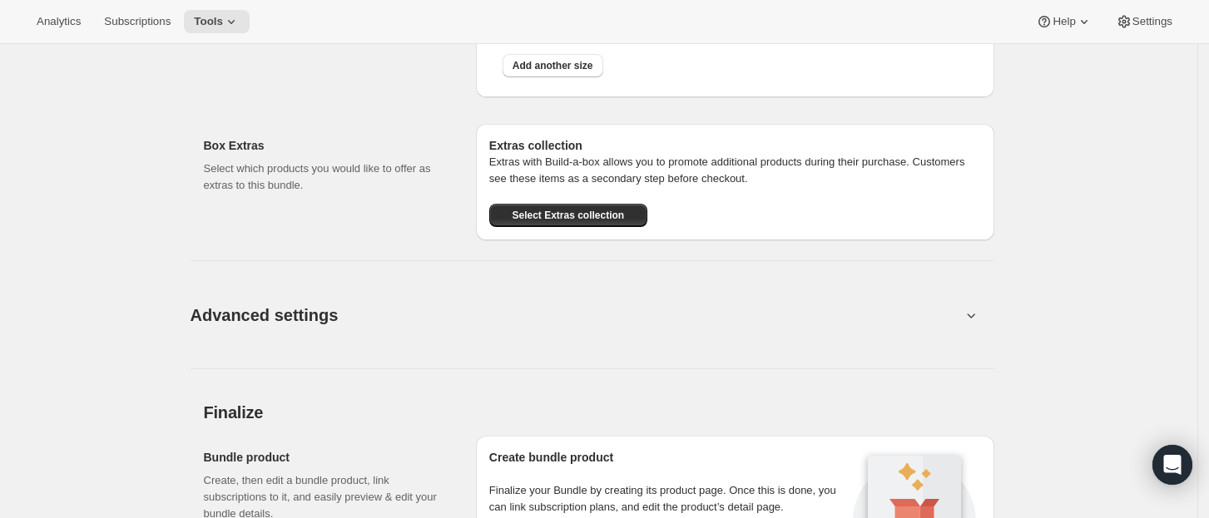
scroll to position [1838, 0]
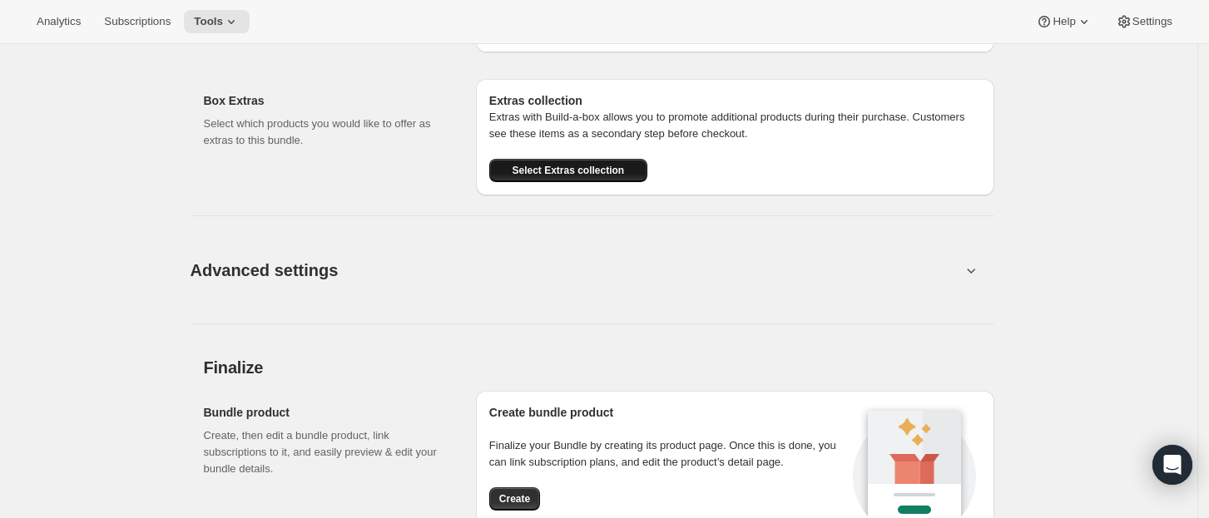
click at [533, 180] on button "Select Extras collection" at bounding box center [568, 170] width 158 height 23
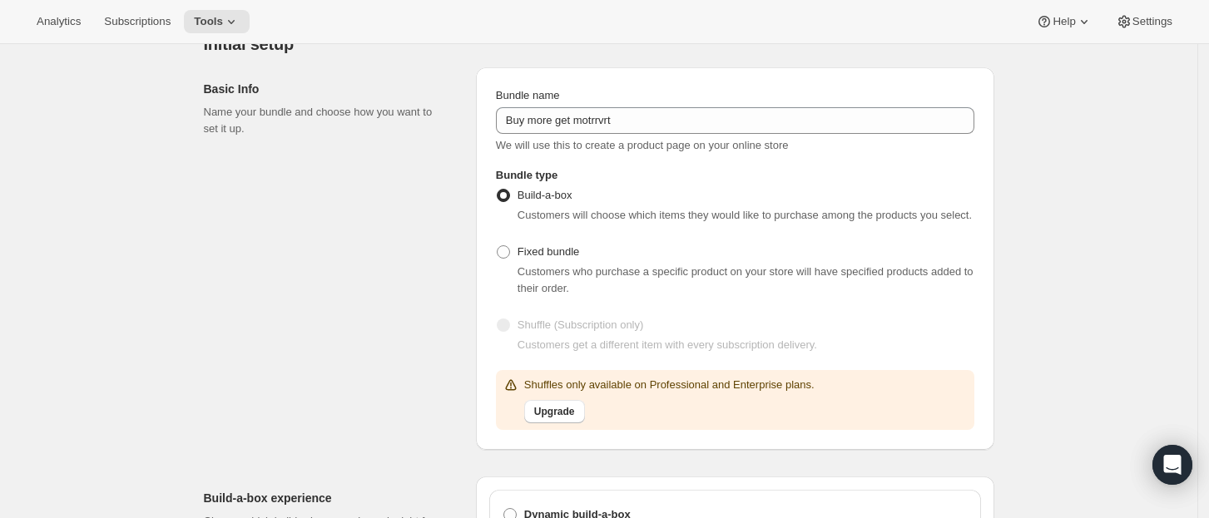
scroll to position [0, 0]
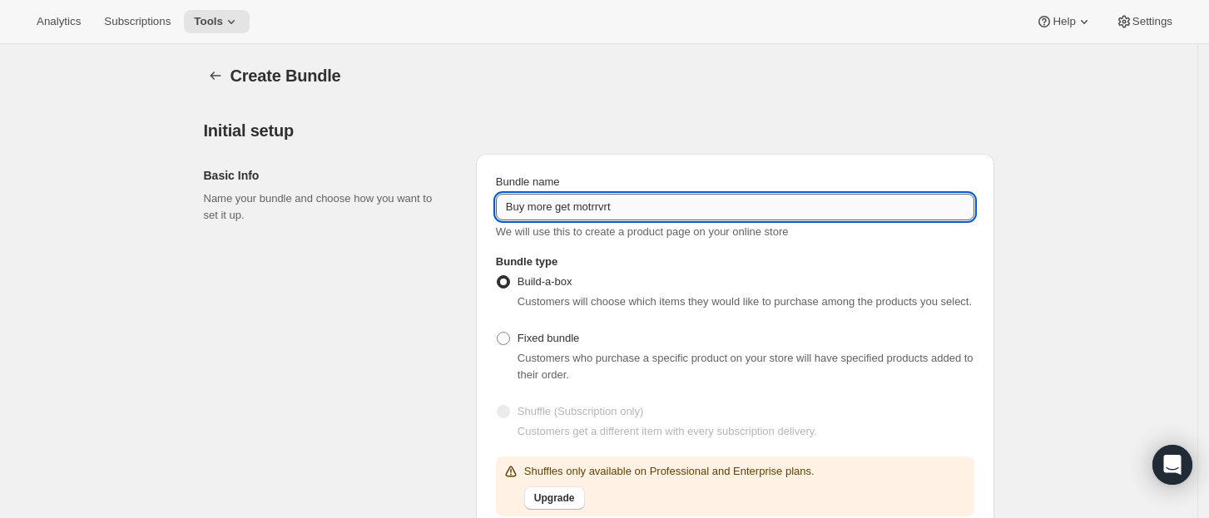
drag, startPoint x: 650, startPoint y: 208, endPoint x: 512, endPoint y: 204, distance: 137.3
click at [512, 204] on input "Buy more get motrrvrt" at bounding box center [735, 207] width 478 height 27
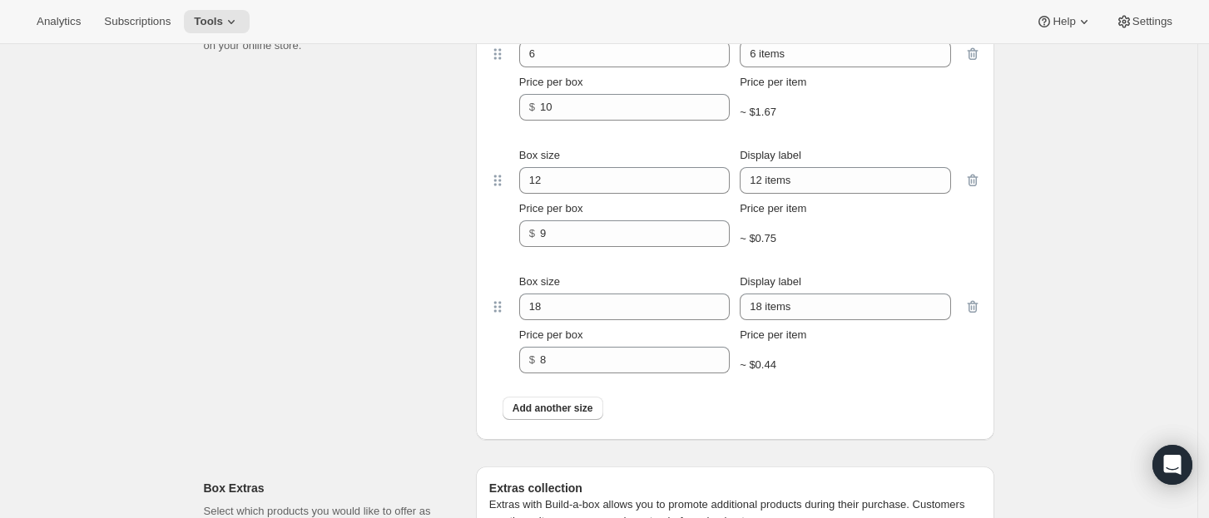
click at [960, 263] on div "Box size 18 Display label 18 items Price per box $ 8 Price per item ~ $0.44" at bounding box center [735, 323] width 492 height 126
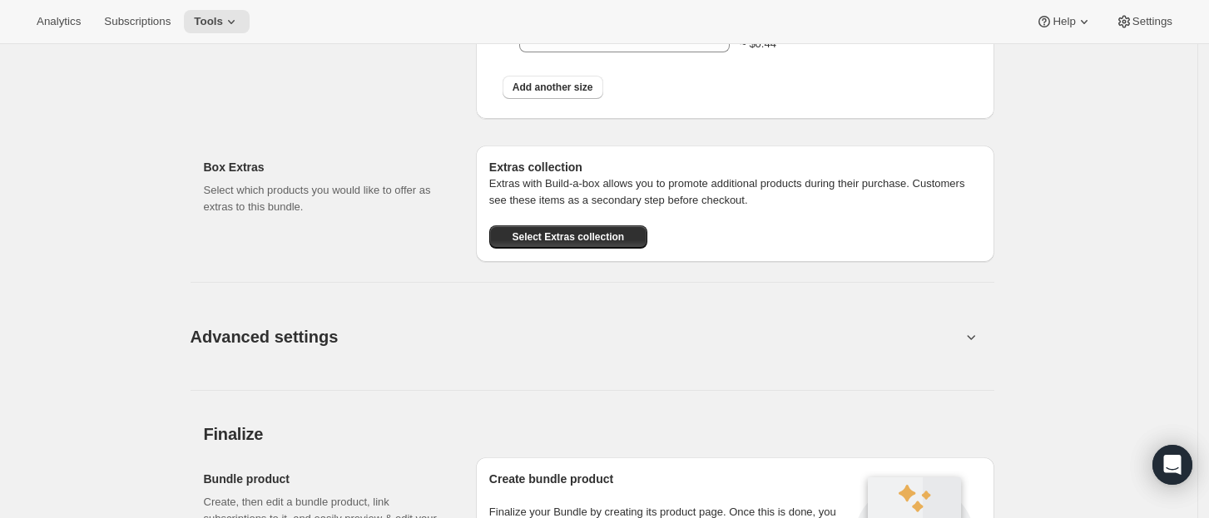
scroll to position [1924, 0]
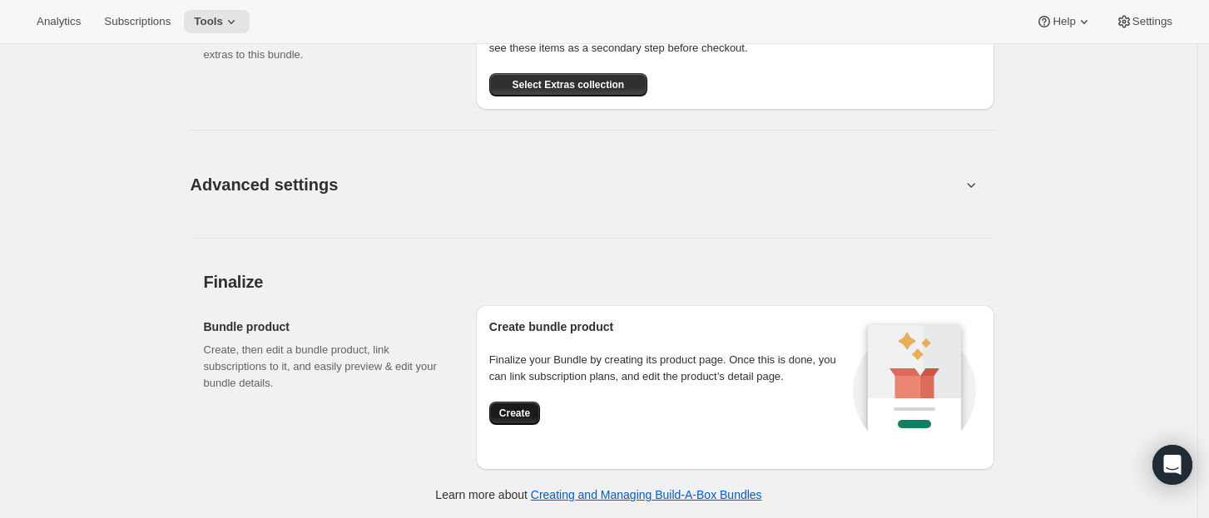
click at [526, 409] on span "Create" at bounding box center [514, 413] width 31 height 13
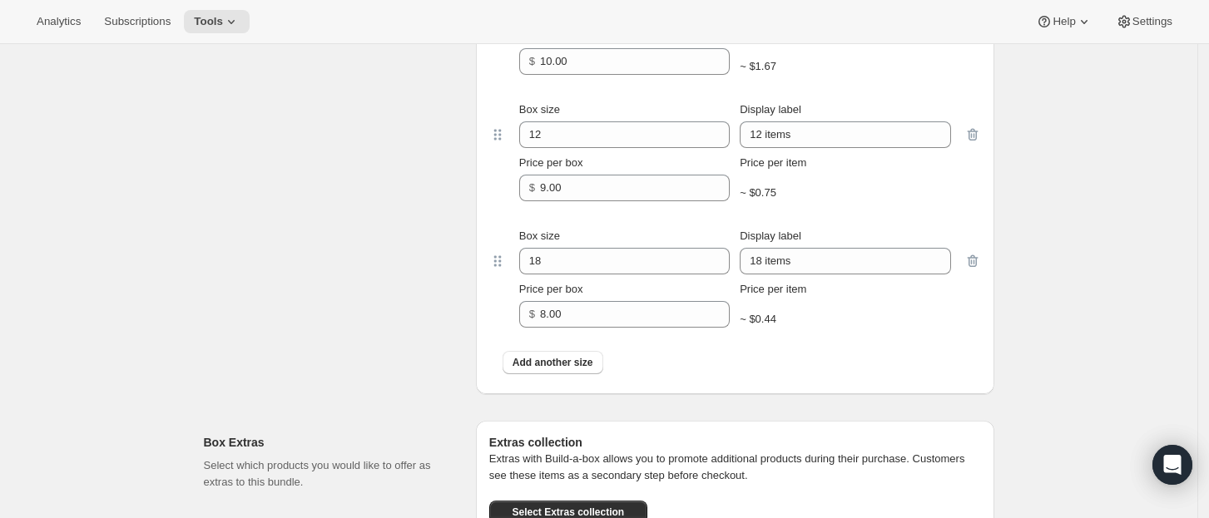
scroll to position [1314, 0]
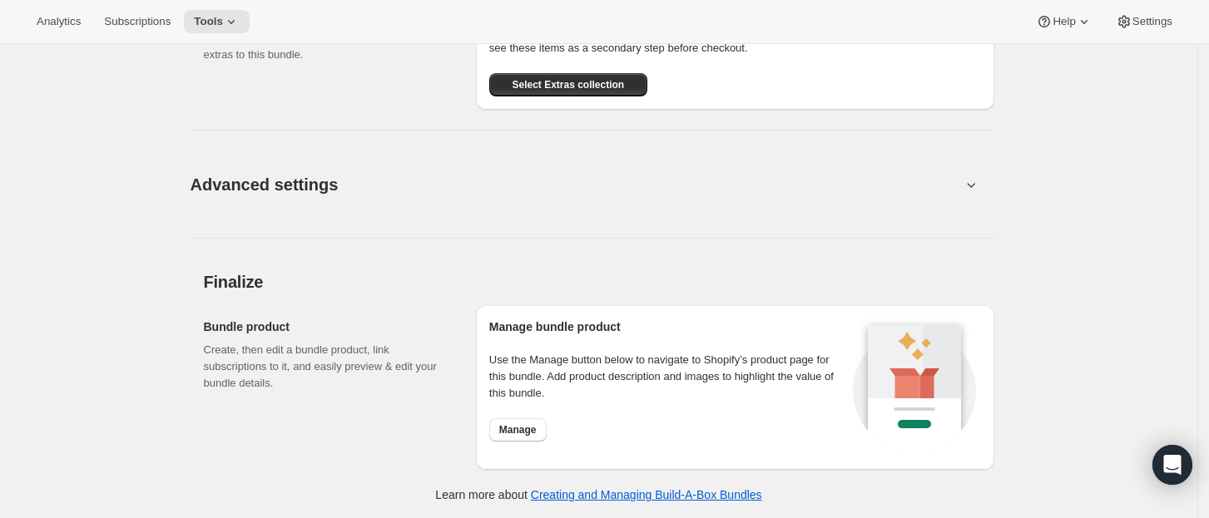
click at [775, 171] on button "Advanced settings" at bounding box center [575, 184] width 790 height 64
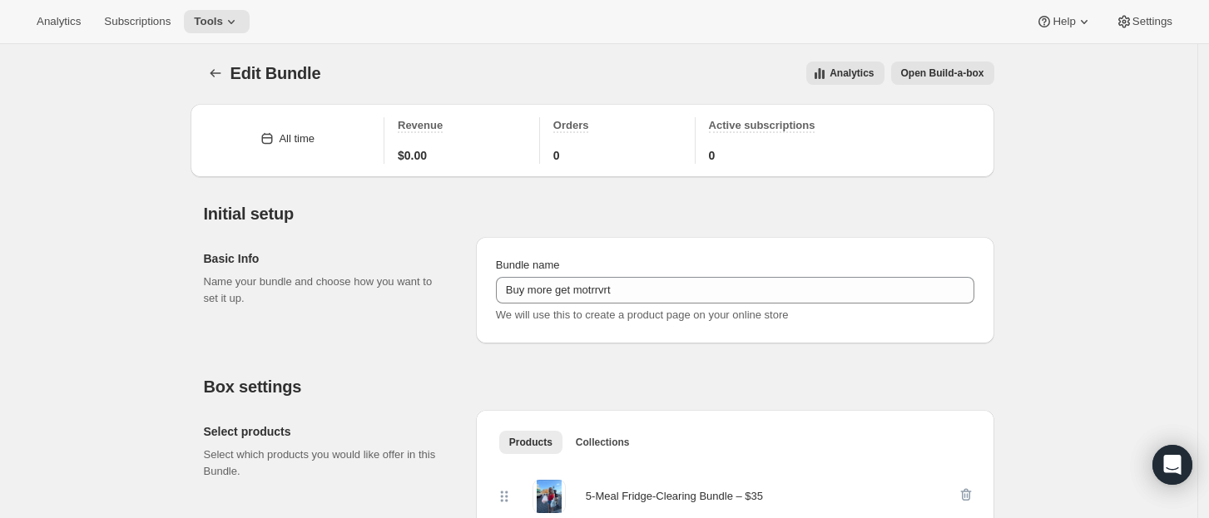
scroll to position [0, 0]
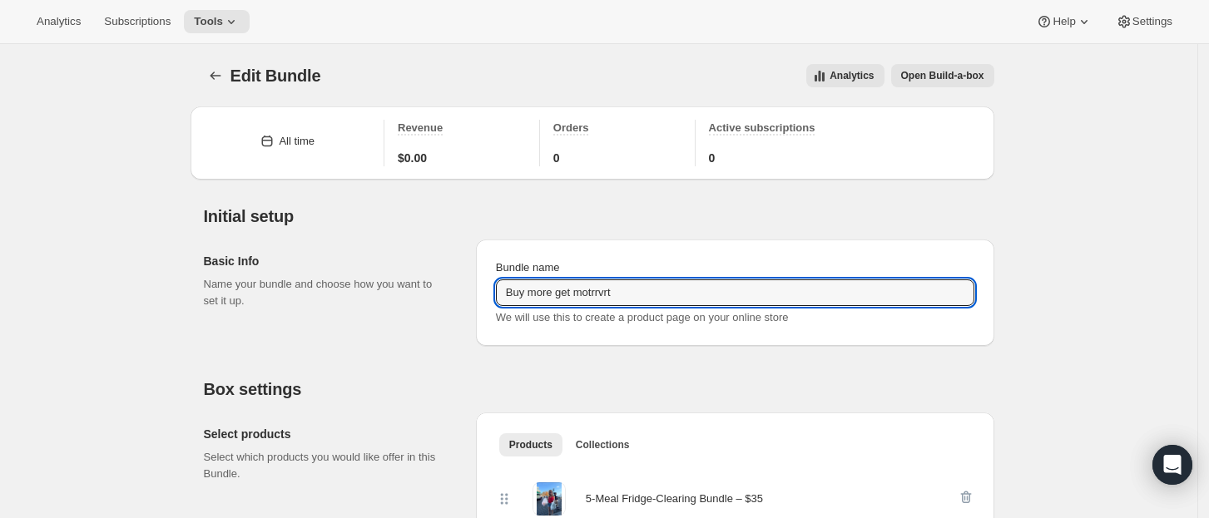
drag, startPoint x: 621, startPoint y: 292, endPoint x: 595, endPoint y: 309, distance: 31.4
click at [595, 309] on div "Bundle name Buy more get motrrvrt We will use this to create a product page on …" at bounding box center [735, 293] width 478 height 67
type input "Buy more get more"
click at [640, 294] on input "Buy more get more" at bounding box center [735, 292] width 478 height 27
drag, startPoint x: 639, startPoint y: 293, endPoint x: 512, endPoint y: 304, distance: 127.7
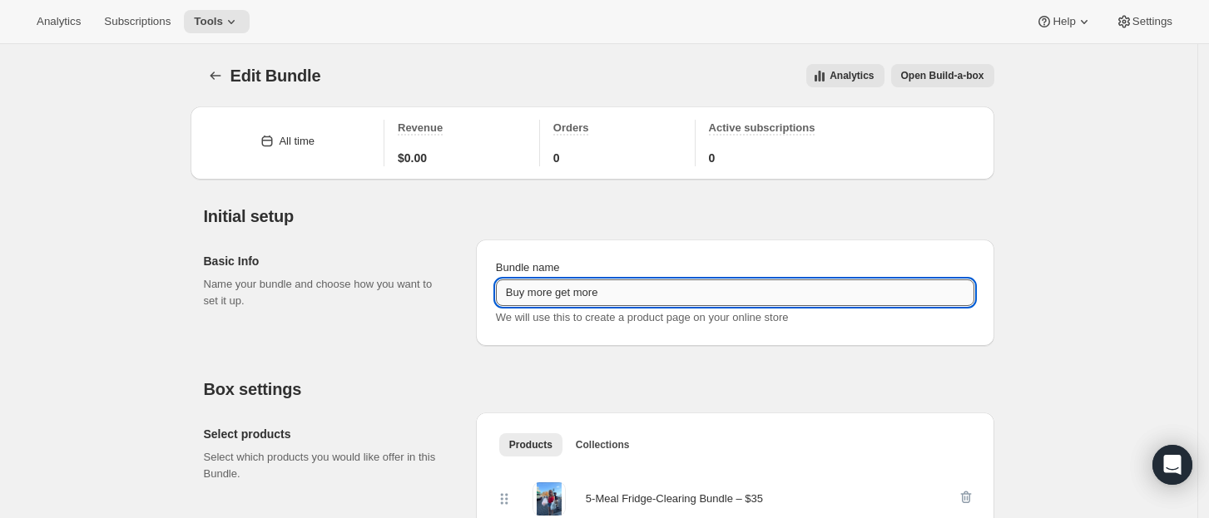
click at [512, 304] on input "Buy more get more" at bounding box center [735, 292] width 478 height 27
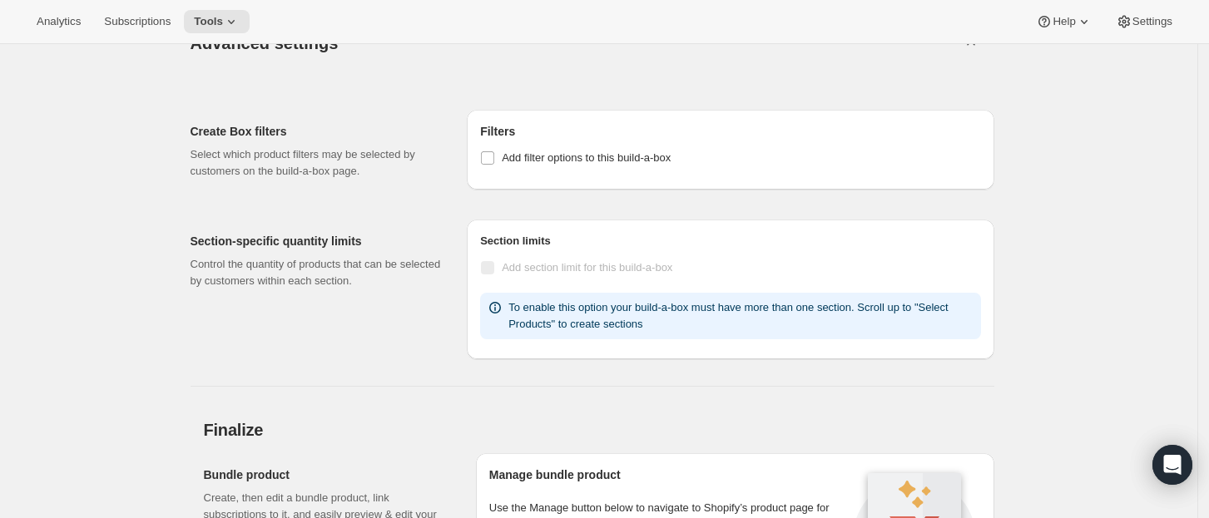
scroll to position [1389, 0]
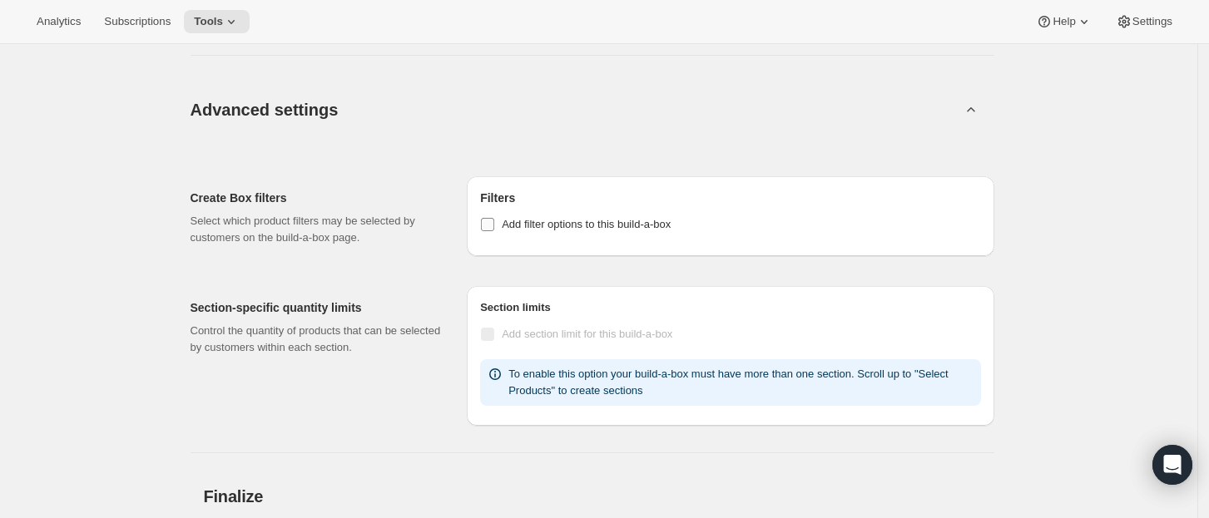
click at [494, 225] on input "Add filter options to this build-a-box" at bounding box center [487, 224] width 13 height 13
checkbox input "true"
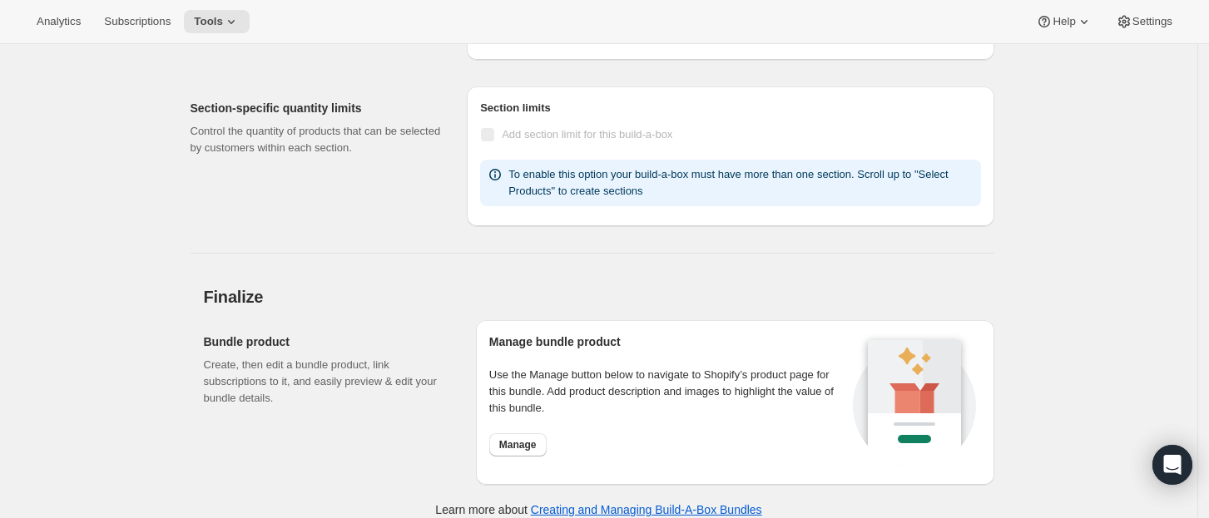
scroll to position [1624, 0]
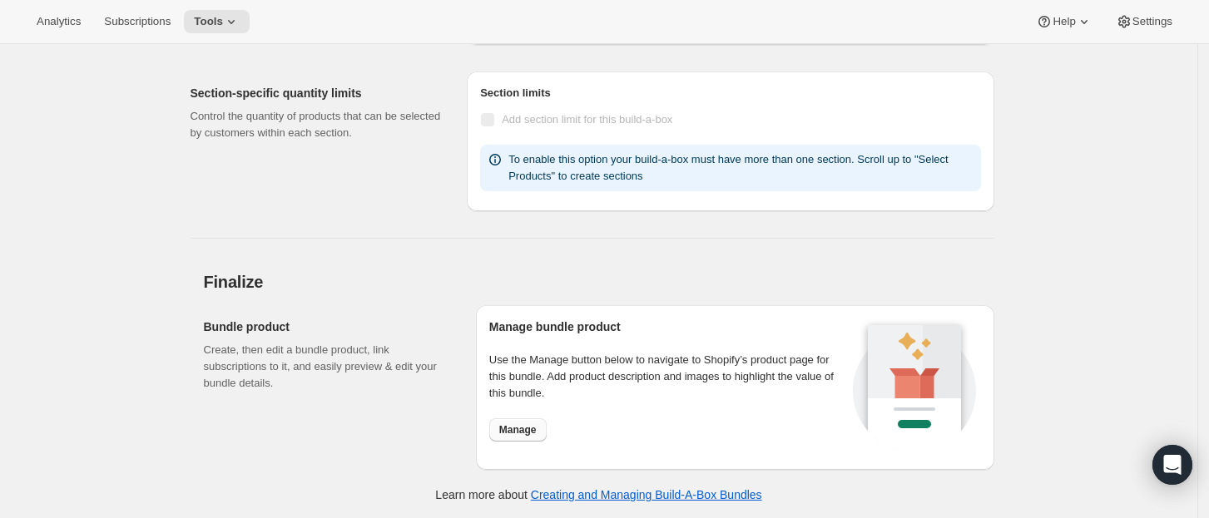
click at [528, 420] on button "Manage" at bounding box center [517, 429] width 57 height 23
click at [525, 433] on span "Manage" at bounding box center [517, 429] width 37 height 13
